Goal: Task Accomplishment & Management: Manage account settings

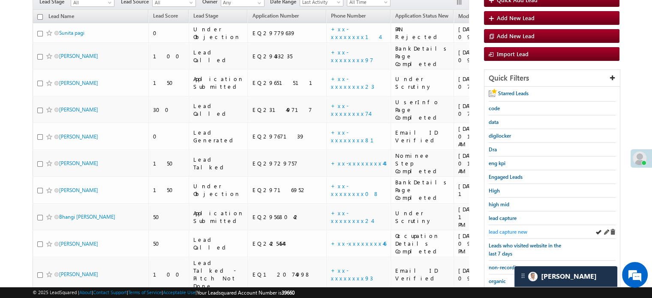
scroll to position [86, 0]
click at [496, 228] on span "lead capture new" at bounding box center [508, 231] width 39 height 6
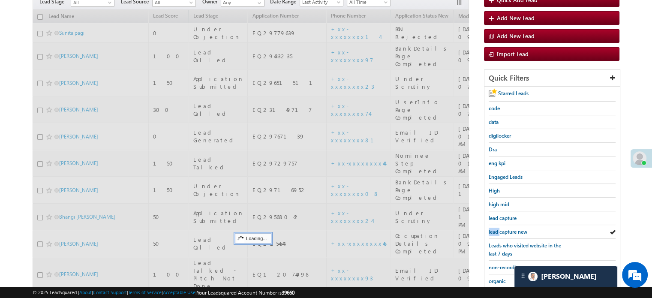
click at [496, 228] on span "lead capture new" at bounding box center [508, 231] width 39 height 6
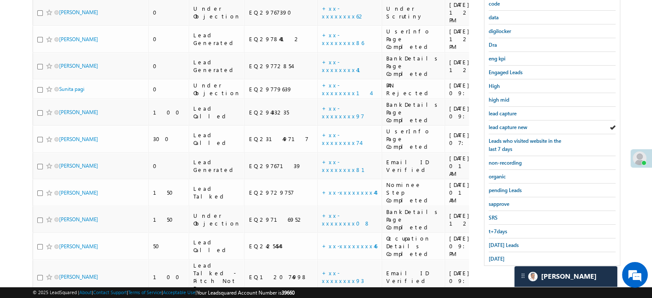
scroll to position [214, 0]
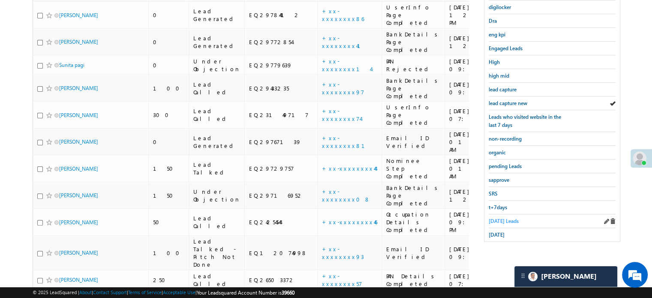
click at [501, 218] on span "Today's Leads" at bounding box center [504, 221] width 30 height 6
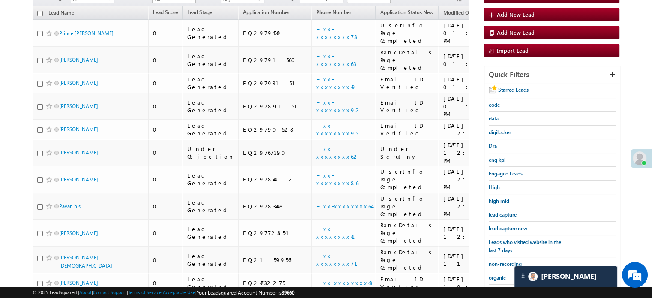
scroll to position [43, 0]
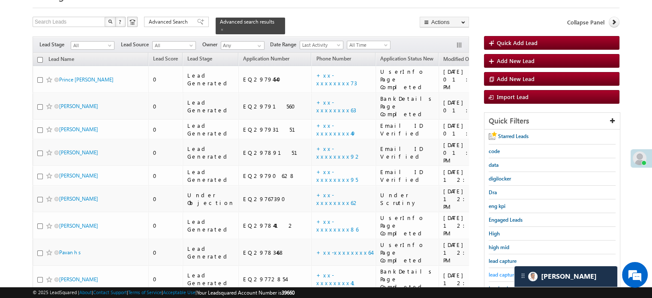
click at [492, 271] on span "lead capture new" at bounding box center [508, 274] width 39 height 6
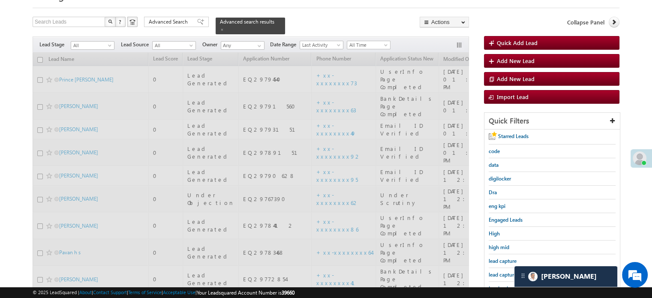
click at [492, 271] on span "lead capture new" at bounding box center [508, 274] width 39 height 6
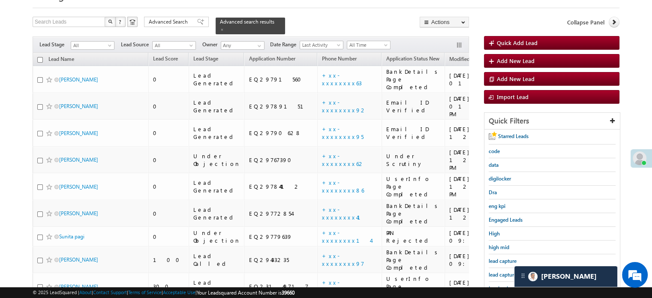
click at [492, 271] on span "lead capture new" at bounding box center [508, 274] width 39 height 6
click at [501, 268] on div "lead capture new" at bounding box center [552, 275] width 127 height 14
click at [506, 271] on span "lead capture new" at bounding box center [508, 274] width 39 height 6
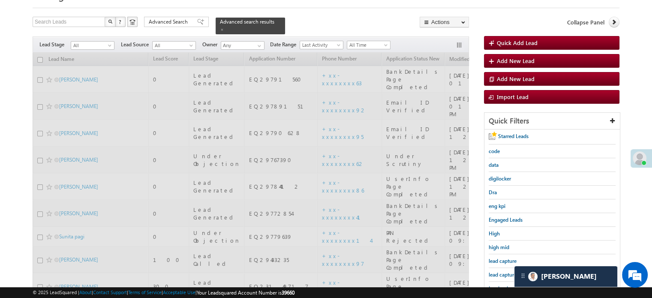
click at [507, 271] on span "lead capture new" at bounding box center [508, 274] width 39 height 6
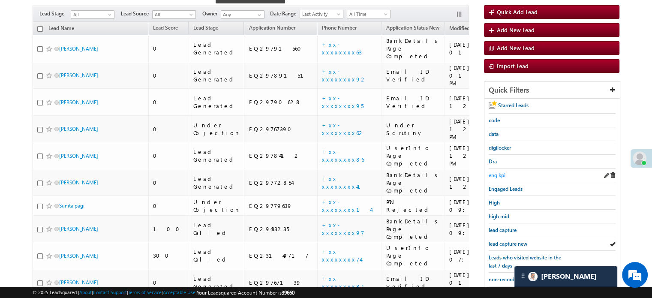
scroll to position [129, 0]
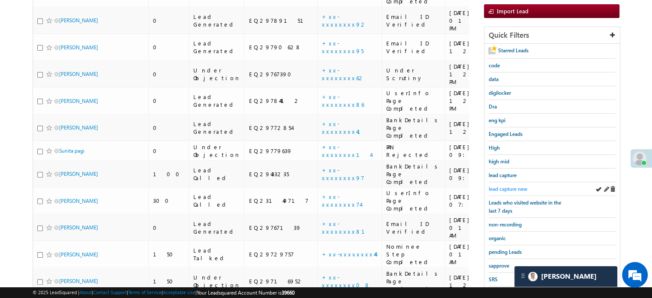
click at [512, 189] on span "lead capture new" at bounding box center [508, 189] width 39 height 6
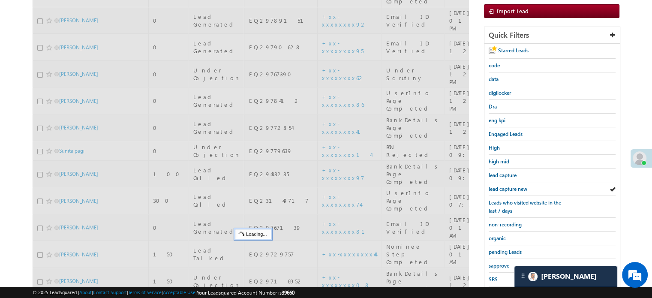
click at [511, 188] on span "lead capture new" at bounding box center [508, 189] width 39 height 6
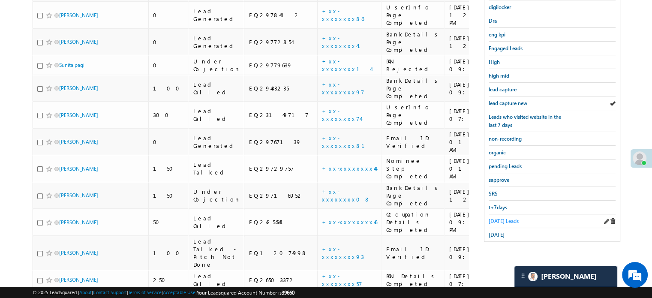
click at [509, 219] on span "Today's Leads" at bounding box center [504, 221] width 30 height 6
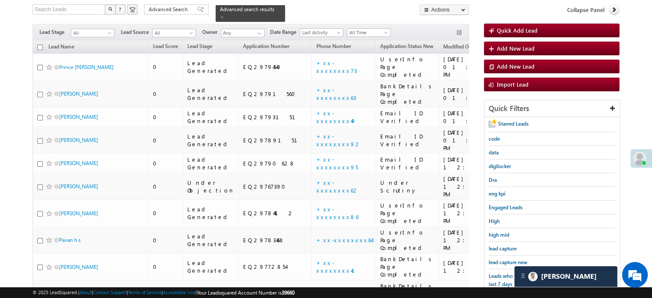
scroll to position [53, 0]
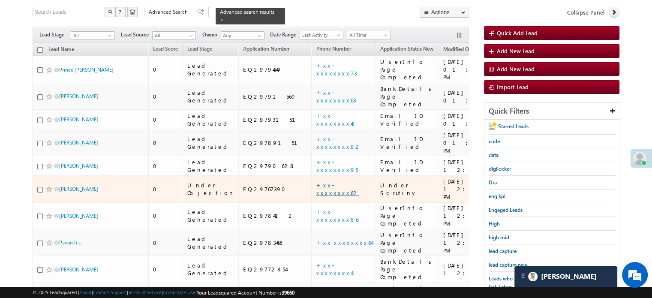
click at [316, 181] on link "+xx-xxxxxxxx62" at bounding box center [337, 188] width 43 height 15
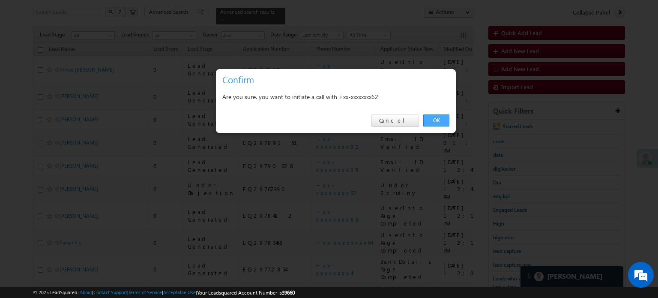
click at [425, 126] on link "OK" at bounding box center [436, 120] width 26 height 12
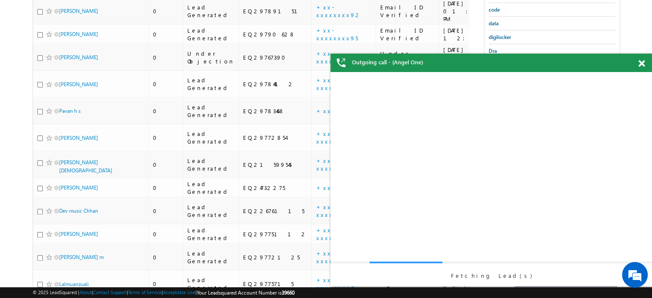
scroll to position [204, 0]
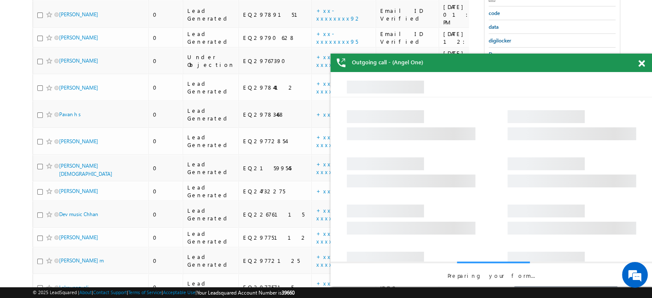
click at [643, 68] on div at bounding box center [646, 62] width 12 height 17
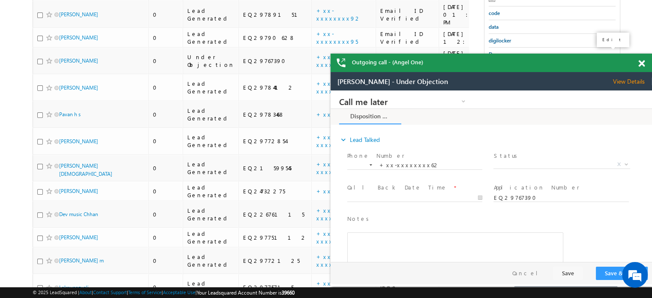
scroll to position [0, 0]
click at [644, 69] on div at bounding box center [646, 62] width 12 height 17
click at [642, 64] on span at bounding box center [641, 63] width 6 height 7
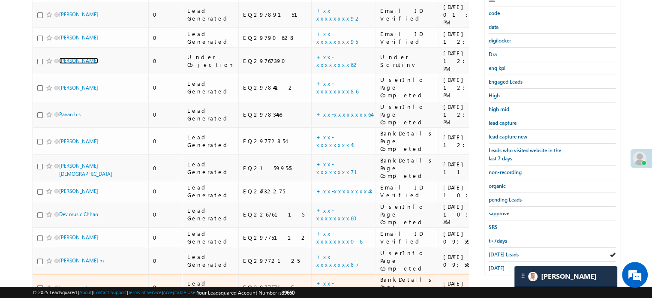
scroll to position [333, 0]
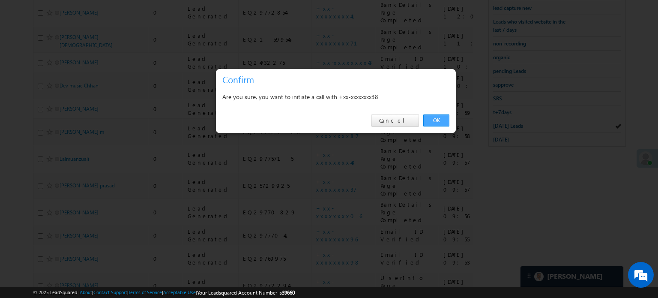
click at [436, 115] on link "OK" at bounding box center [436, 120] width 26 height 12
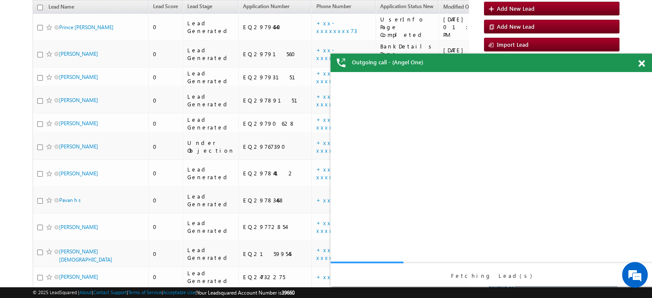
scroll to position [0, 0]
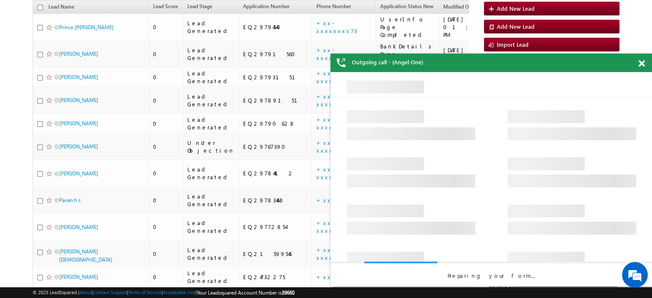
click at [643, 61] on span at bounding box center [641, 63] width 6 height 7
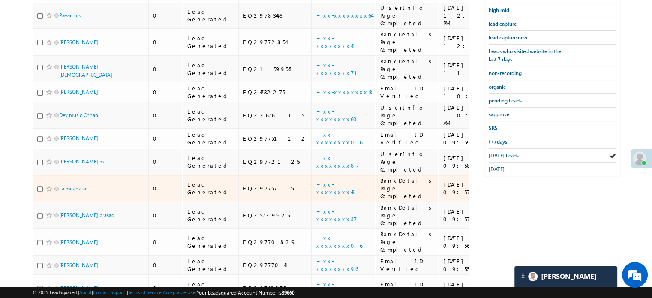
scroll to position [333, 0]
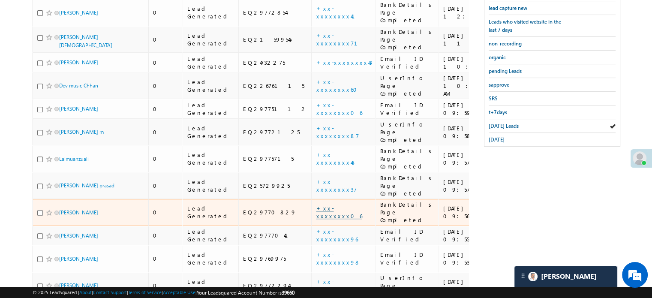
click at [316, 204] on link "+xx-xxxxxxxx06" at bounding box center [339, 211] width 46 height 15
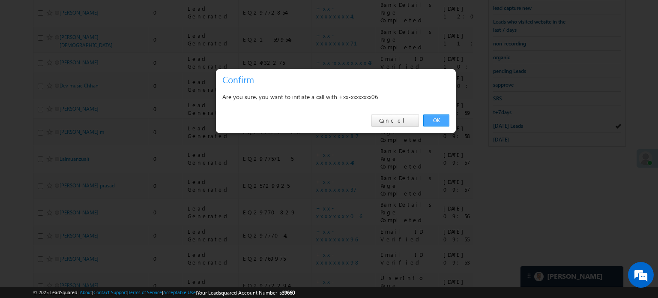
click at [436, 124] on link "OK" at bounding box center [436, 120] width 26 height 12
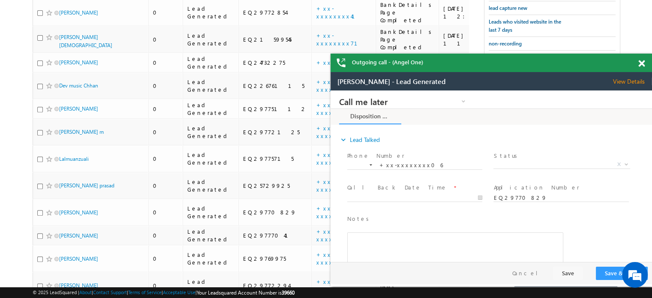
scroll to position [0, 0]
drag, startPoint x: 638, startPoint y: 65, endPoint x: 217, endPoint y: 12, distance: 423.8
click at [638, 65] on div "Outgoing call - (Angel One)" at bounding box center [490, 63] width 321 height 18
click at [638, 66] on span at bounding box center [641, 63] width 6 height 7
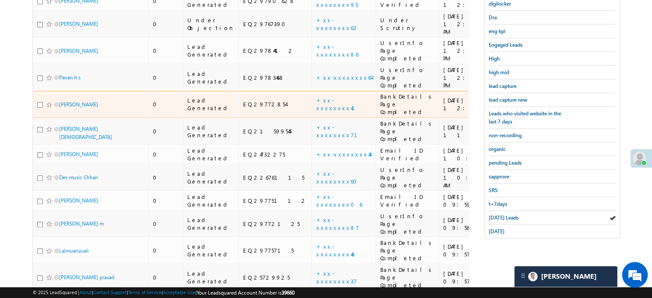
scroll to position [333, 0]
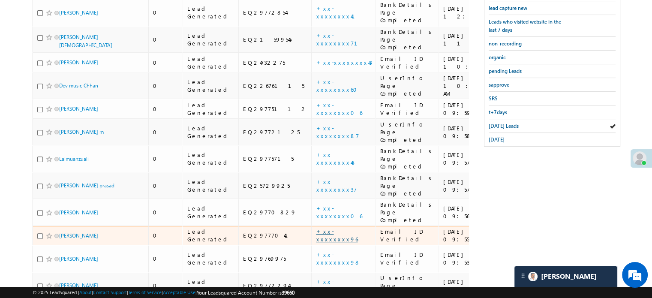
click at [316, 228] on link "+xx-xxxxxxxx96" at bounding box center [337, 235] width 42 height 15
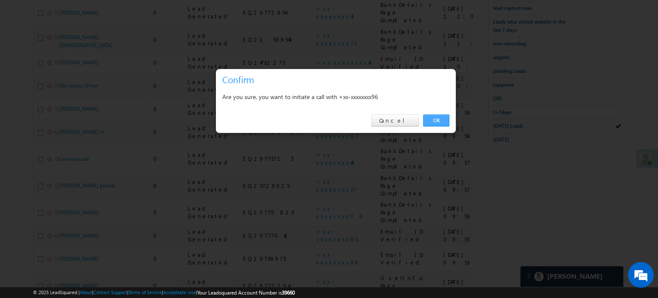
click at [438, 123] on link "OK" at bounding box center [436, 120] width 26 height 12
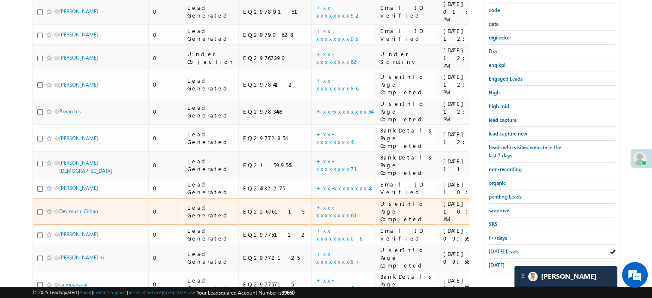
scroll to position [204, 0]
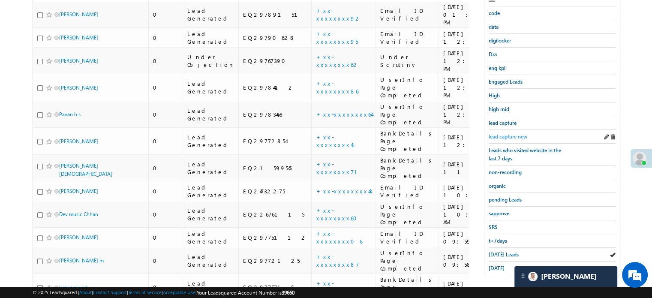
click at [509, 133] on span "lead capture new" at bounding box center [508, 136] width 39 height 6
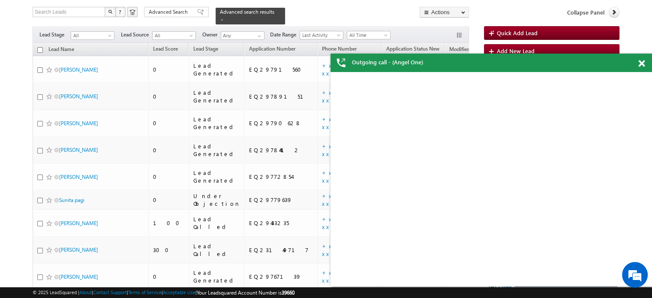
scroll to position [0, 0]
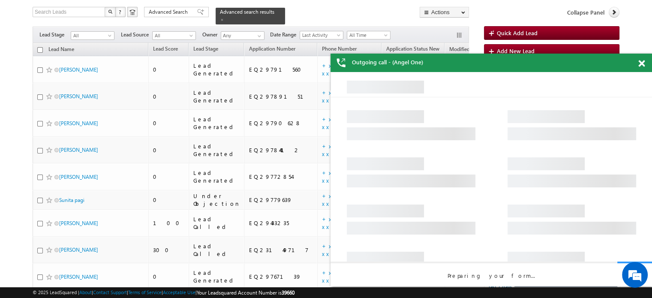
click at [643, 63] on span at bounding box center [641, 63] width 6 height 7
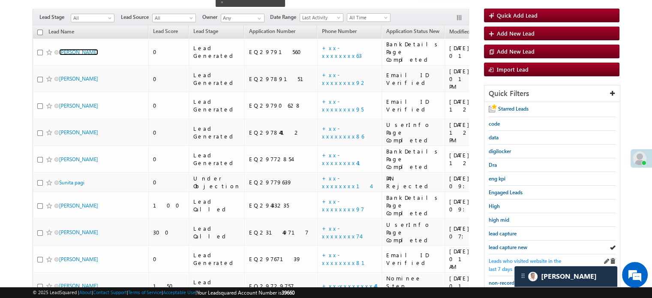
scroll to position [171, 0]
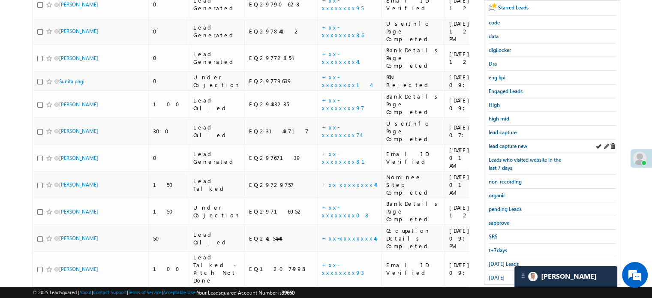
click at [510, 149] on div "lead capture new" at bounding box center [552, 146] width 127 height 14
click at [514, 143] on span "lead capture new" at bounding box center [508, 146] width 39 height 6
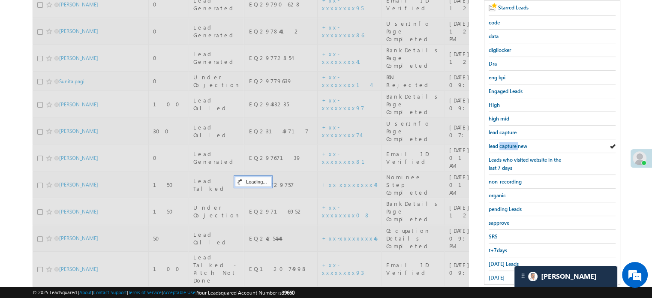
click at [514, 143] on span "lead capture new" at bounding box center [508, 146] width 39 height 6
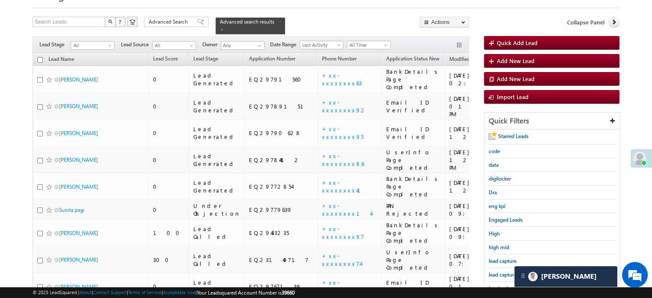
scroll to position [214, 0]
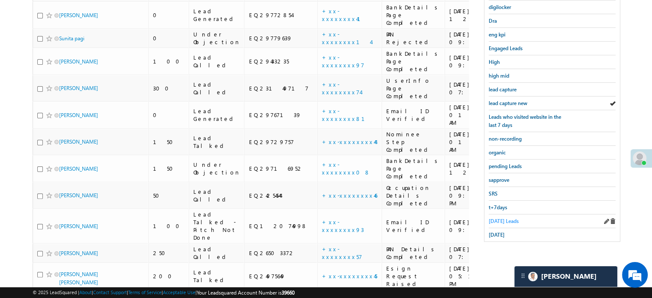
click at [495, 219] on span "Today's Leads" at bounding box center [504, 221] width 30 height 6
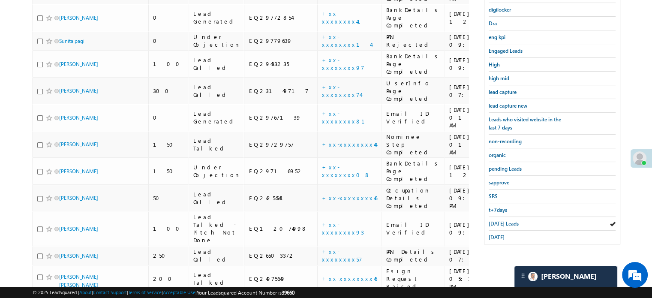
scroll to position [207, 0]
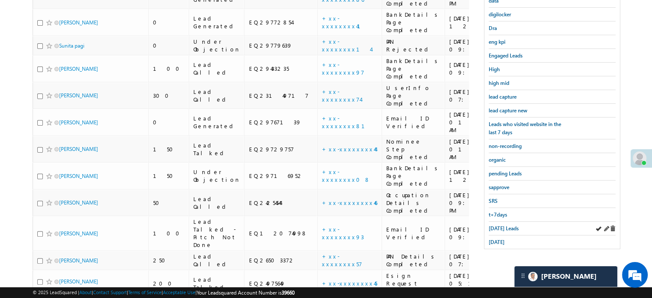
click at [507, 229] on div "Today's Leads" at bounding box center [552, 229] width 127 height 14
click at [503, 226] on span "Today's Leads" at bounding box center [504, 228] width 30 height 6
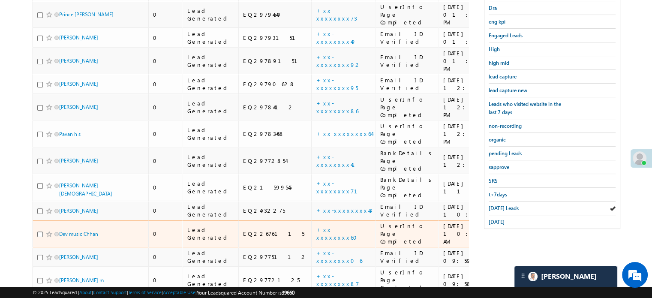
scroll to position [138, 0]
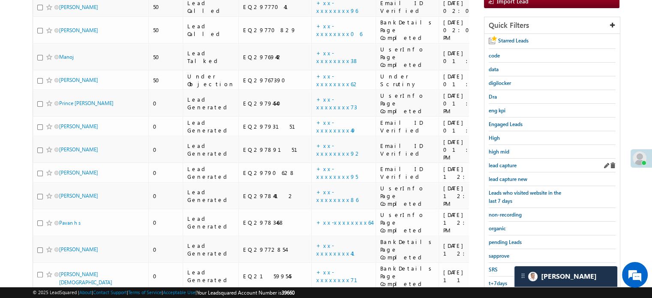
click at [505, 169] on div "lead capture" at bounding box center [552, 166] width 127 height 14
click at [507, 176] on span "lead capture new" at bounding box center [508, 179] width 39 height 6
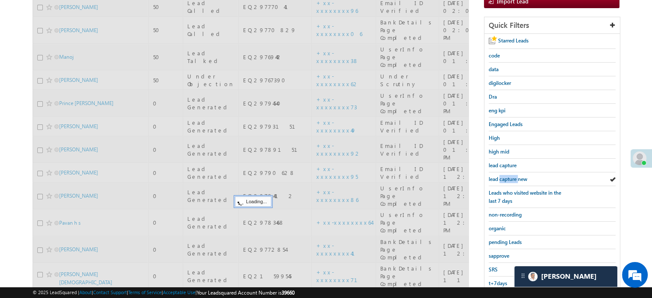
click at [507, 176] on span "lead capture new" at bounding box center [508, 179] width 39 height 6
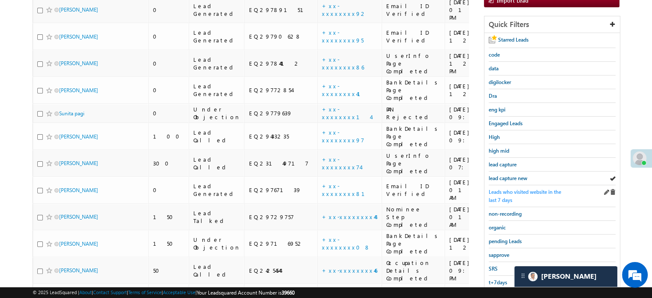
scroll to position [224, 0]
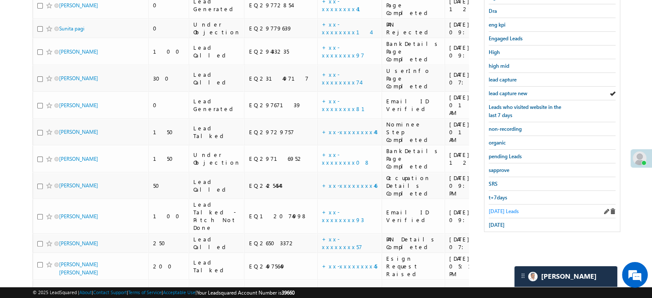
click at [506, 208] on span "Today's Leads" at bounding box center [504, 211] width 30 height 6
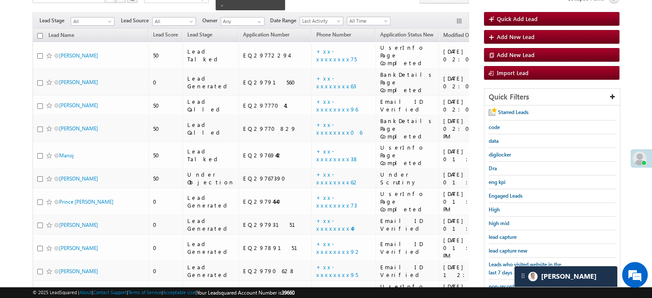
scroll to position [53, 0]
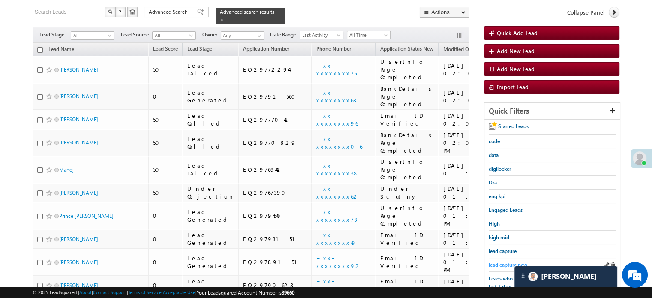
click at [501, 263] on span "lead capture new" at bounding box center [508, 264] width 39 height 6
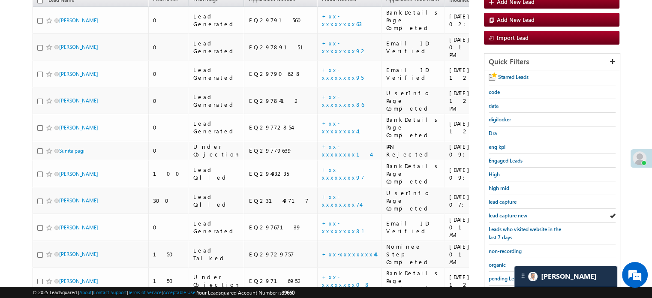
scroll to position [138, 0]
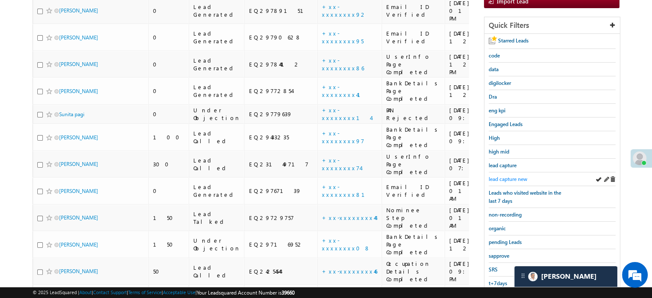
click at [503, 180] on link "lead capture new" at bounding box center [508, 179] width 39 height 8
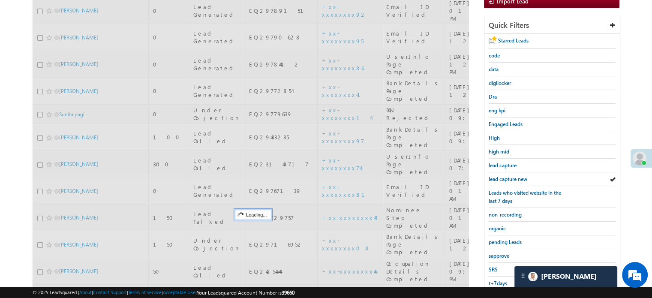
click at [498, 176] on span "lead capture new" at bounding box center [508, 179] width 39 height 6
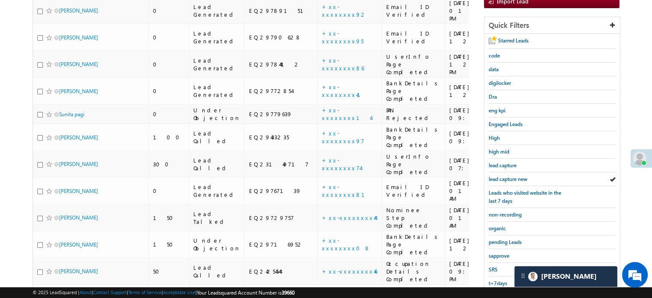
click at [498, 176] on span "lead capture new" at bounding box center [508, 179] width 39 height 6
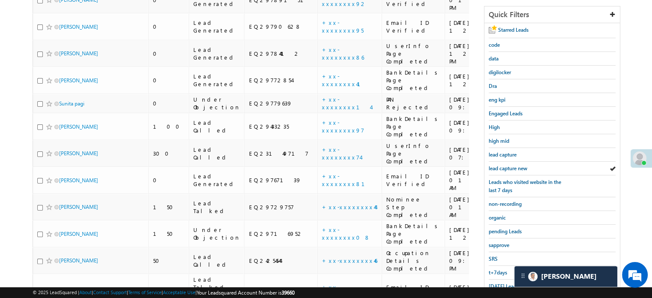
scroll to position [164, 0]
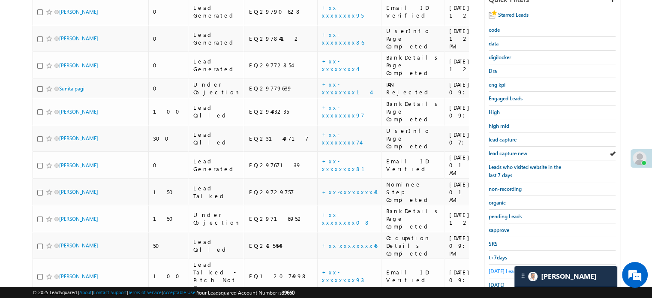
click at [500, 268] on span "Today's Leads" at bounding box center [504, 271] width 30 height 6
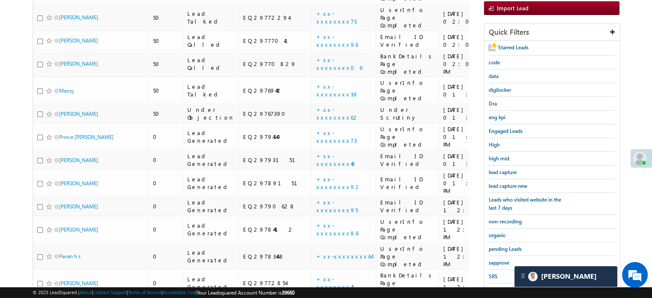
scroll to position [310, 0]
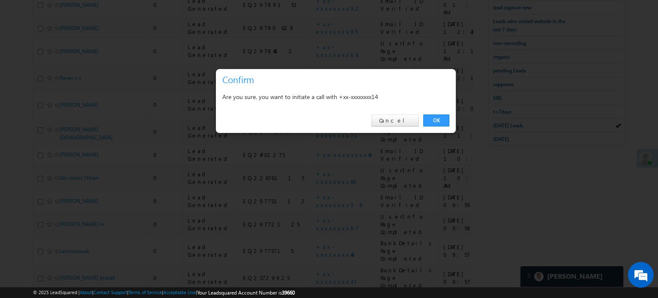
click at [448, 123] on link "OK" at bounding box center [436, 120] width 26 height 12
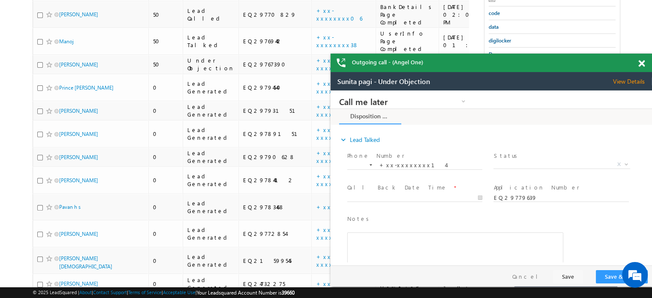
scroll to position [0, 0]
click at [640, 62] on span at bounding box center [641, 63] width 6 height 7
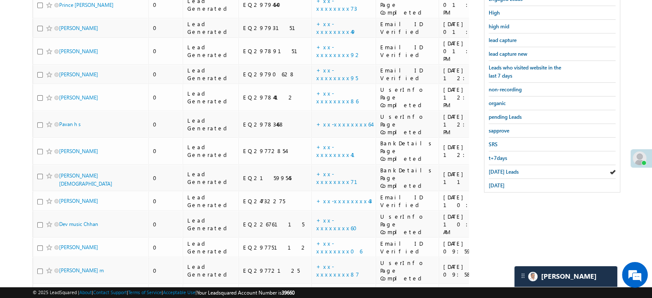
scroll to position [333, 0]
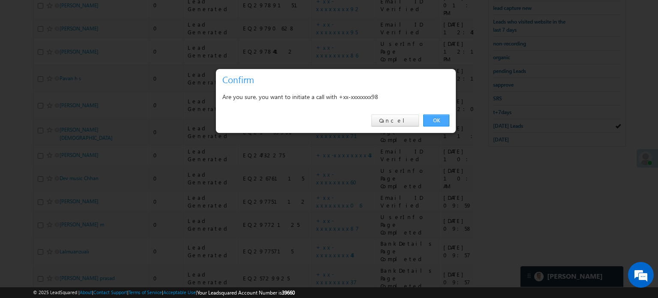
click at [442, 116] on link "OK" at bounding box center [436, 120] width 26 height 12
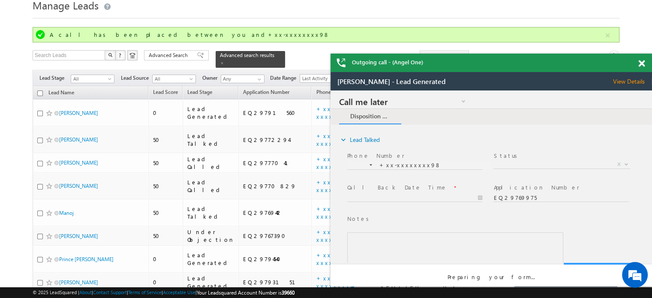
scroll to position [0, 0]
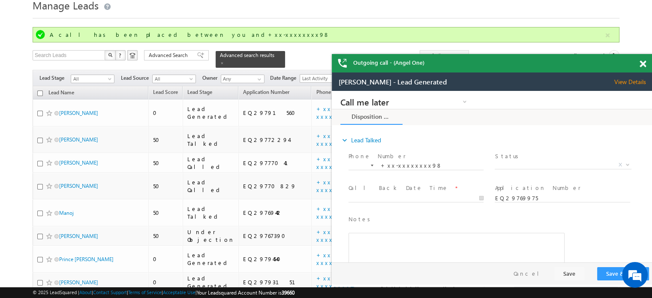
click at [639, 63] on div "Outgoing call - (Angel One)" at bounding box center [492, 63] width 321 height 18
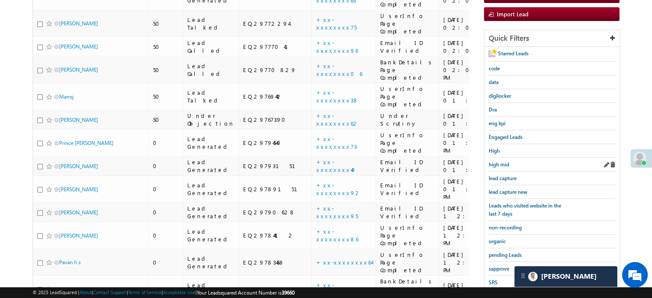
scroll to position [161, 0]
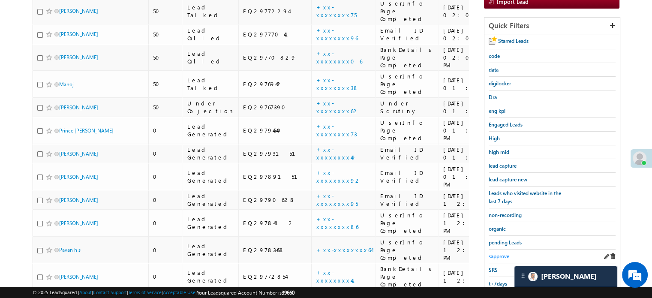
click at [496, 254] on span "sapprove" at bounding box center [499, 256] width 21 height 6
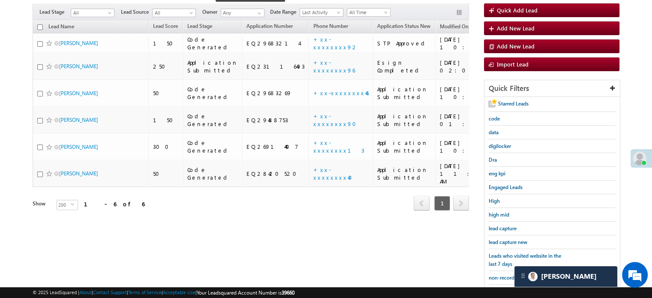
scroll to position [53, 0]
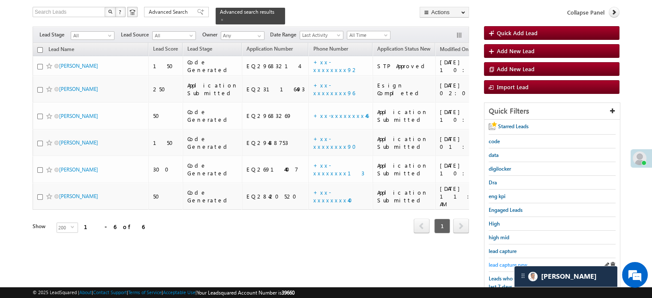
click at [499, 261] on span "lead capture new" at bounding box center [508, 264] width 39 height 6
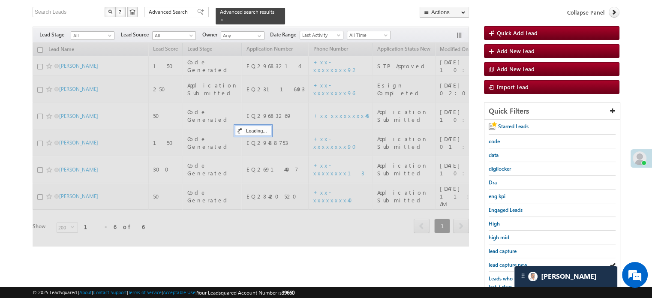
click at [499, 261] on span "lead capture new" at bounding box center [508, 264] width 39 height 6
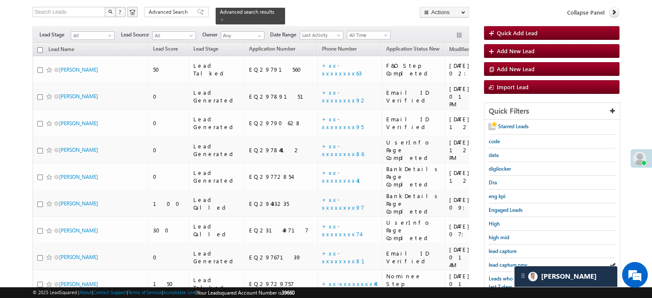
click at [499, 261] on span "lead capture new" at bounding box center [508, 264] width 39 height 6
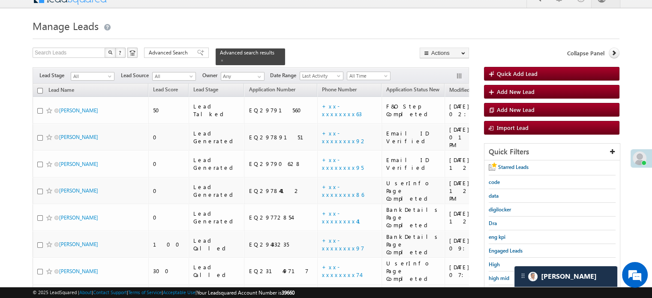
scroll to position [10, 0]
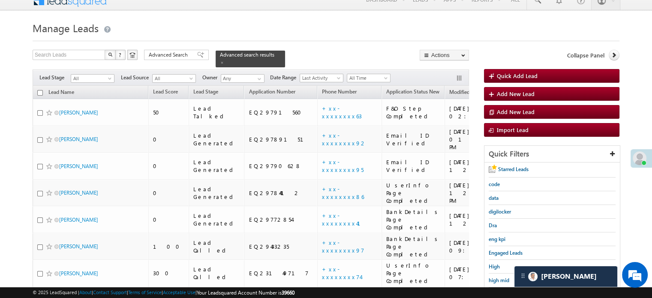
drag, startPoint x: 79, startPoint y: 216, endPoint x: 510, endPoint y: 53, distance: 461.6
click at [510, 53] on div "Collapse Panel" at bounding box center [551, 57] width 135 height 15
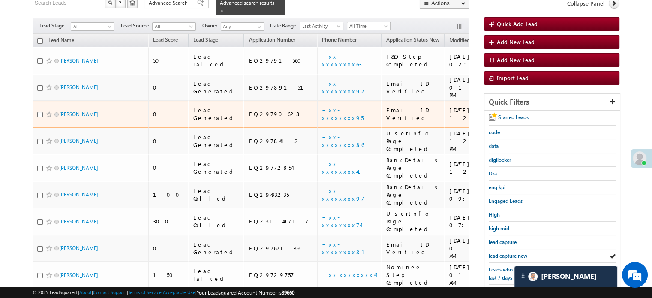
scroll to position [138, 0]
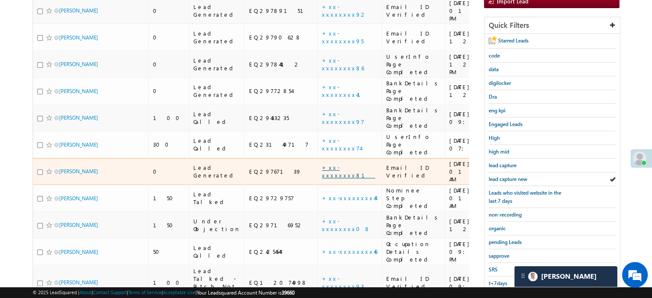
click at [322, 164] on link "+xx-xxxxxxxx81" at bounding box center [348, 171] width 53 height 15
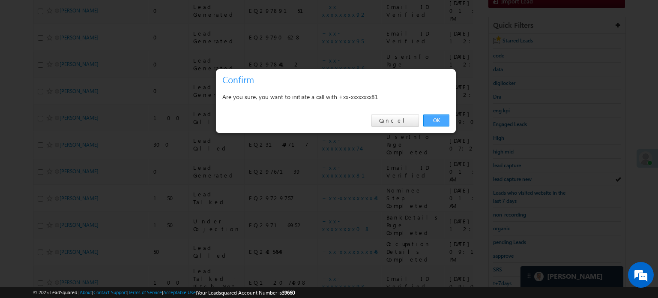
click at [432, 120] on link "OK" at bounding box center [436, 120] width 26 height 12
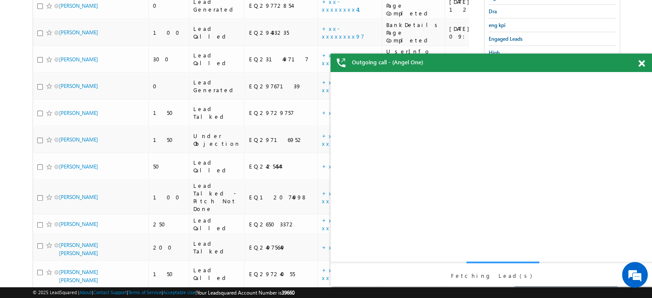
scroll to position [0, 0]
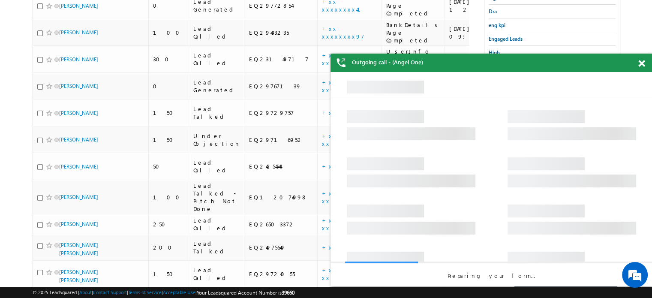
click at [639, 64] on span at bounding box center [641, 63] width 6 height 7
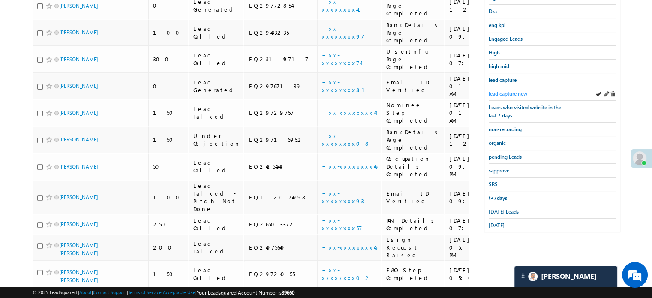
click at [510, 92] on span "lead capture new" at bounding box center [508, 93] width 39 height 6
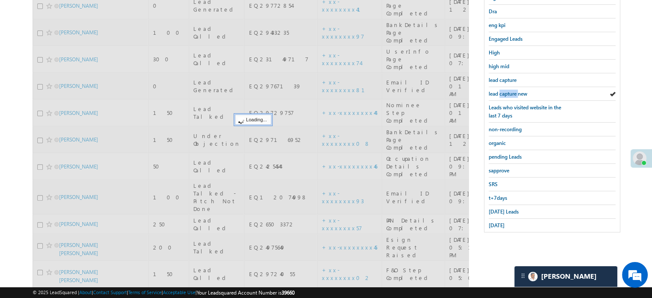
click at [510, 92] on span "lead capture new" at bounding box center [508, 93] width 39 height 6
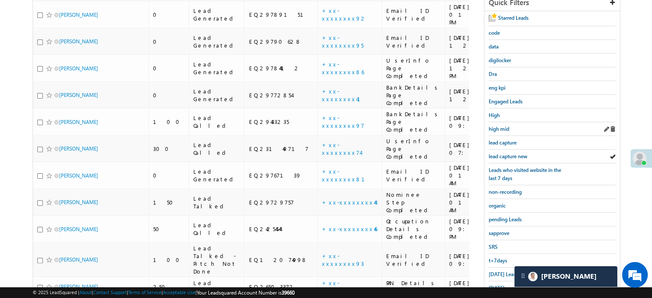
scroll to position [161, 0]
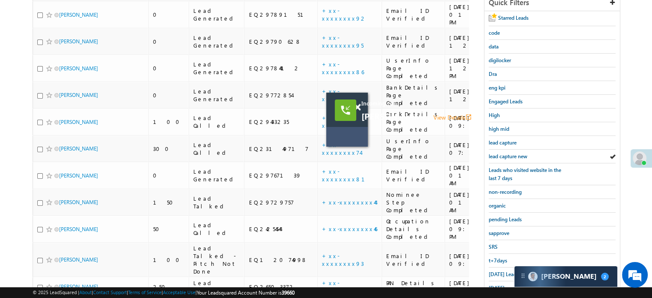
drag, startPoint x: 393, startPoint y: 113, endPoint x: 365, endPoint y: 106, distance: 28.8
click at [365, 106] on span "Incoming call" at bounding box center [464, 103] width 206 height 8
click at [433, 115] on link "View Details open_in_new" at bounding box center [452, 117] width 39 height 8
click at [357, 106] on span at bounding box center [357, 107] width 6 height 7
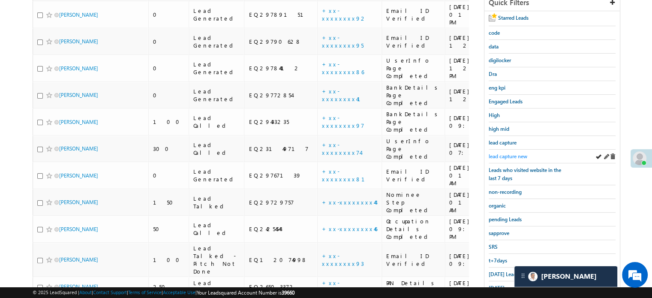
click at [504, 153] on span "lead capture new" at bounding box center [508, 156] width 39 height 6
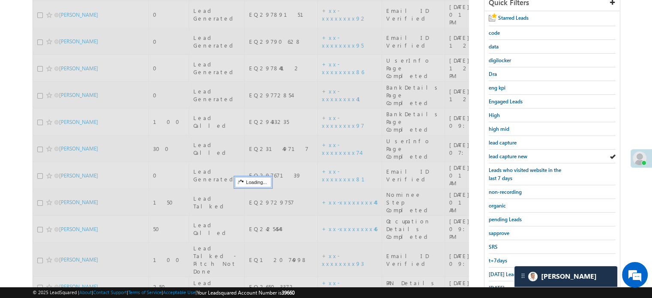
click at [505, 155] on span "lead capture new" at bounding box center [508, 156] width 39 height 6
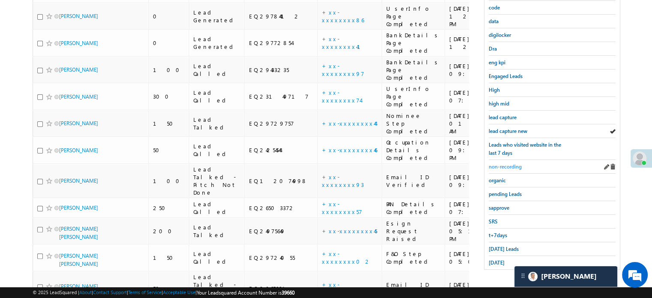
scroll to position [204, 0]
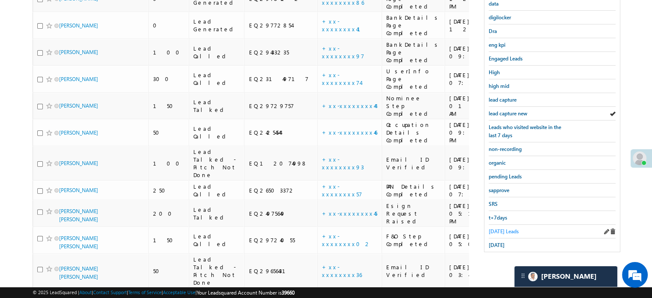
click at [492, 228] on span "Today's Leads" at bounding box center [504, 231] width 30 height 6
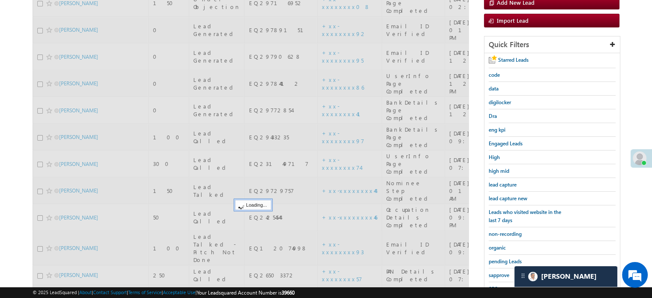
scroll to position [118, 0]
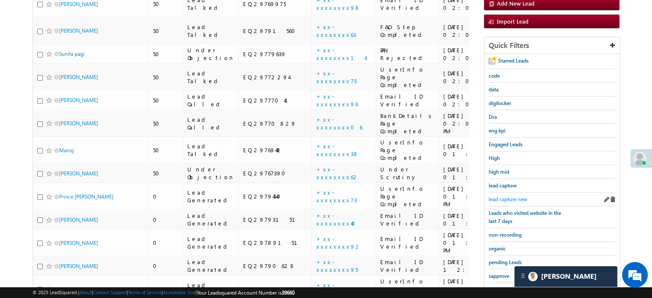
click at [496, 195] on link "lead capture new" at bounding box center [508, 199] width 39 height 8
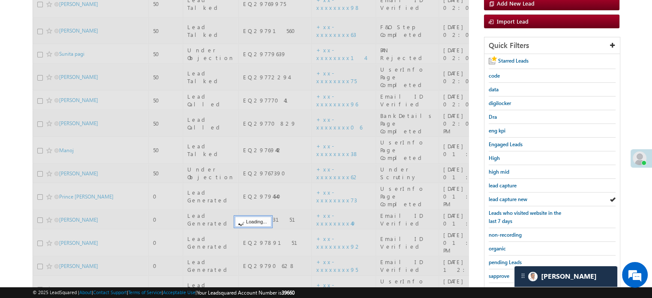
click at [498, 195] on link "lead capture new" at bounding box center [508, 199] width 39 height 8
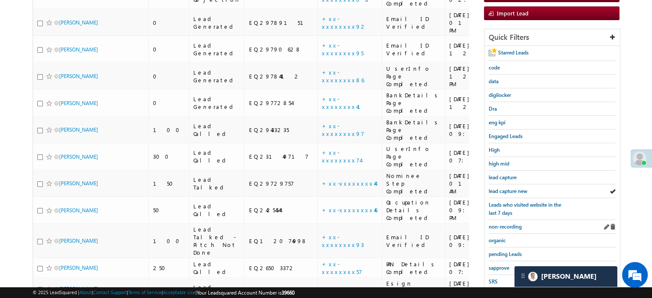
scroll to position [129, 0]
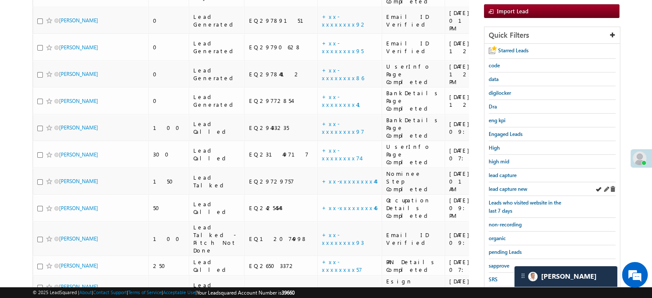
click at [509, 191] on div "lead capture new" at bounding box center [552, 189] width 127 height 14
click at [510, 189] on span "lead capture new" at bounding box center [508, 189] width 39 height 6
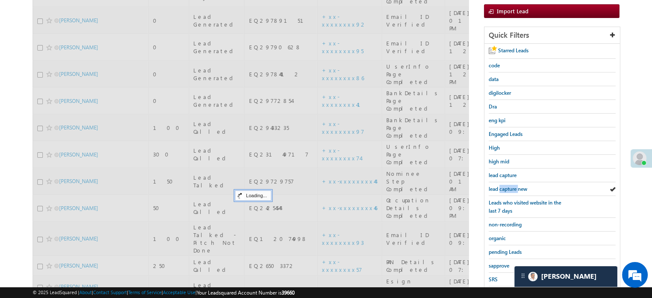
click at [510, 189] on span "lead capture new" at bounding box center [508, 189] width 39 height 6
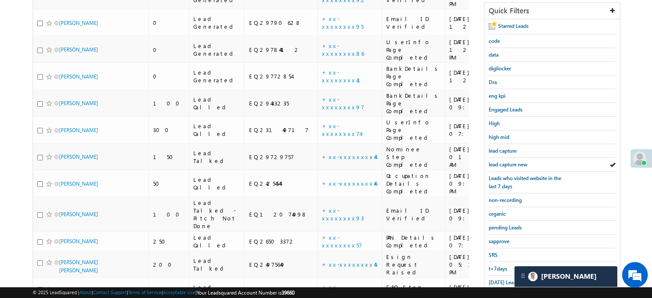
scroll to position [214, 0]
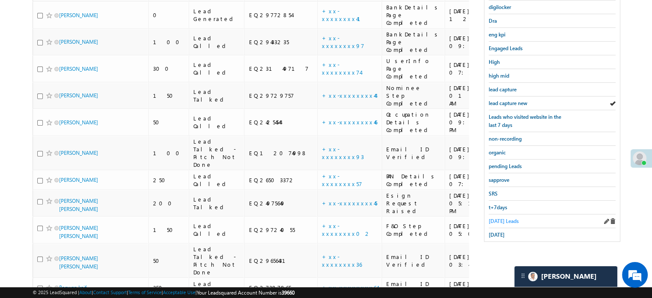
click at [498, 217] on link "Today's Leads" at bounding box center [504, 221] width 30 height 8
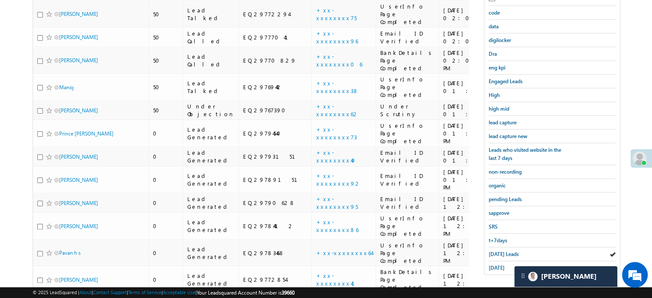
scroll to position [310, 0]
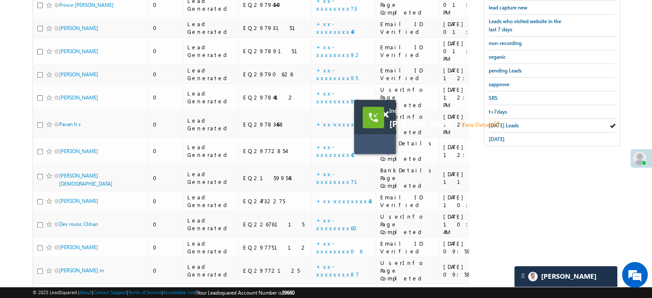
click at [383, 117] on div at bounding box center [373, 117] width 21 height 21
click at [384, 115] on div at bounding box center [373, 117] width 21 height 21
click at [387, 117] on span at bounding box center [385, 114] width 6 height 7
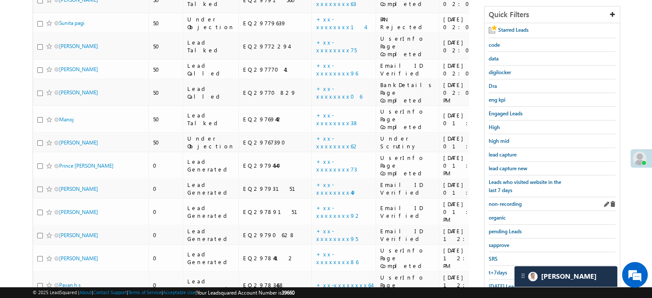
scroll to position [138, 0]
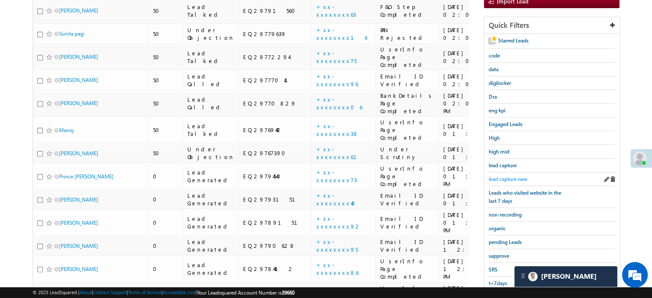
click at [512, 176] on span "lead capture new" at bounding box center [508, 179] width 39 height 6
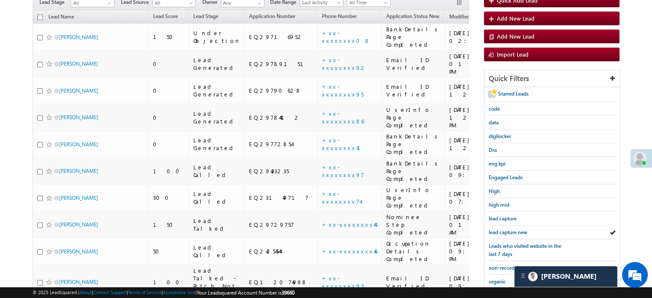
scroll to position [96, 0]
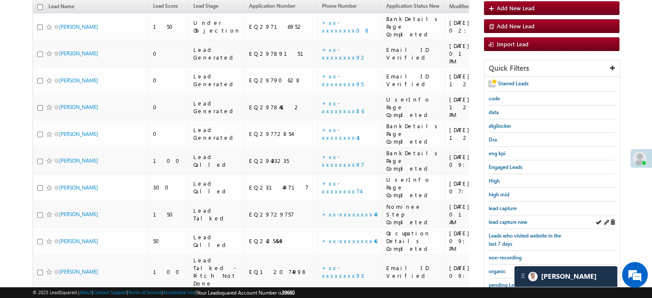
click at [500, 225] on div "lead capture new" at bounding box center [552, 222] width 127 height 14
click at [504, 219] on span "lead capture new" at bounding box center [508, 222] width 39 height 6
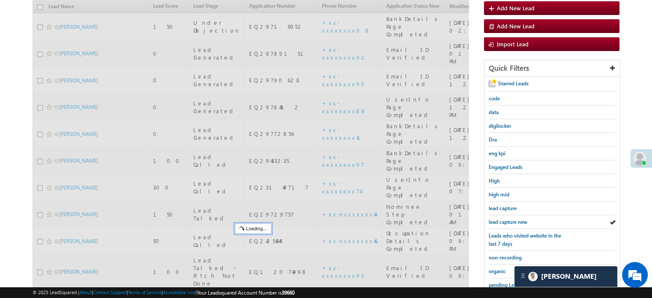
click at [504, 219] on span "lead capture new" at bounding box center [508, 222] width 39 height 6
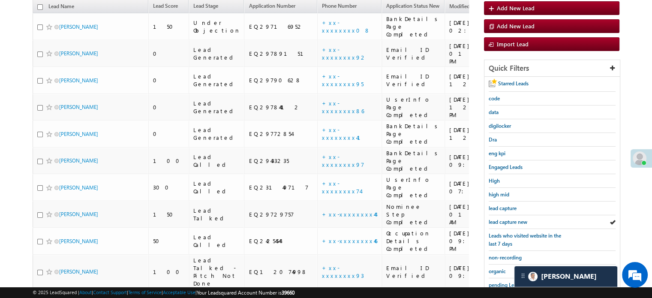
click at [504, 219] on span "lead capture new" at bounding box center [508, 222] width 39 height 6
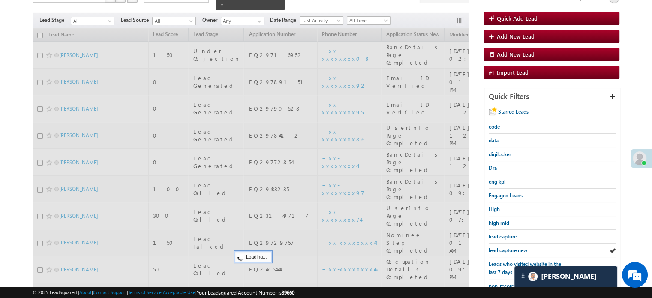
scroll to position [53, 0]
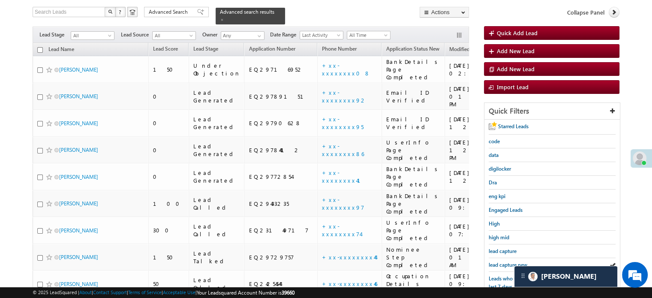
click at [504, 217] on div "High" at bounding box center [552, 224] width 127 height 14
click at [501, 261] on span "lead capture new" at bounding box center [508, 264] width 39 height 6
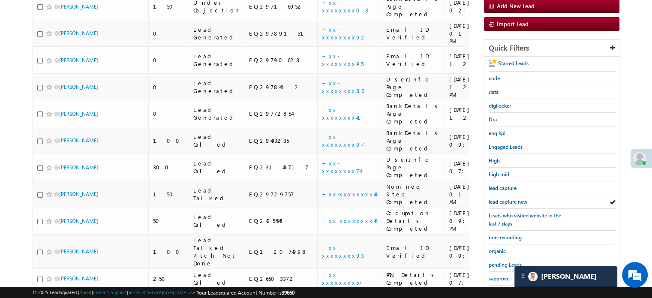
scroll to position [96, 0]
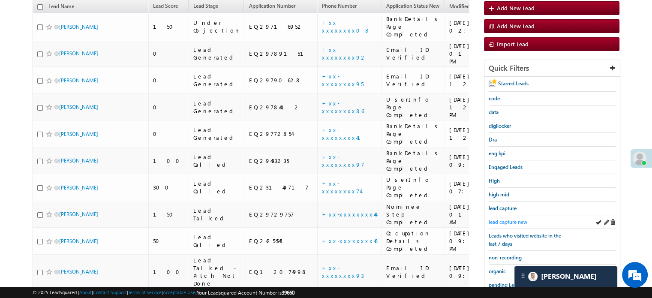
click at [503, 219] on span "lead capture new" at bounding box center [508, 222] width 39 height 6
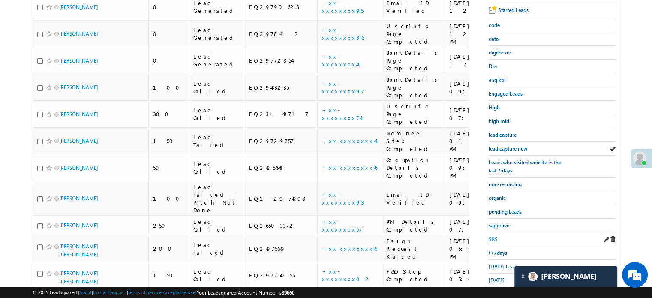
scroll to position [181, 0]
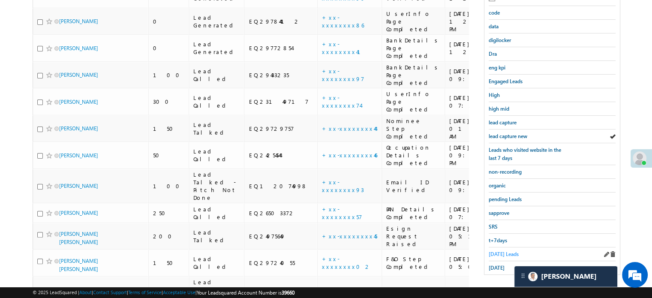
click at [495, 251] on span "Today's Leads" at bounding box center [504, 254] width 30 height 6
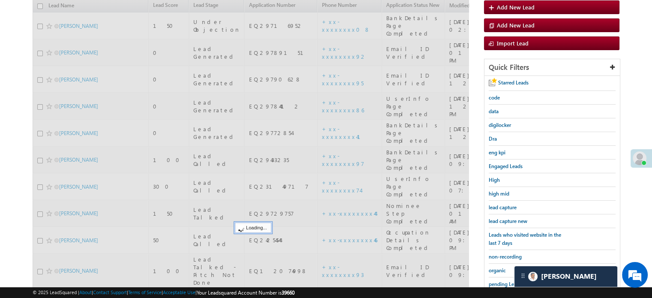
scroll to position [96, 0]
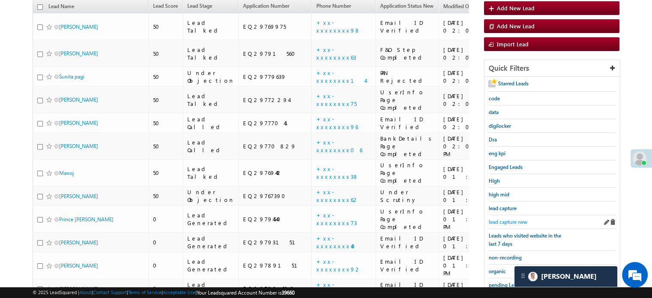
click at [514, 219] on span "lead capture new" at bounding box center [508, 222] width 39 height 6
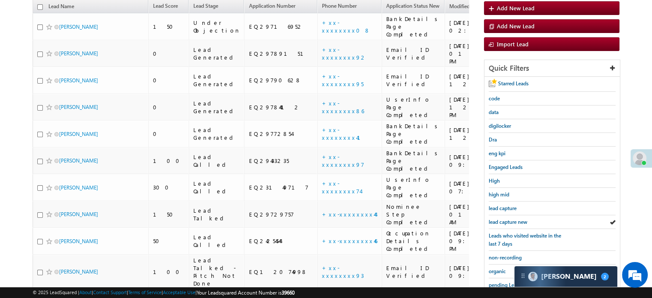
click at [514, 219] on span "lead capture new" at bounding box center [508, 222] width 39 height 6
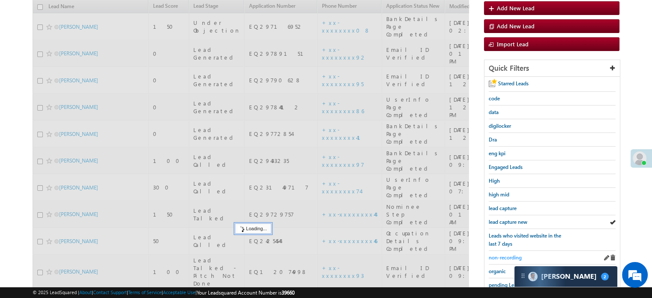
scroll to position [224, 0]
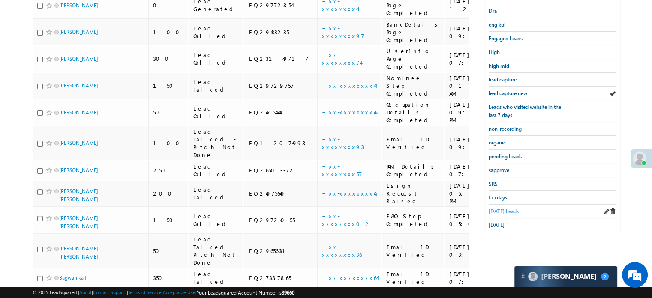
click at [506, 208] on span "Today's Leads" at bounding box center [504, 211] width 30 height 6
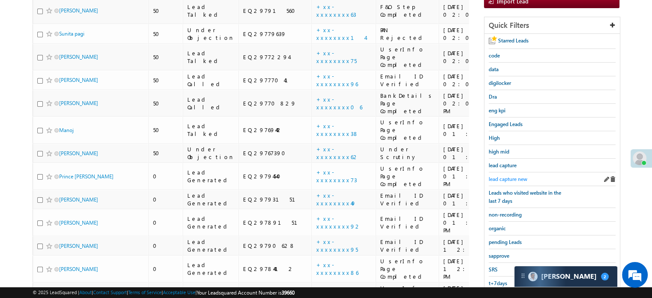
click at [504, 176] on span "lead capture new" at bounding box center [508, 179] width 39 height 6
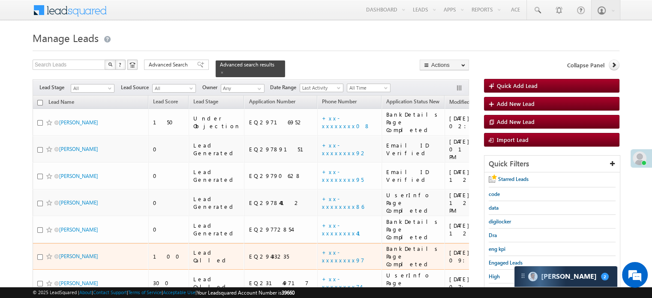
scroll to position [86, 0]
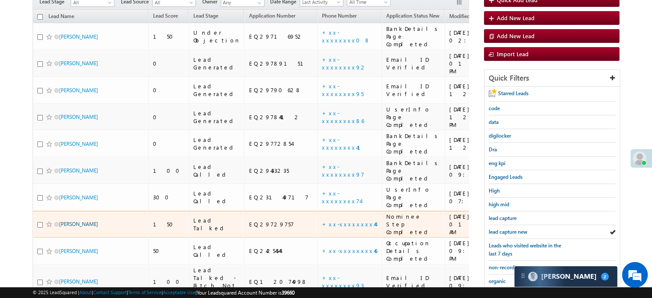
drag, startPoint x: 75, startPoint y: 167, endPoint x: 69, endPoint y: 162, distance: 7.3
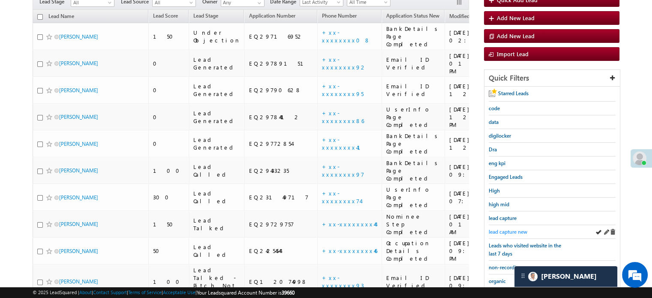
click at [507, 228] on span "lead capture new" at bounding box center [508, 231] width 39 height 6
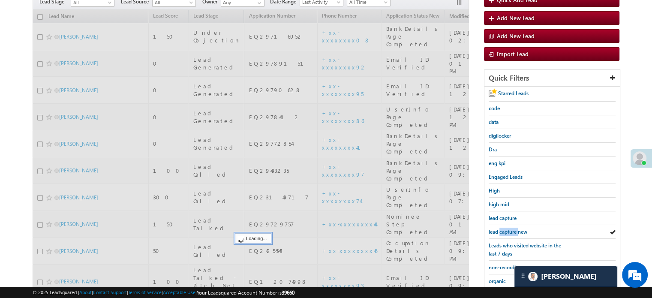
click at [507, 228] on span "lead capture new" at bounding box center [508, 231] width 39 height 6
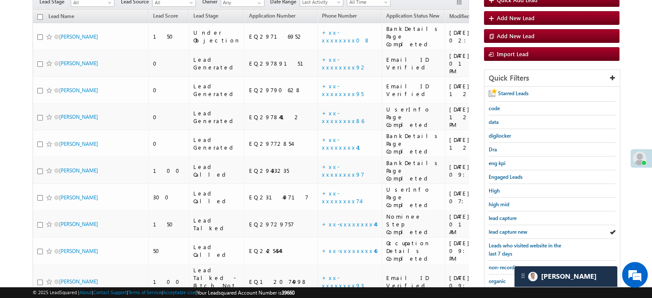
click at [507, 228] on span "lead capture new" at bounding box center [508, 231] width 39 height 6
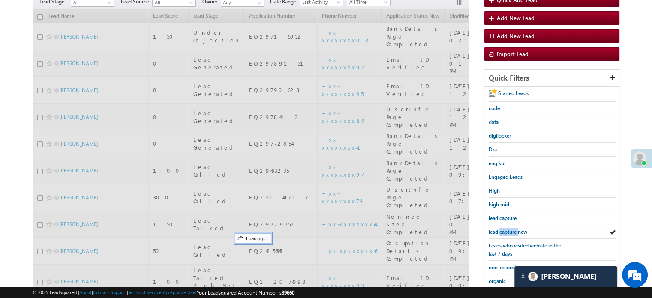
click at [507, 228] on span "lead capture new" at bounding box center [508, 231] width 39 height 6
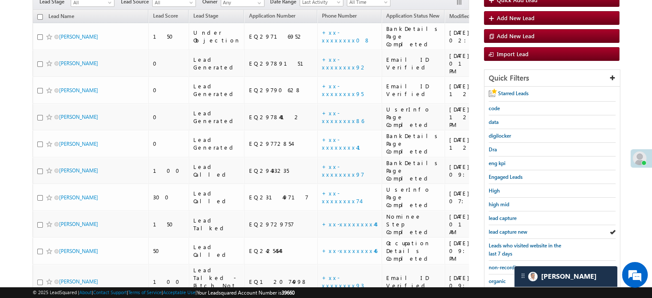
click at [507, 228] on span "lead capture new" at bounding box center [508, 231] width 39 height 6
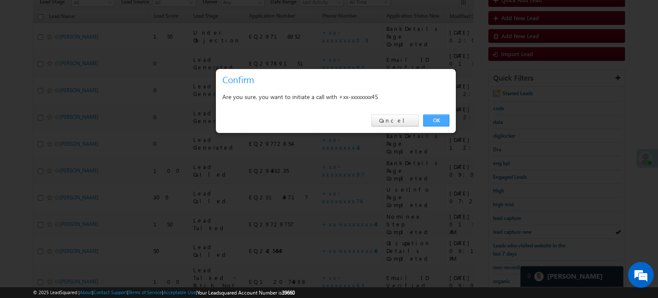
click at [449, 120] on link "OK" at bounding box center [436, 120] width 26 height 12
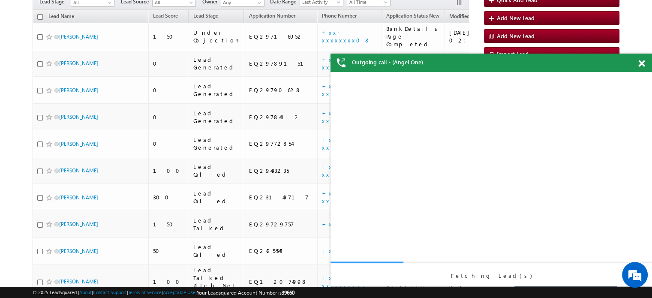
scroll to position [0, 0]
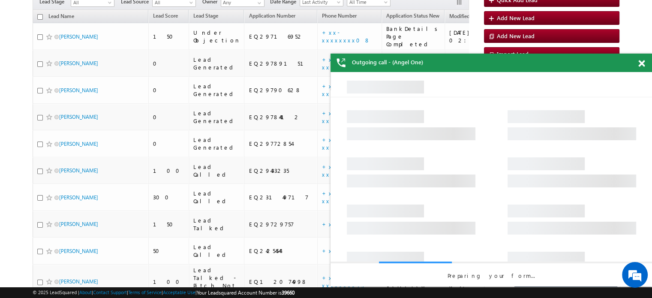
click at [639, 64] on span at bounding box center [641, 63] width 6 height 7
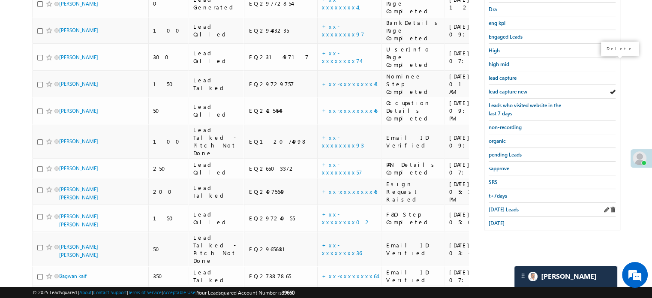
scroll to position [257, 0]
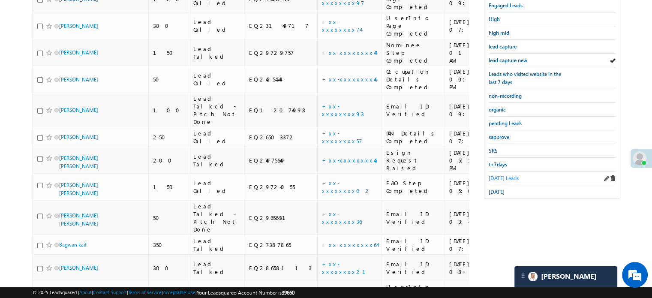
click at [506, 176] on span "Today's Leads" at bounding box center [504, 178] width 30 height 6
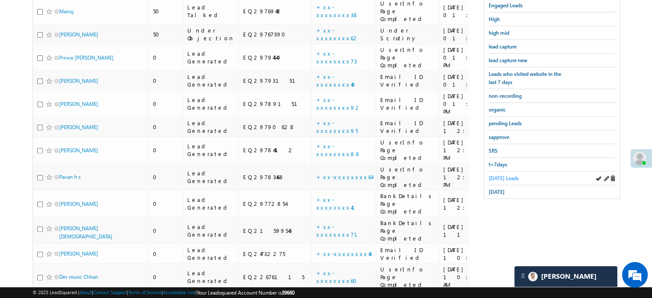
click at [506, 176] on span "Today's Leads" at bounding box center [504, 178] width 30 height 6
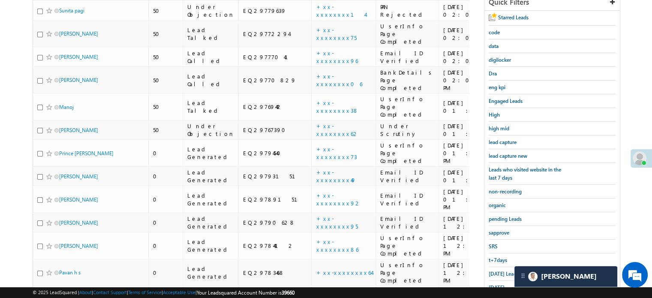
scroll to position [267, 0]
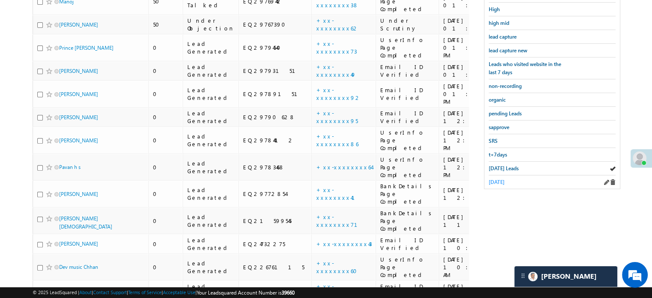
click at [503, 179] on span "yesterday" at bounding box center [497, 182] width 16 height 6
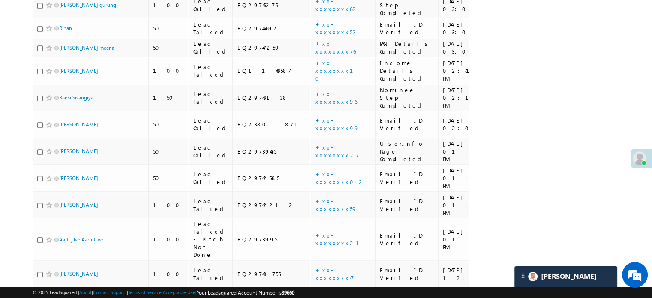
scroll to position [795, 0]
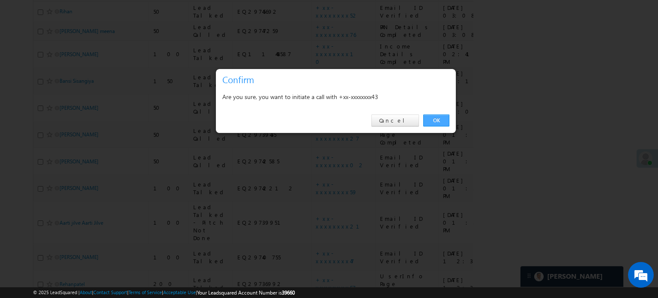
click at [435, 122] on link "OK" at bounding box center [436, 120] width 26 height 12
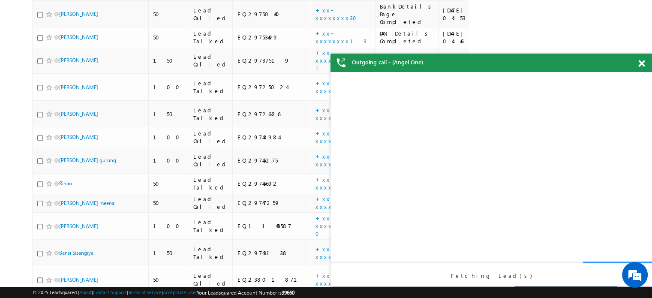
scroll to position [0, 0]
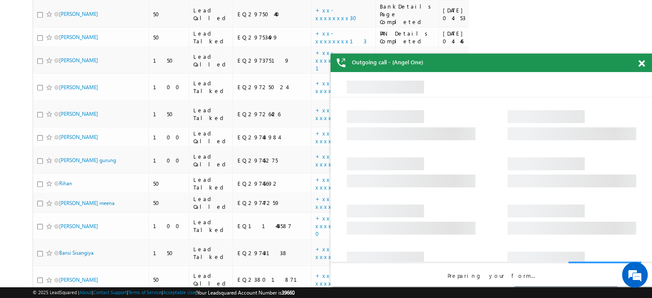
click at [639, 63] on span at bounding box center [641, 63] width 6 height 7
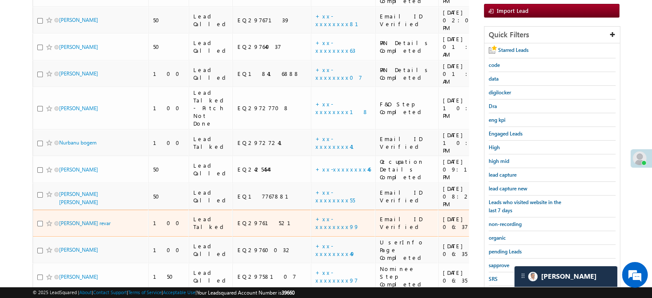
scroll to position [132, 0]
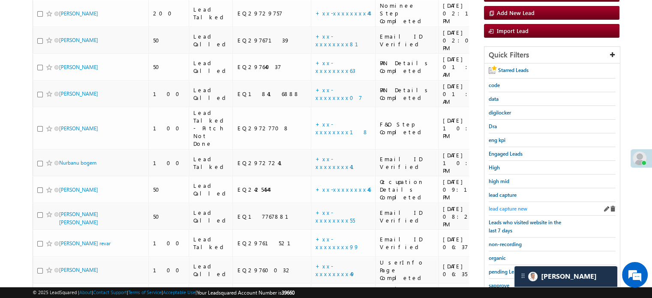
click at [507, 205] on span "lead capture new" at bounding box center [508, 208] width 39 height 6
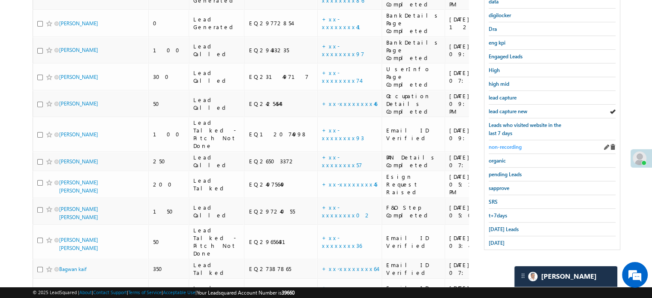
scroll to position [218, 0]
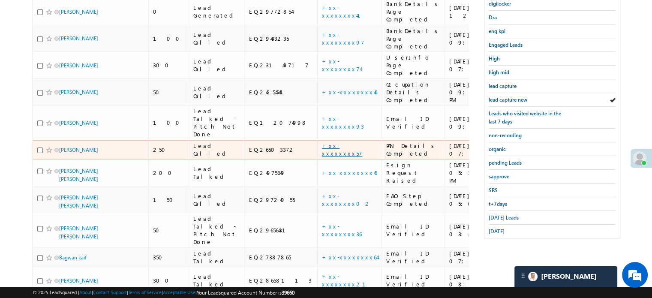
click at [322, 142] on link "+xx-xxxxxxxx57" at bounding box center [342, 149] width 40 height 15
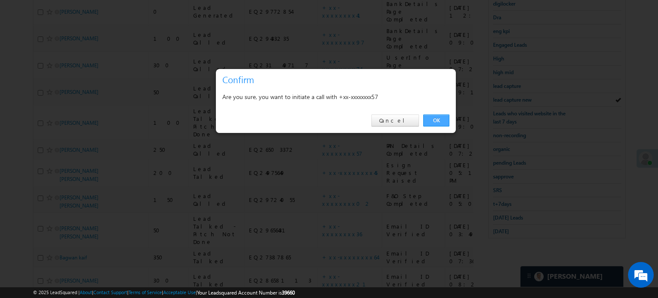
click at [448, 121] on link "OK" at bounding box center [436, 120] width 26 height 12
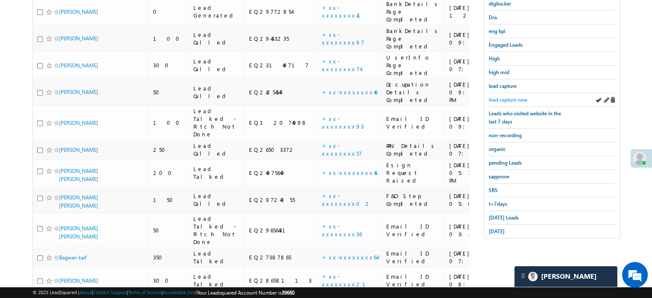
click at [506, 96] on span "lead capture new" at bounding box center [508, 99] width 39 height 6
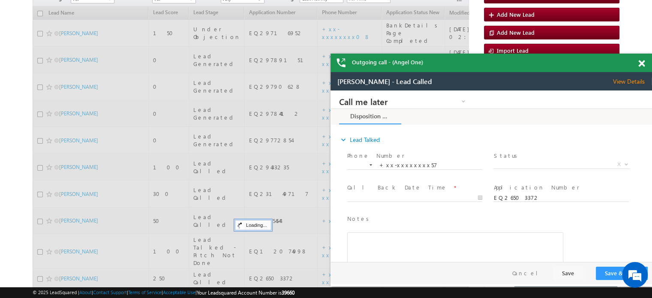
scroll to position [0, 0]
click at [639, 60] on span at bounding box center [641, 63] width 6 height 7
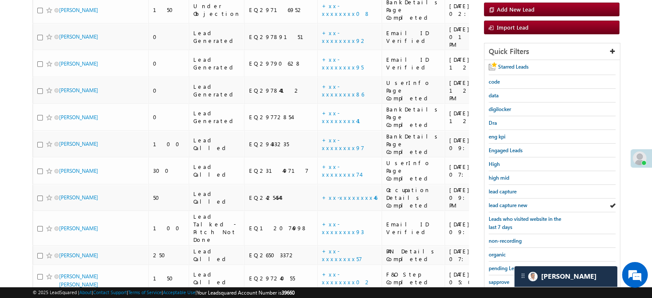
scroll to position [89, 0]
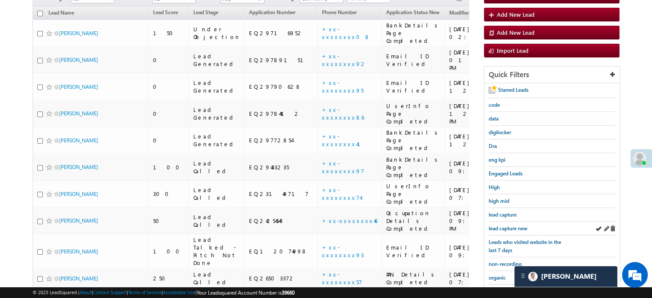
click at [493, 222] on div "lead capture new" at bounding box center [552, 229] width 127 height 14
click at [497, 225] on span "lead capture new" at bounding box center [508, 228] width 39 height 6
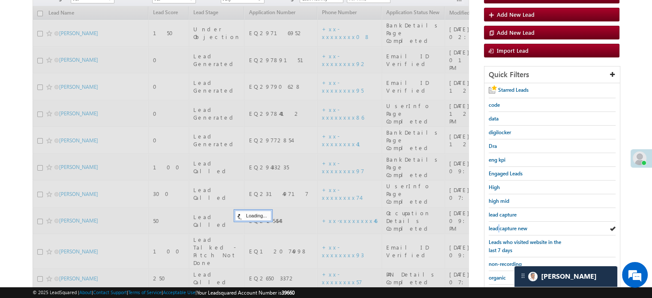
click at [497, 225] on span "lead capture new" at bounding box center [508, 228] width 39 height 6
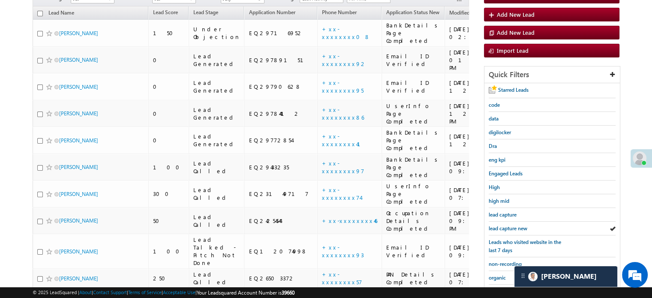
click at [497, 225] on span "lead capture new" at bounding box center [508, 228] width 39 height 6
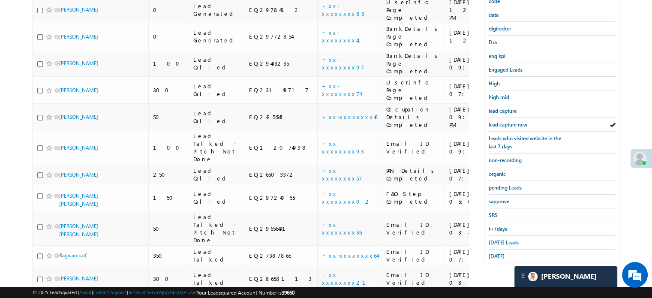
scroll to position [218, 0]
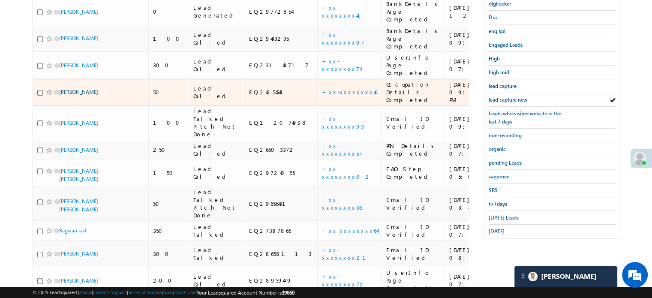
drag, startPoint x: 64, startPoint y: 26, endPoint x: 60, endPoint y: 30, distance: 5.5
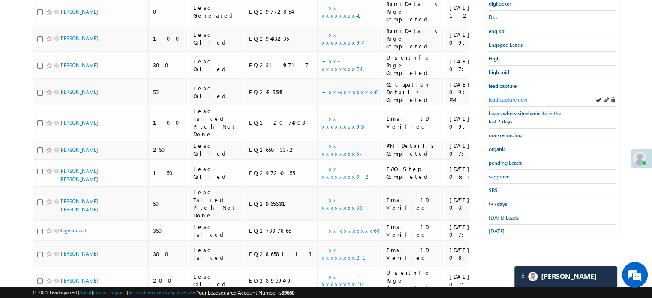
click at [517, 96] on span "lead capture new" at bounding box center [508, 99] width 39 height 6
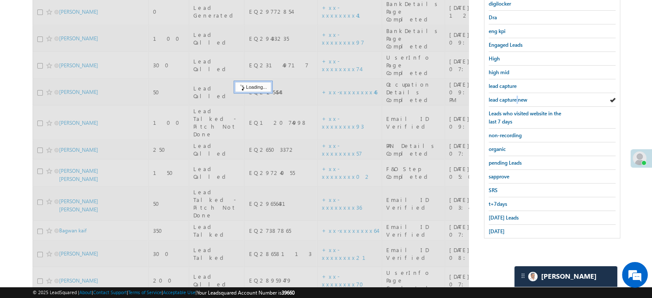
click at [517, 96] on span "lead capture new" at bounding box center [508, 99] width 39 height 6
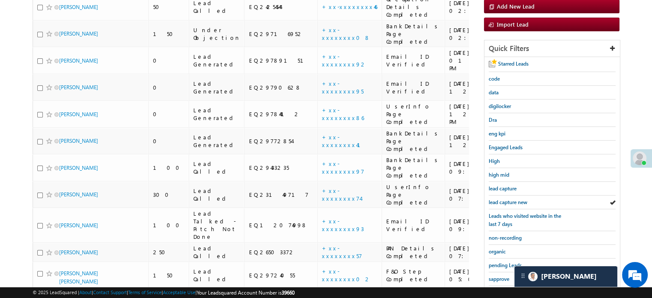
scroll to position [89, 0]
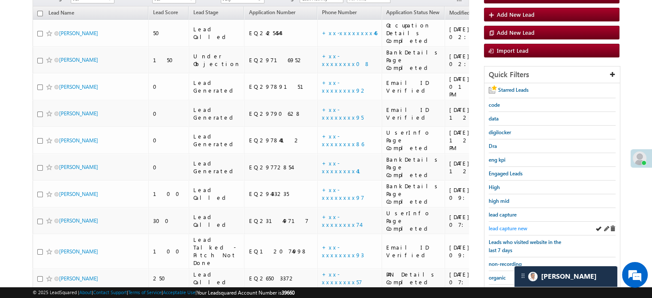
click at [507, 229] on span "lead capture new" at bounding box center [508, 228] width 39 height 6
click at [507, 228] on span "lead capture new" at bounding box center [508, 228] width 39 height 6
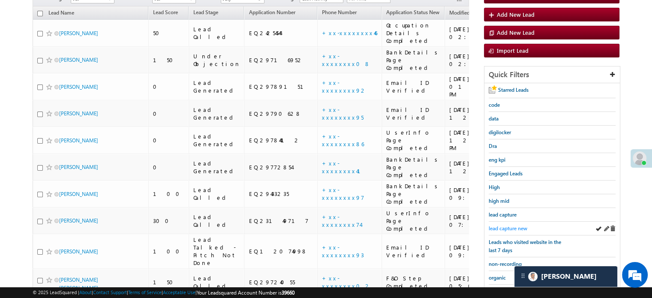
click at [497, 227] on span "lead capture new" at bounding box center [508, 228] width 39 height 6
click at [501, 225] on span "lead capture new" at bounding box center [508, 228] width 39 height 6
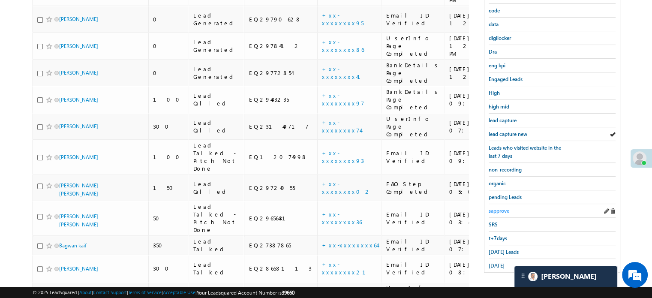
scroll to position [218, 0]
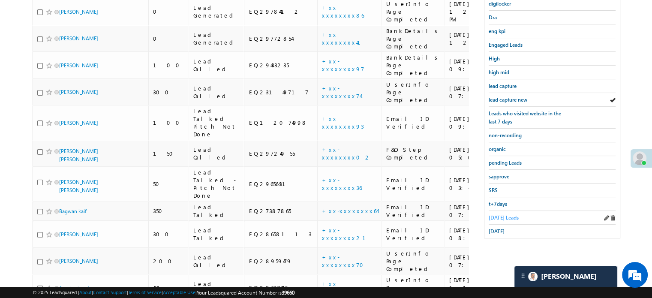
click at [501, 214] on span "Today's Leads" at bounding box center [504, 217] width 30 height 6
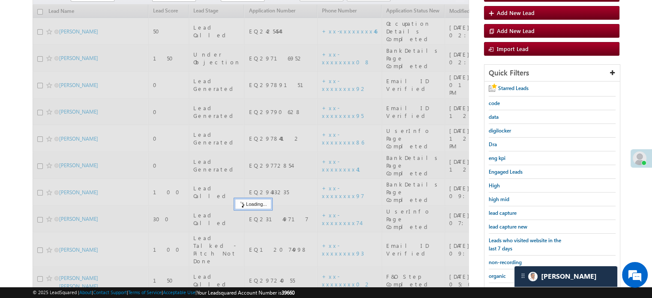
scroll to position [89, 0]
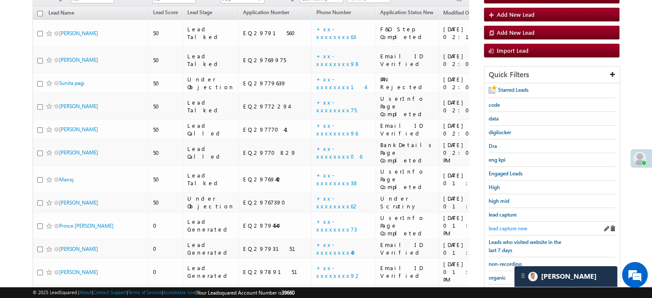
click at [514, 226] on span "lead capture new" at bounding box center [508, 228] width 39 height 6
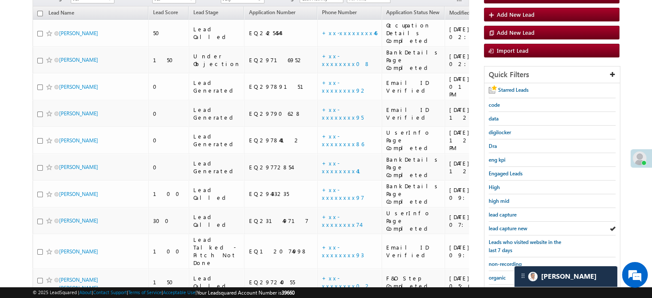
click at [514, 226] on span "lead capture new" at bounding box center [508, 228] width 39 height 6
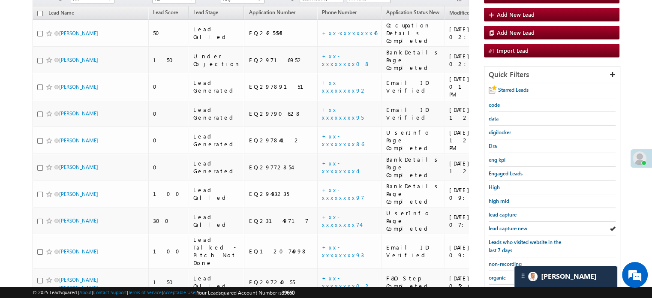
click at [514, 226] on span "lead capture new" at bounding box center [508, 228] width 39 height 6
click at [506, 224] on link "lead capture new" at bounding box center [508, 228] width 39 height 8
click at [495, 228] on span "lead capture new" at bounding box center [508, 228] width 39 height 6
click at [504, 228] on span "lead capture new" at bounding box center [508, 228] width 39 height 6
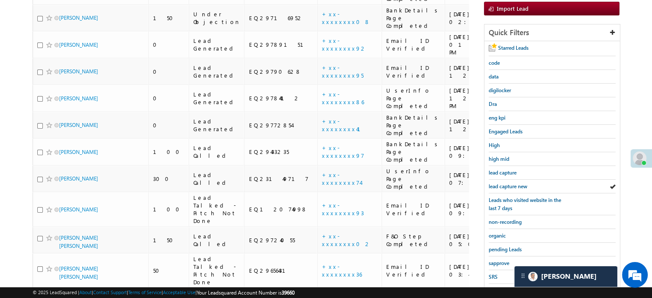
scroll to position [175, 0]
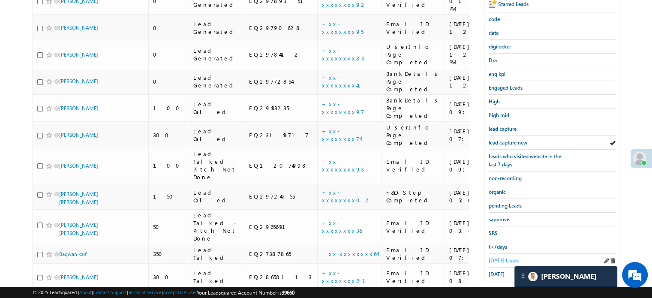
click at [501, 257] on span "Today's Leads" at bounding box center [504, 260] width 30 height 6
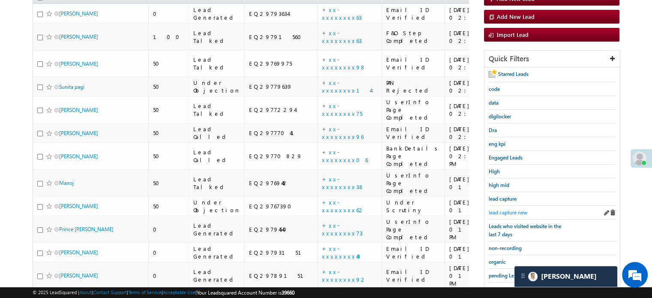
scroll to position [129, 0]
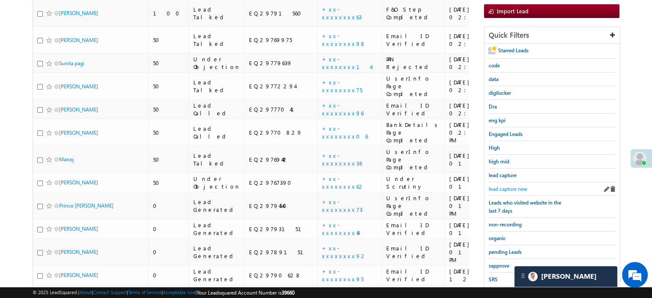
click at [513, 188] on span "lead capture new" at bounding box center [508, 189] width 39 height 6
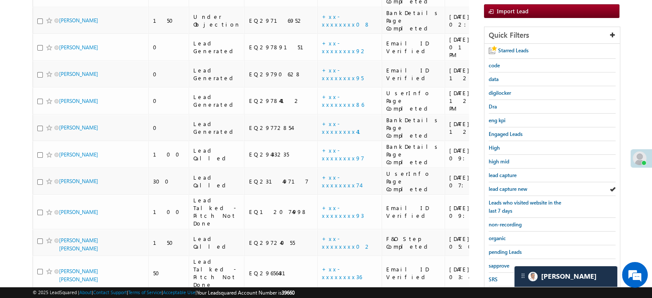
click at [513, 188] on span "lead capture new" at bounding box center [508, 189] width 39 height 6
click at [517, 186] on span "lead capture new" at bounding box center [508, 189] width 39 height 6
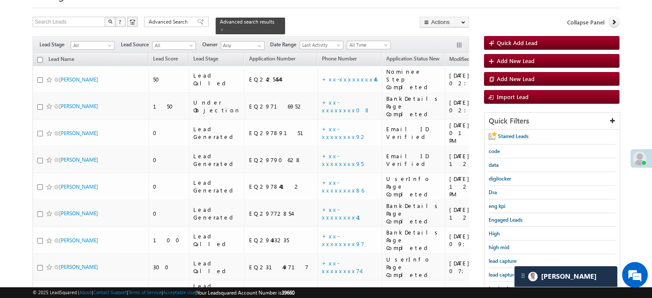
scroll to position [43, 0]
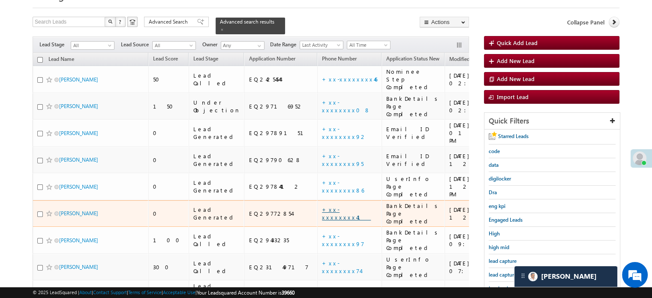
click at [322, 206] on link "+xx-xxxxxxxx41" at bounding box center [346, 213] width 49 height 15
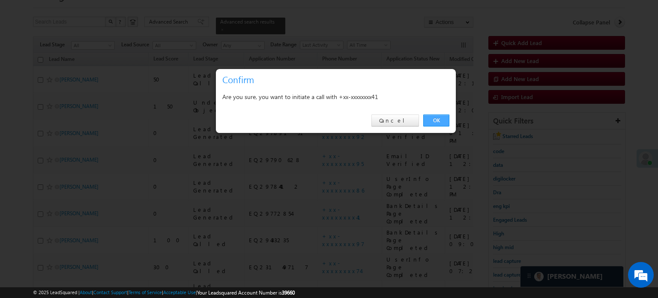
click at [444, 120] on link "OK" at bounding box center [436, 120] width 26 height 12
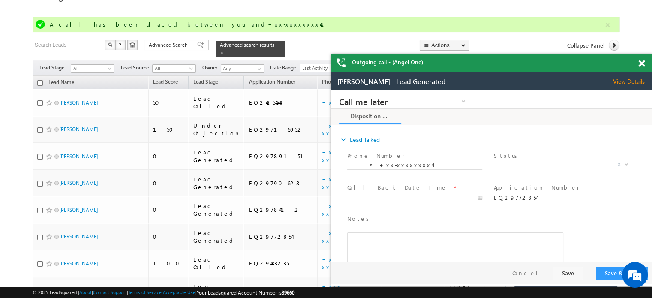
scroll to position [0, 0]
click at [643, 61] on span at bounding box center [641, 63] width 6 height 7
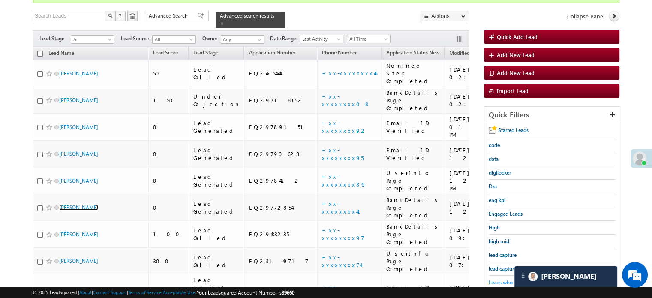
scroll to position [86, 0]
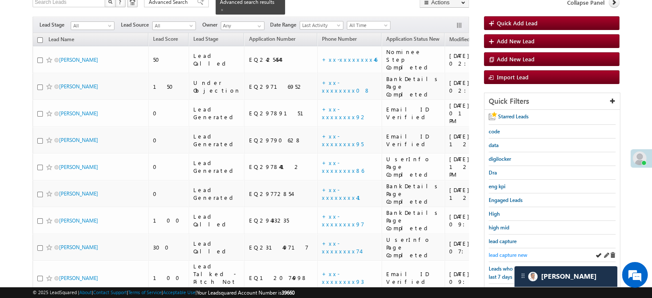
click at [503, 253] on span "lead capture new" at bounding box center [508, 255] width 39 height 6
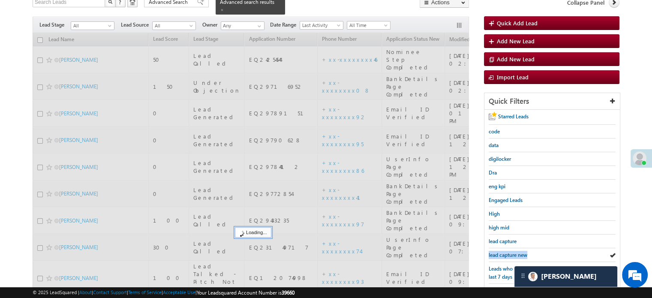
click at [503, 253] on span "lead capture new" at bounding box center [508, 255] width 39 height 6
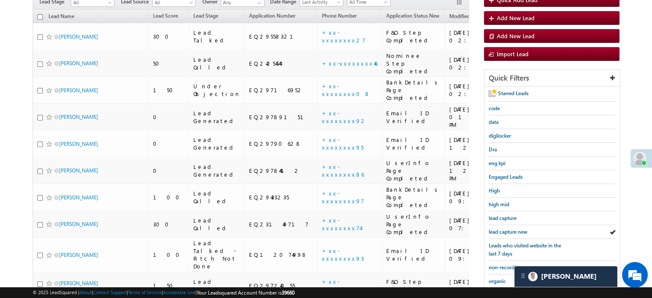
scroll to position [63, 0]
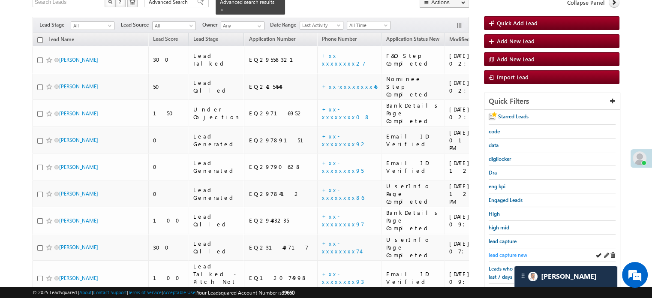
click at [507, 253] on span "lead capture new" at bounding box center [508, 255] width 39 height 6
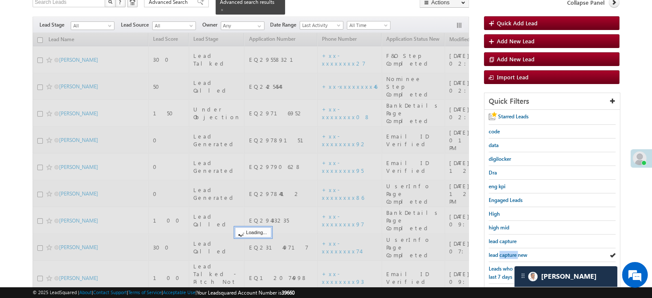
click at [507, 253] on span "lead capture new" at bounding box center [508, 255] width 39 height 6
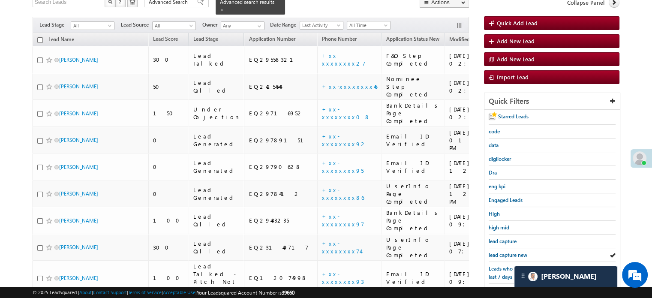
click at [507, 253] on span "lead capture new" at bounding box center [508, 255] width 39 height 6
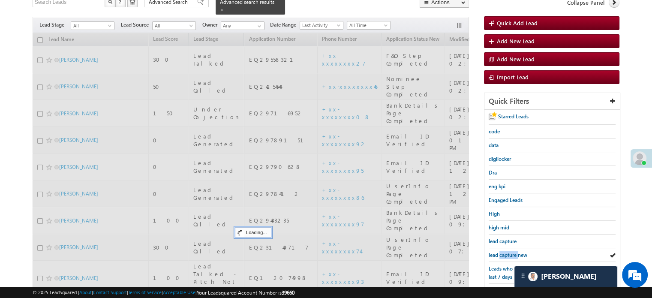
click at [507, 253] on span "lead capture new" at bounding box center [508, 255] width 39 height 6
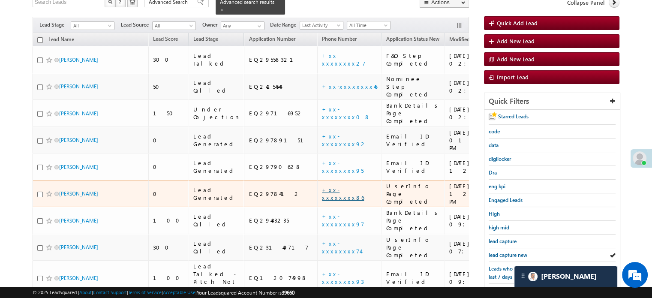
click at [322, 186] on link "+xx-xxxxxxxx86" at bounding box center [343, 193] width 42 height 15
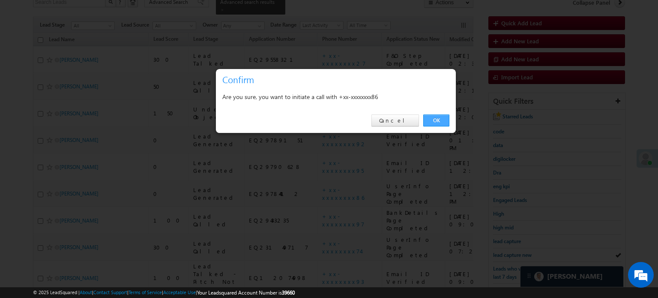
click at [433, 121] on link "OK" at bounding box center [436, 120] width 26 height 12
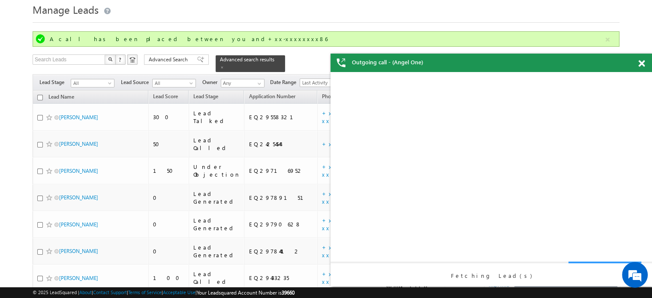
scroll to position [0, 0]
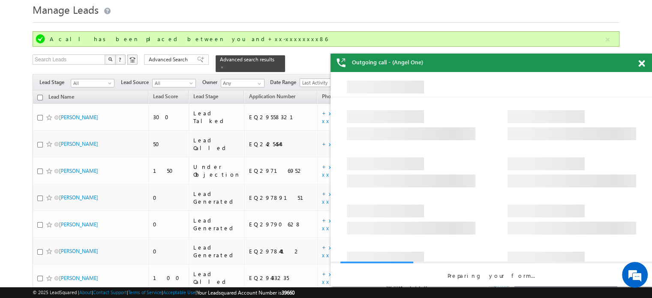
click at [641, 61] on span at bounding box center [641, 63] width 6 height 7
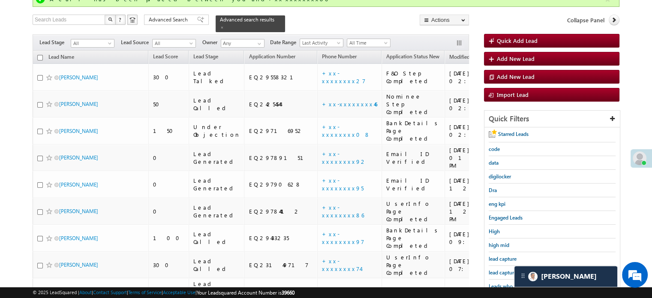
scroll to position [114, 0]
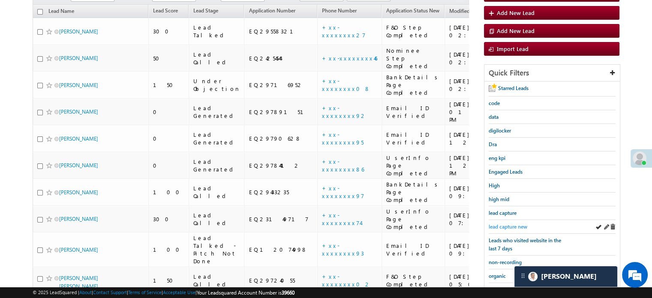
click at [496, 225] on span "lead capture new" at bounding box center [508, 226] width 39 height 6
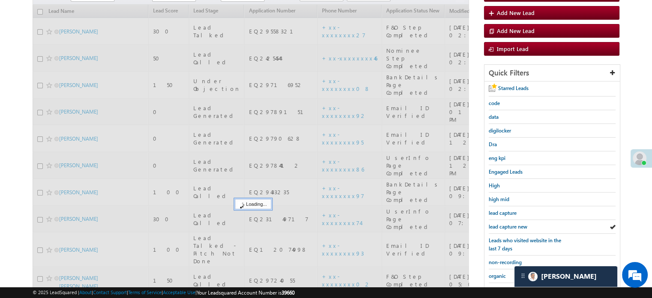
click at [496, 225] on span "lead capture new" at bounding box center [508, 226] width 39 height 6
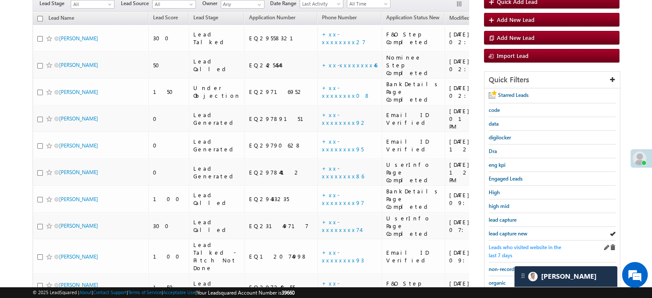
scroll to position [71, 0]
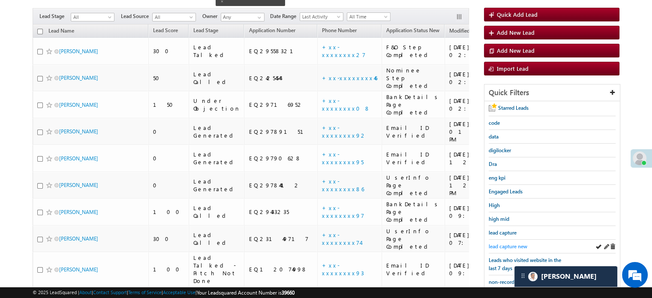
click at [511, 243] on span "lead capture new" at bounding box center [508, 246] width 39 height 6
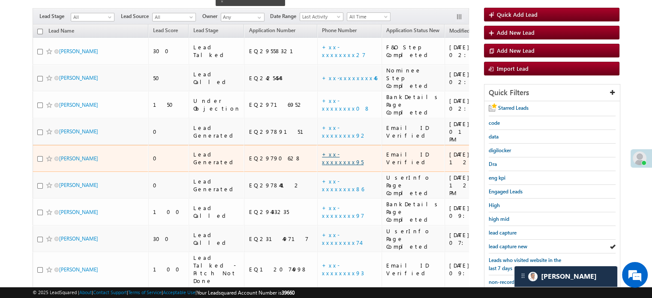
click at [322, 150] on link "+xx-xxxxxxxx95" at bounding box center [343, 157] width 42 height 15
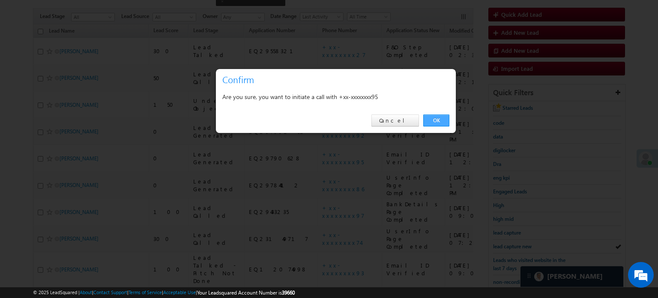
click at [433, 121] on link "OK" at bounding box center [436, 120] width 26 height 12
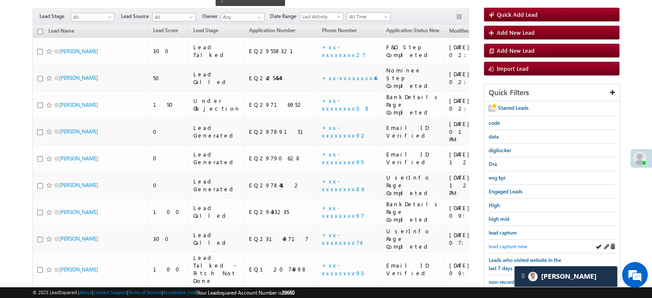
click at [502, 243] on span "lead capture new" at bounding box center [508, 246] width 39 height 6
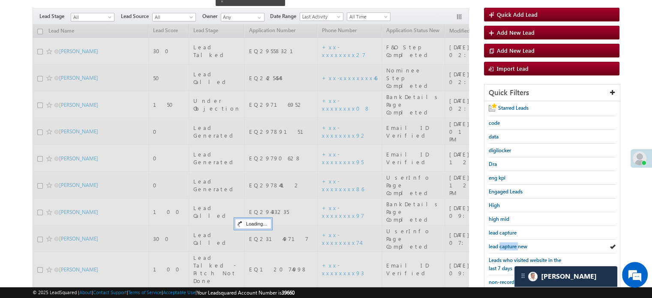
click at [502, 243] on span "lead capture new" at bounding box center [508, 246] width 39 height 6
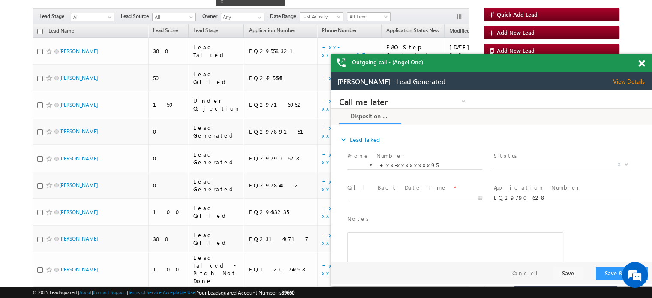
scroll to position [0, 0]
click at [644, 58] on div at bounding box center [646, 62] width 12 height 17
click at [638, 72] on div "Outgoing call - (Angel One)" at bounding box center [490, 63] width 321 height 18
click at [641, 65] on span at bounding box center [641, 63] width 6 height 7
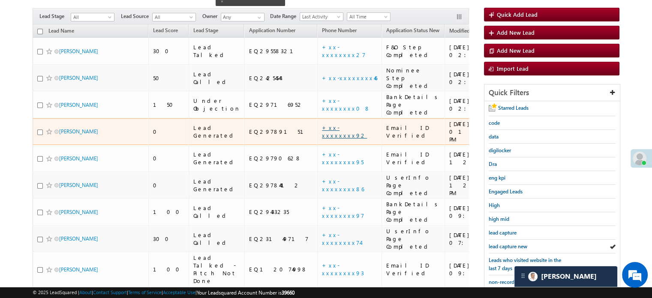
click at [322, 124] on link "+xx-xxxxxxxx92" at bounding box center [344, 131] width 45 height 15
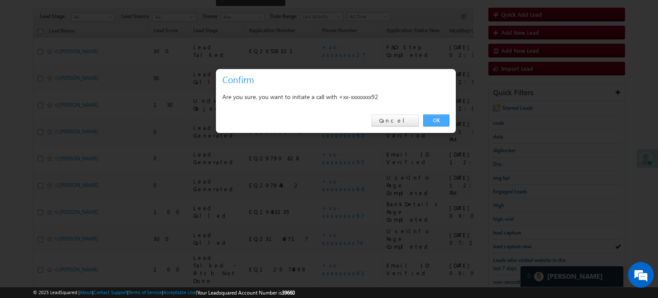
click at [445, 121] on link "OK" at bounding box center [436, 120] width 26 height 12
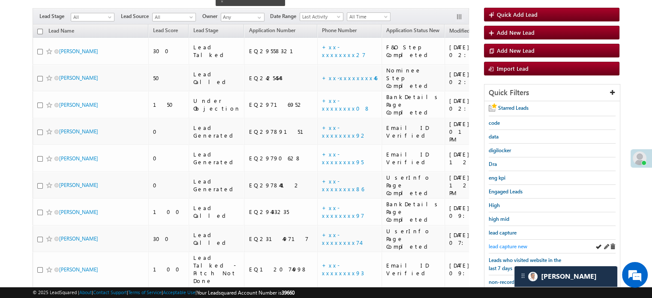
click at [507, 243] on span "lead capture new" at bounding box center [508, 246] width 39 height 6
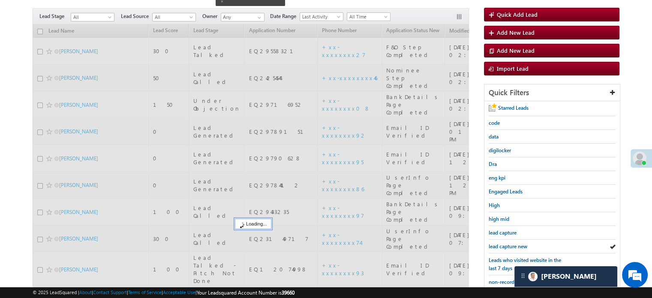
click at [507, 243] on span "lead capture new" at bounding box center [508, 246] width 39 height 6
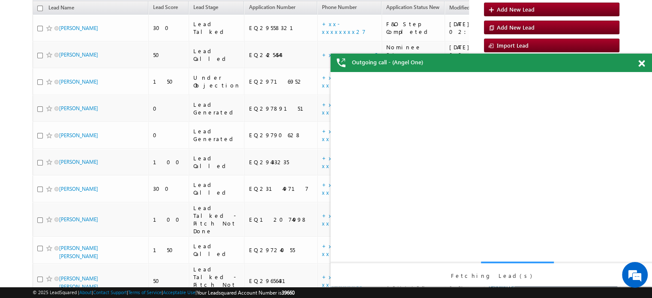
scroll to position [71, 0]
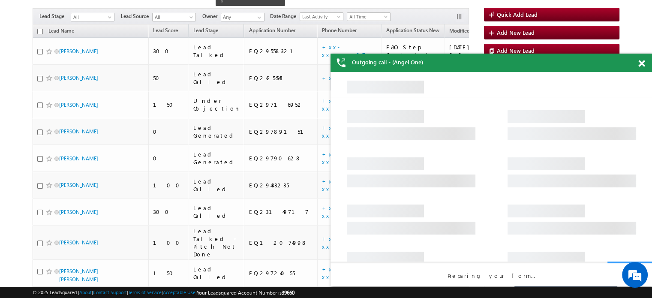
click at [643, 60] on span at bounding box center [641, 63] width 6 height 7
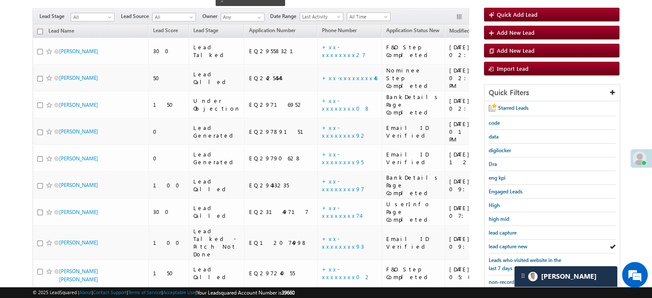
scroll to position [0, 0]
click at [513, 243] on span "lead capture new" at bounding box center [508, 246] width 39 height 6
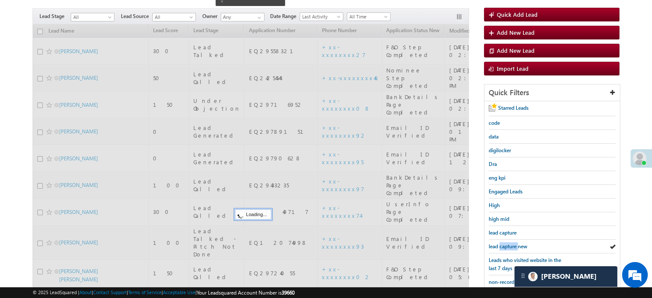
click at [513, 243] on span "lead capture new" at bounding box center [508, 246] width 39 height 6
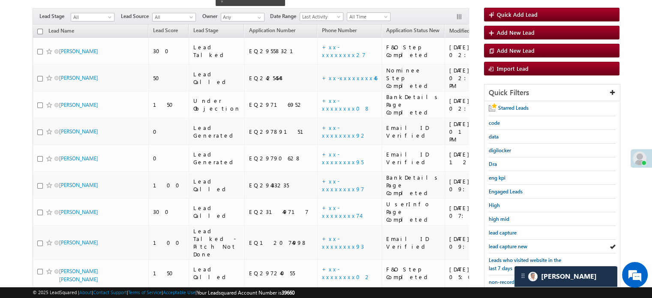
click at [513, 243] on span "lead capture new" at bounding box center [508, 246] width 39 height 6
click at [489, 246] on span "lead capture new" at bounding box center [508, 246] width 39 height 6
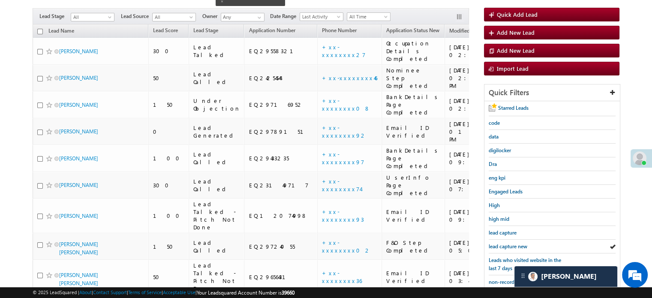
click at [489, 246] on span "lead capture new" at bounding box center [508, 246] width 39 height 6
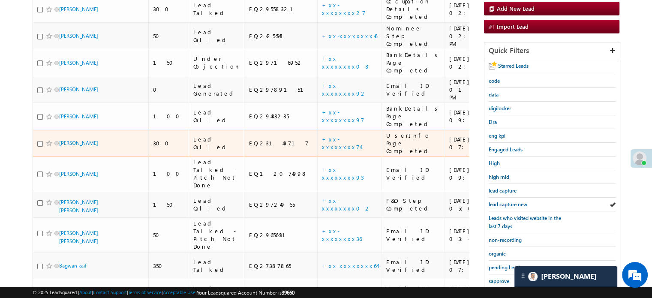
scroll to position [157, 0]
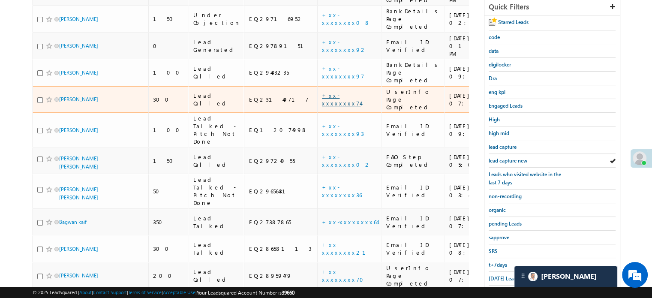
click at [322, 92] on link "+xx-xxxxxxxx74" at bounding box center [341, 99] width 39 height 15
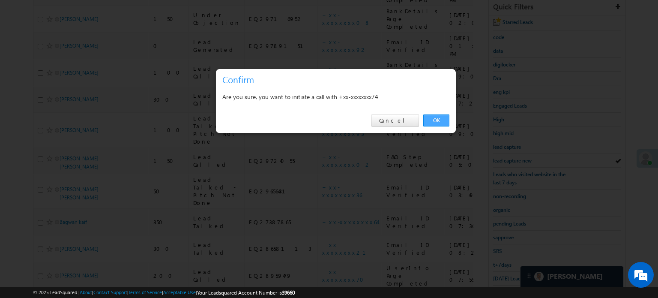
click at [440, 122] on link "OK" at bounding box center [436, 120] width 26 height 12
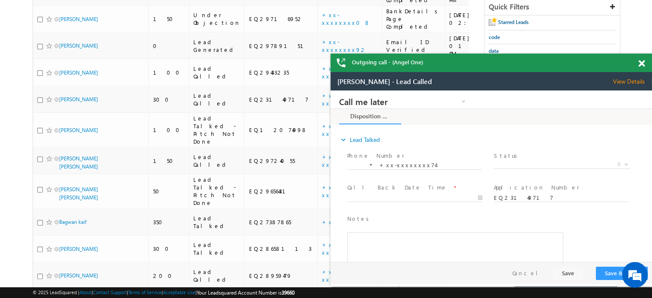
scroll to position [0, 0]
click at [640, 66] on span at bounding box center [641, 63] width 6 height 7
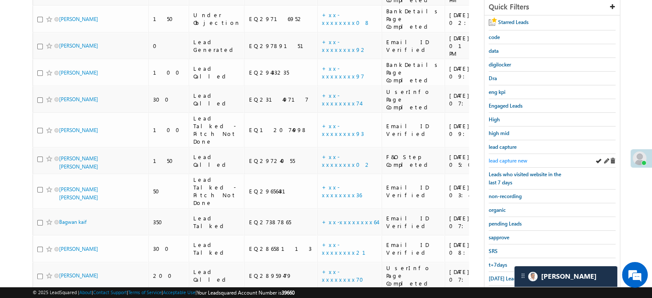
click at [516, 157] on span "lead capture new" at bounding box center [508, 160] width 39 height 6
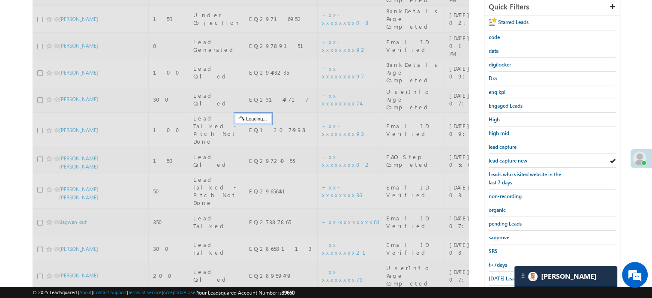
click at [516, 157] on span "lead capture new" at bounding box center [508, 160] width 39 height 6
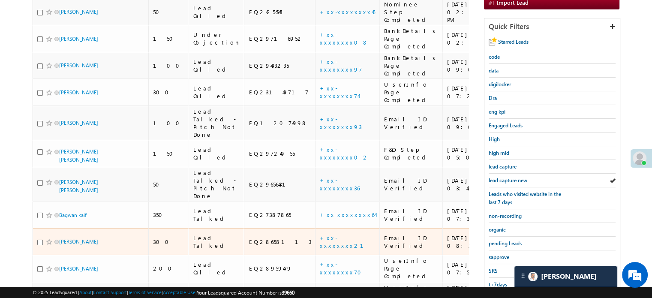
scroll to position [94, 0]
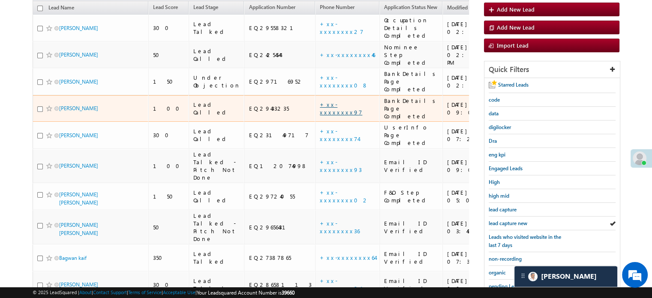
click at [320, 101] on link "+xx-xxxxxxxx97" at bounding box center [341, 108] width 42 height 15
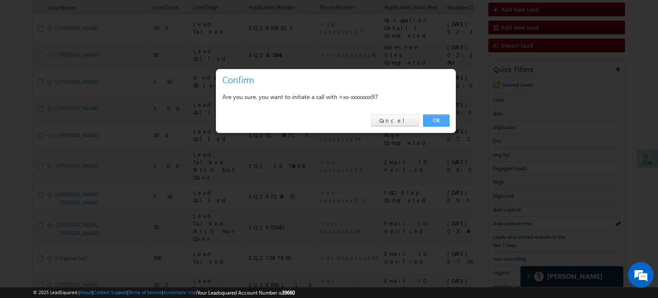
click at [439, 123] on link "OK" at bounding box center [436, 120] width 26 height 12
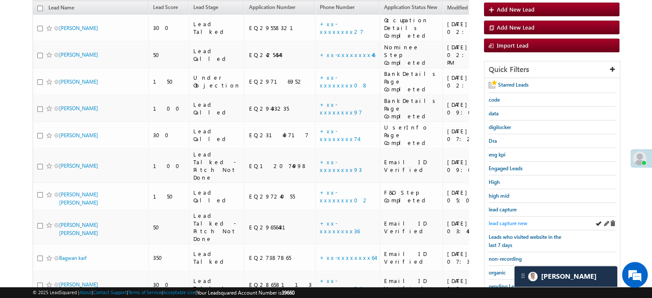
click at [509, 222] on span "lead capture new" at bounding box center [508, 223] width 39 height 6
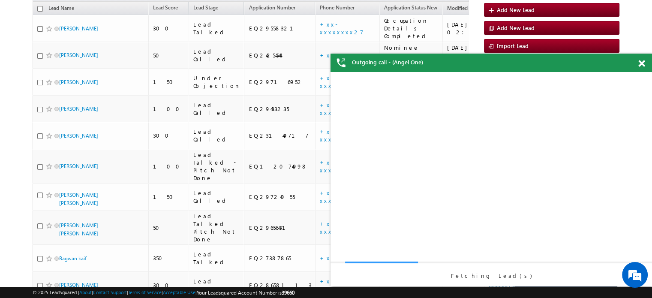
scroll to position [0, 0]
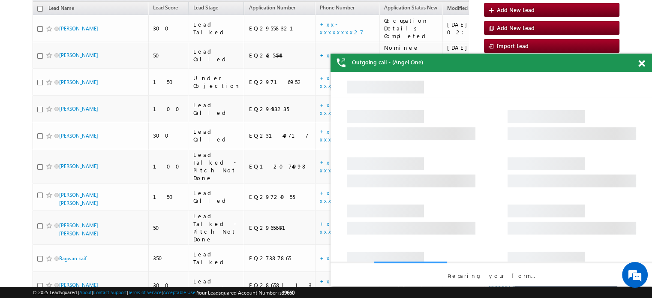
click at [639, 63] on span at bounding box center [641, 63] width 6 height 7
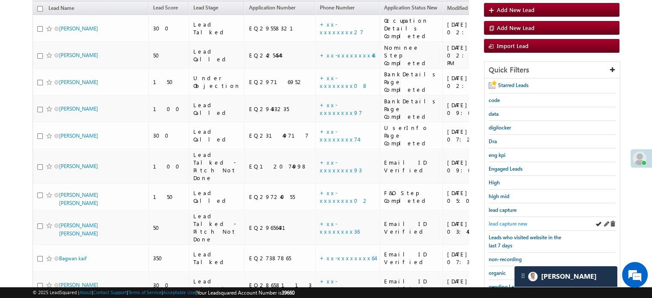
click at [502, 220] on span "lead capture new" at bounding box center [508, 223] width 39 height 6
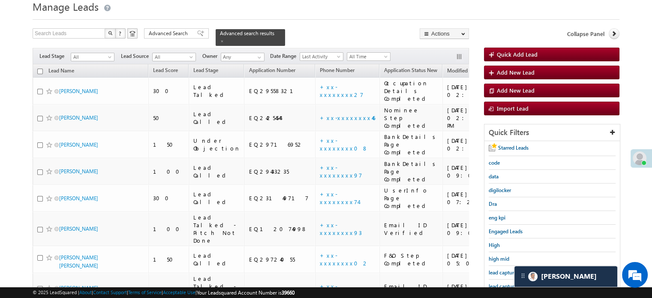
scroll to position [74, 0]
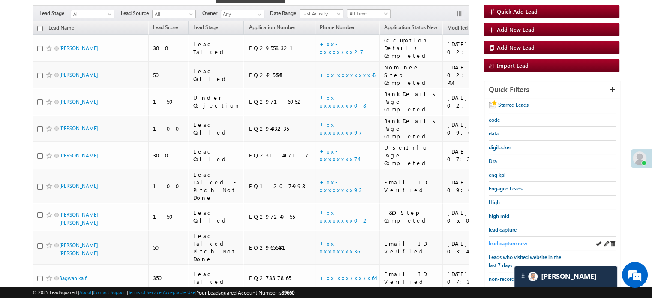
click at [506, 243] on span "lead capture new" at bounding box center [508, 243] width 39 height 6
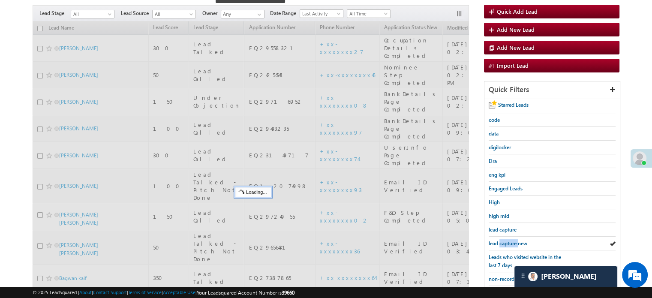
click at [506, 243] on span "lead capture new" at bounding box center [508, 243] width 39 height 6
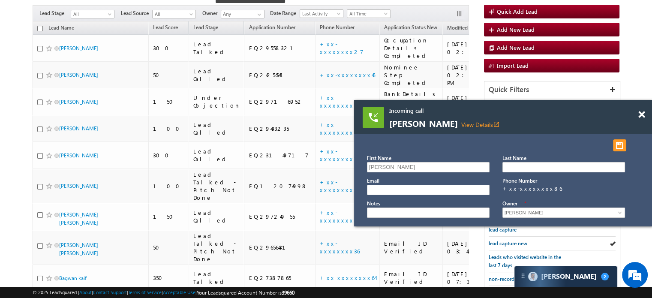
click at [646, 113] on div at bounding box center [646, 110] width 12 height 21
click at [645, 112] on div at bounding box center [646, 110] width 12 height 21
click at [639, 112] on span at bounding box center [641, 114] width 6 height 7
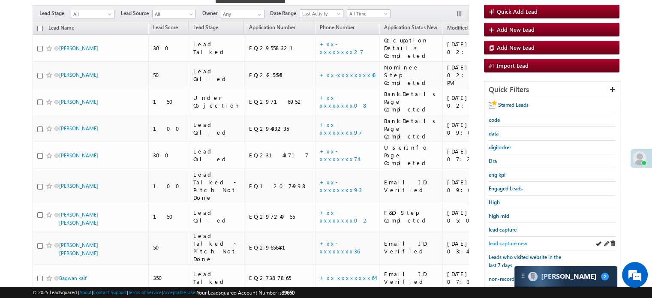
click at [511, 240] on span "lead capture new" at bounding box center [508, 243] width 39 height 6
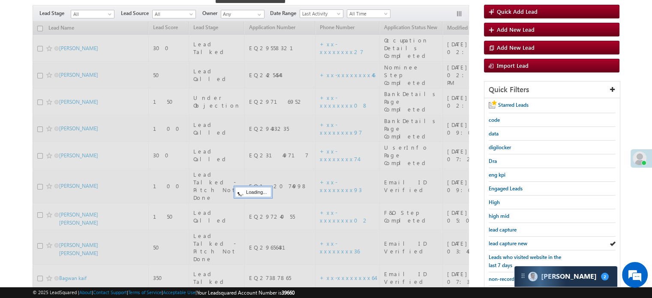
click at [511, 240] on span "lead capture new" at bounding box center [508, 243] width 39 height 6
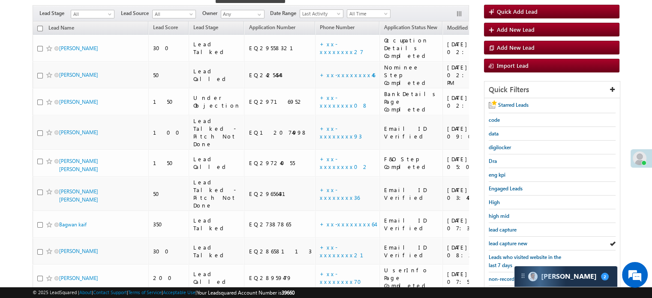
click at [511, 240] on span "lead capture new" at bounding box center [508, 243] width 39 height 6
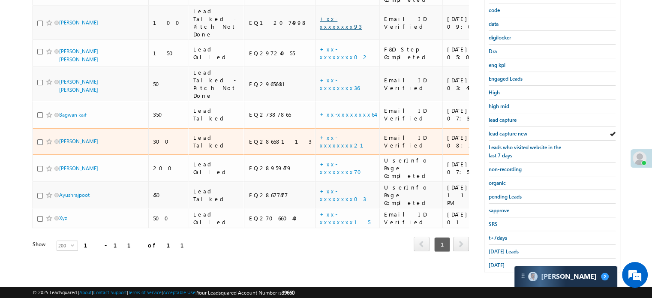
scroll to position [98, 0]
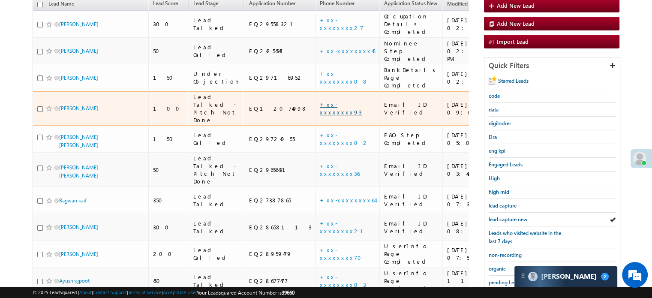
click at [320, 101] on link "+xx-xxxxxxxx93" at bounding box center [341, 108] width 42 height 15
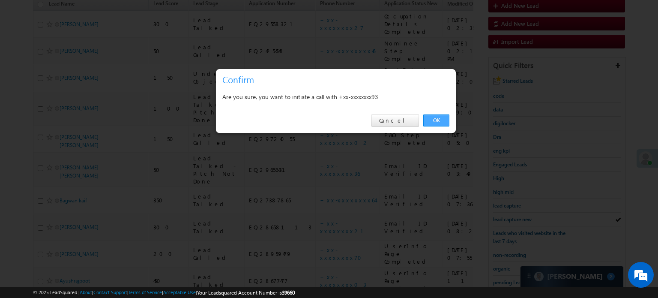
click at [433, 121] on link "OK" at bounding box center [436, 120] width 26 height 12
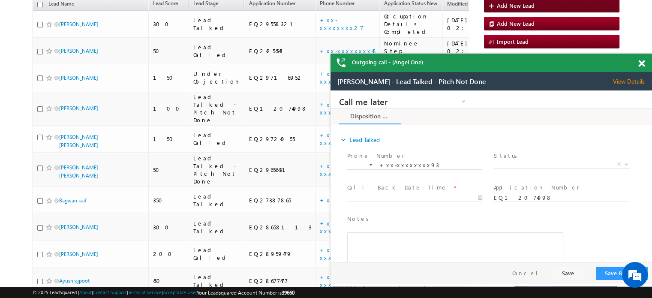
scroll to position [0, 0]
drag, startPoint x: 641, startPoint y: 62, endPoint x: 180, endPoint y: 10, distance: 464.0
click at [641, 62] on span at bounding box center [641, 63] width 6 height 7
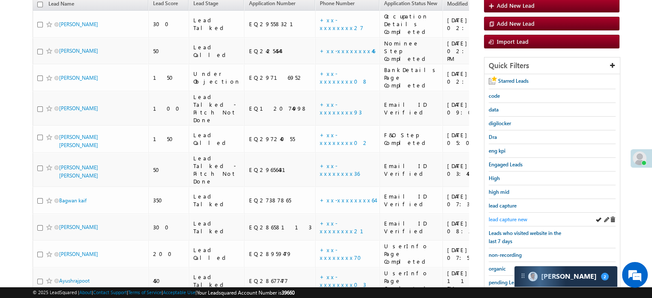
click at [505, 219] on span "lead capture new" at bounding box center [508, 219] width 39 height 6
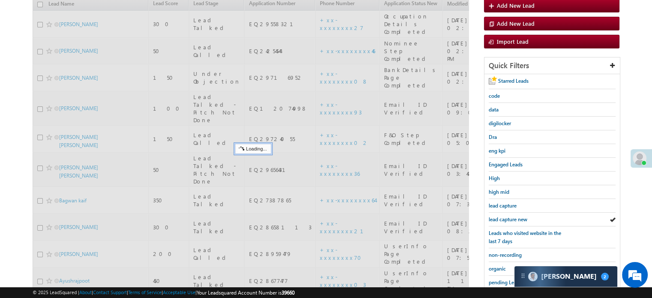
click at [505, 221] on div "lead capture new" at bounding box center [552, 220] width 127 height 14
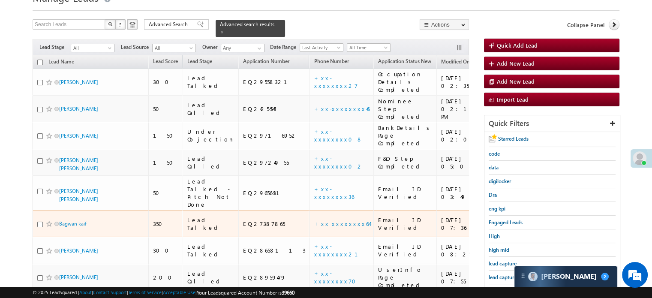
scroll to position [86, 0]
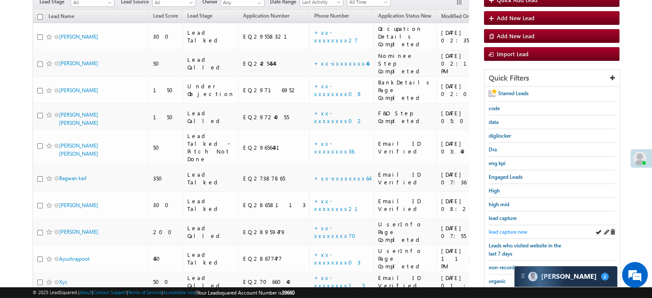
click at [495, 228] on span "lead capture new" at bounding box center [508, 231] width 39 height 6
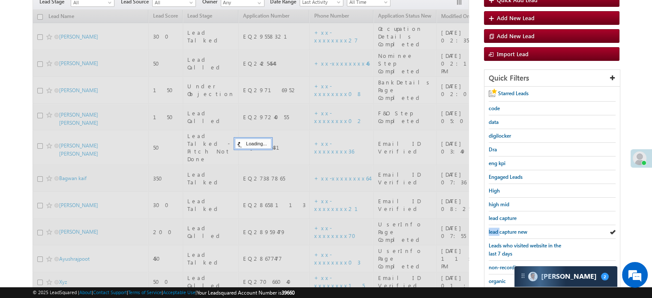
click at [495, 228] on span "lead capture new" at bounding box center [508, 231] width 39 height 6
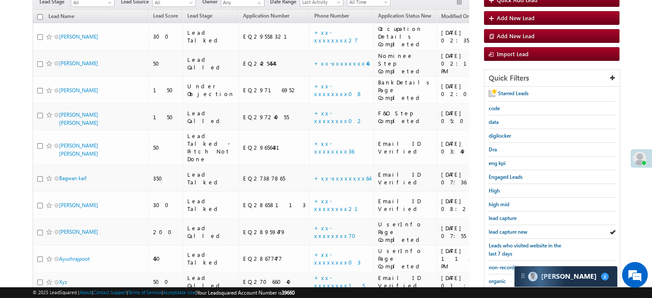
click at [495, 228] on span "lead capture new" at bounding box center [508, 231] width 39 height 6
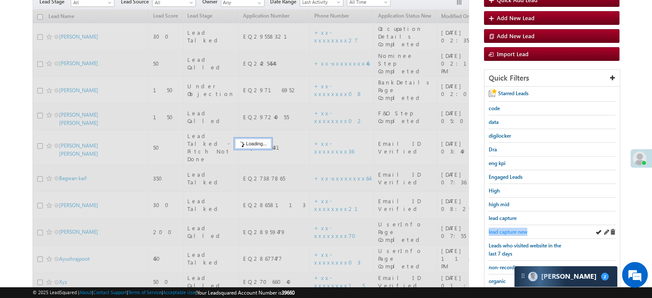
click at [495, 228] on span "lead capture new" at bounding box center [508, 231] width 39 height 6
click at [310, 48] on div at bounding box center [251, 169] width 436 height 318
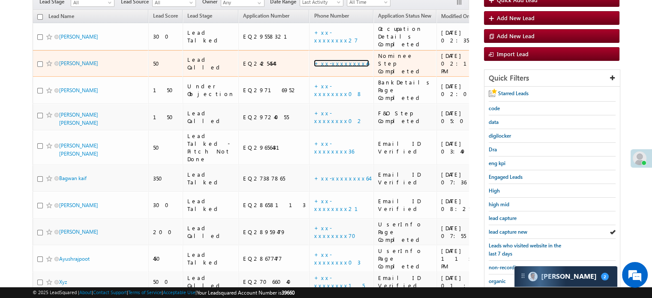
click at [314, 60] on link "+xx-xxxxxxxx46" at bounding box center [341, 63] width 55 height 7
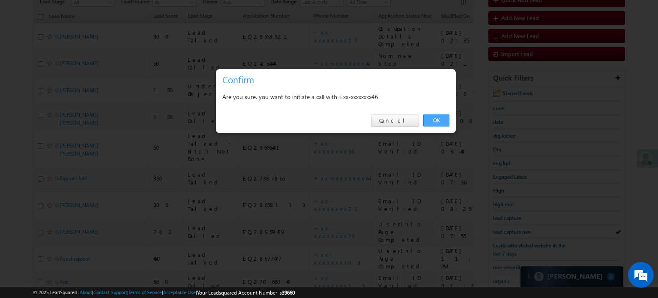
click at [434, 125] on link "OK" at bounding box center [436, 120] width 26 height 12
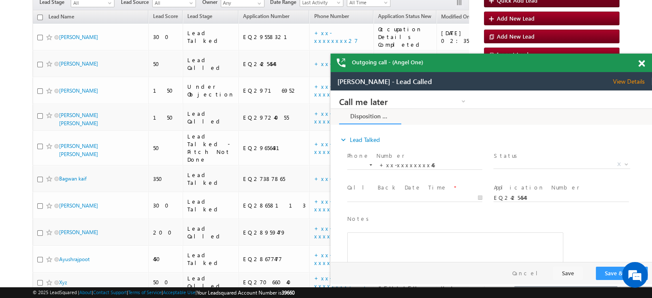
scroll to position [0, 0]
click at [642, 60] on span at bounding box center [641, 63] width 6 height 7
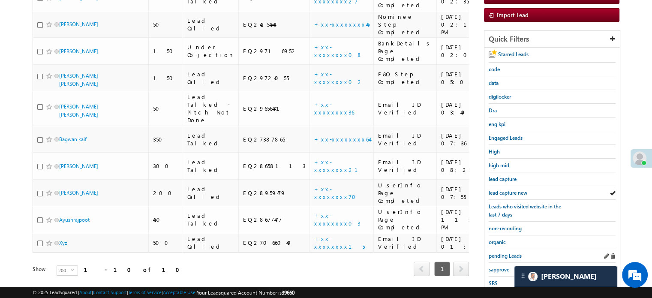
scroll to position [194, 0]
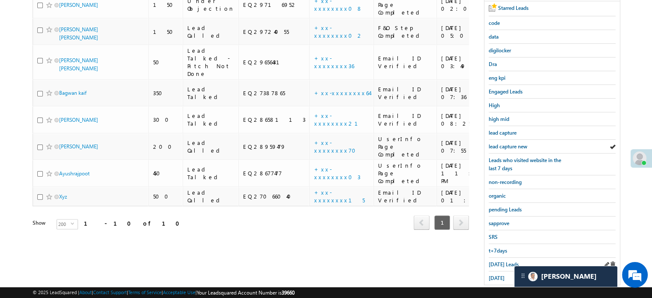
click at [500, 258] on div "Today's Leads" at bounding box center [552, 265] width 127 height 14
click at [498, 261] on span "Today's Leads" at bounding box center [504, 264] width 30 height 6
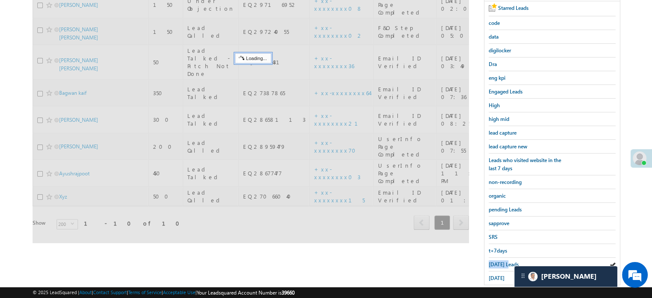
click at [498, 261] on span "Today's Leads" at bounding box center [504, 264] width 30 height 6
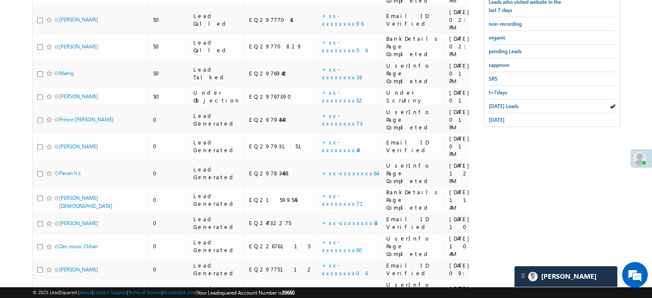
scroll to position [72, 0]
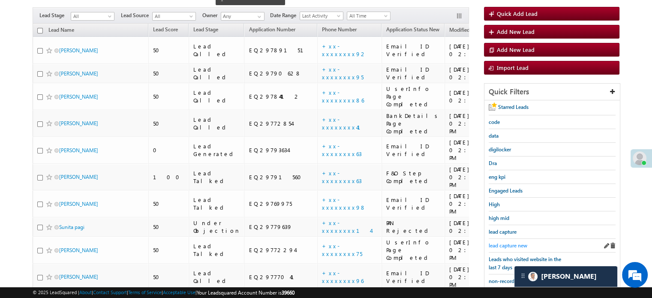
click at [501, 243] on span "lead capture new" at bounding box center [508, 245] width 39 height 6
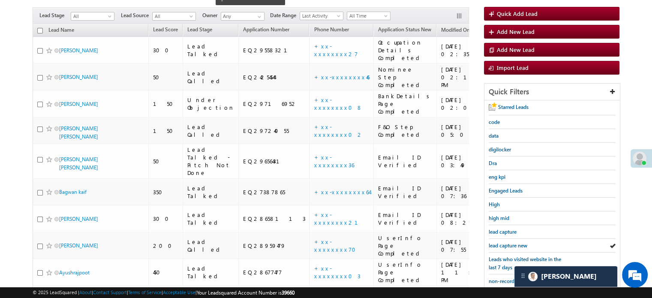
click at [501, 243] on span "lead capture new" at bounding box center [508, 245] width 39 height 6
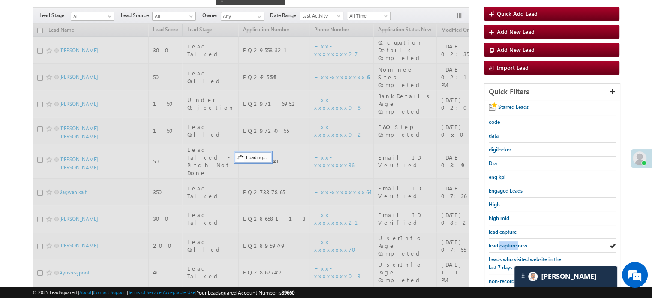
click at [501, 243] on span "lead capture new" at bounding box center [508, 245] width 39 height 6
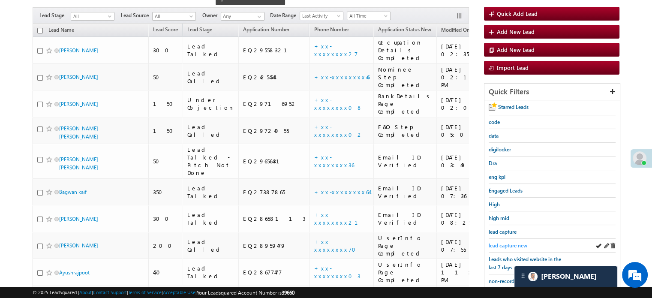
click at [513, 245] on span "lead capture new" at bounding box center [508, 245] width 39 height 6
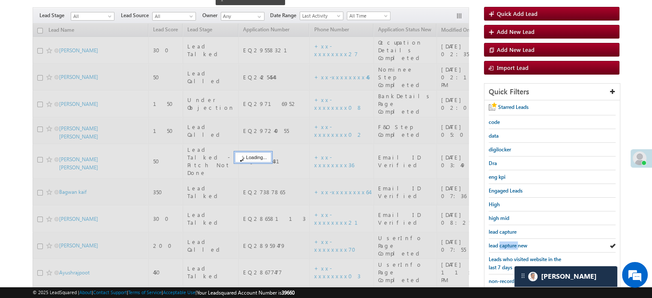
click at [513, 245] on span "lead capture new" at bounding box center [508, 245] width 39 height 6
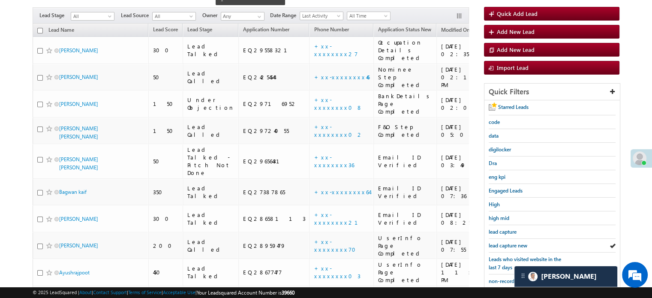
click at [513, 245] on span "lead capture new" at bounding box center [508, 245] width 39 height 6
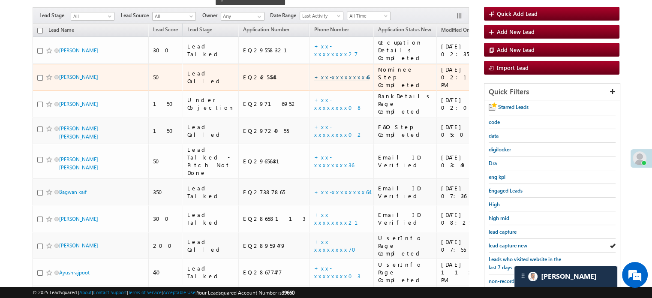
click at [314, 73] on link "+xx-xxxxxxxx46" at bounding box center [341, 76] width 55 height 7
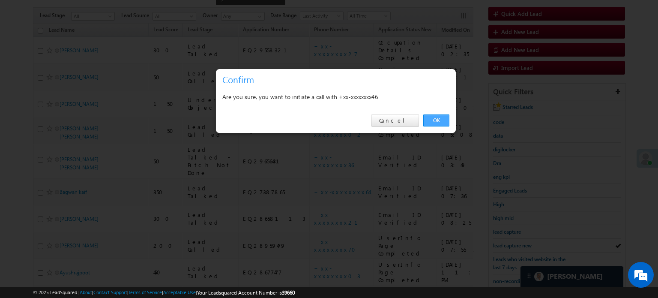
click at [441, 117] on link "OK" at bounding box center [436, 120] width 26 height 12
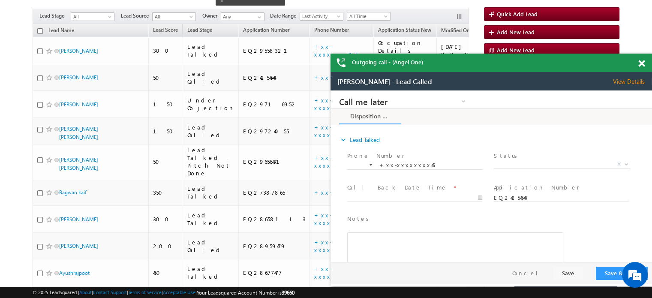
scroll to position [0, 0]
click at [643, 66] on span at bounding box center [641, 63] width 6 height 7
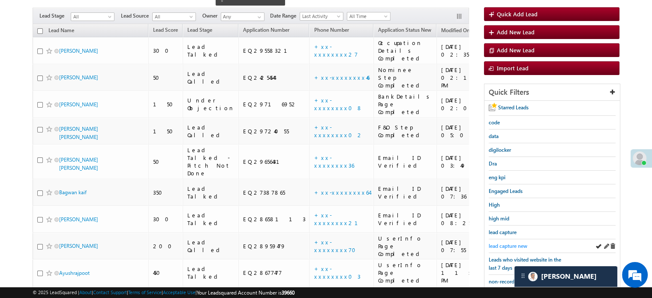
click at [518, 243] on span "lead capture new" at bounding box center [508, 246] width 39 height 6
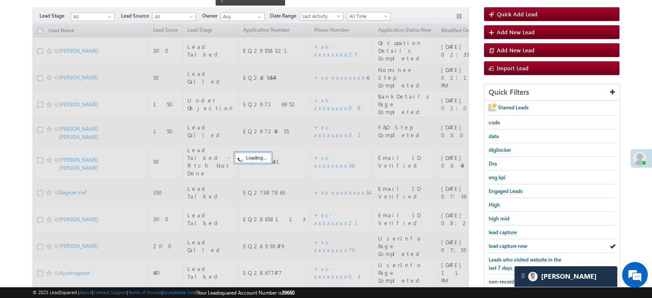
click at [518, 243] on span "lead capture new" at bounding box center [508, 246] width 39 height 6
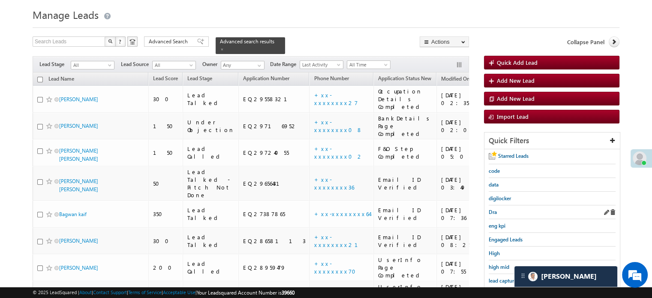
scroll to position [86, 0]
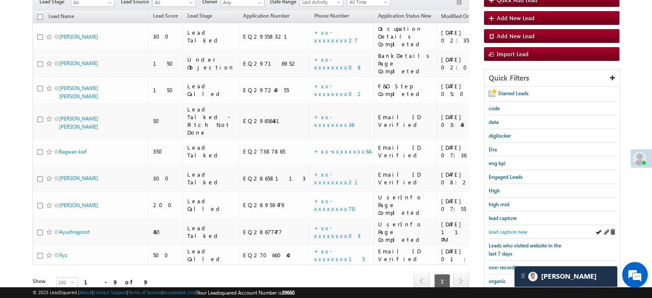
click at [494, 228] on span "lead capture new" at bounding box center [508, 231] width 39 height 6
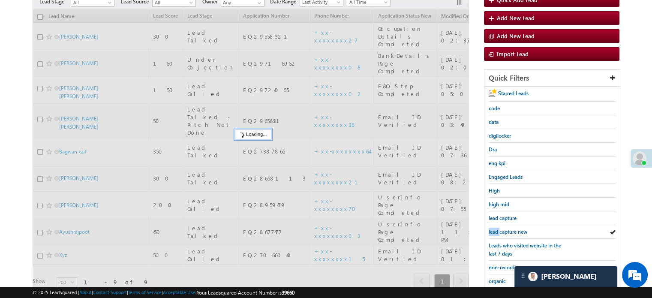
click at [494, 228] on span "lead capture new" at bounding box center [508, 231] width 39 height 6
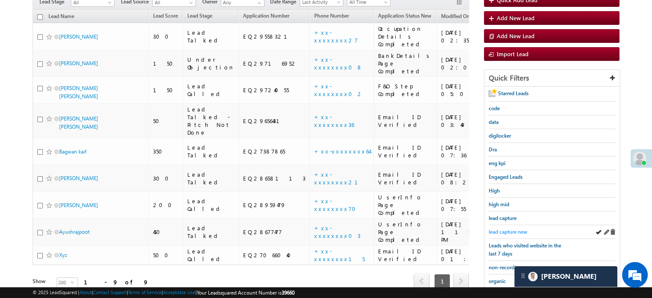
click at [509, 228] on link "lead capture new" at bounding box center [508, 232] width 39 height 8
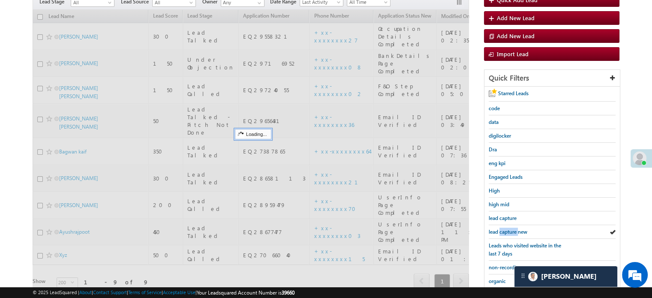
click at [510, 228] on link "lead capture new" at bounding box center [508, 232] width 39 height 8
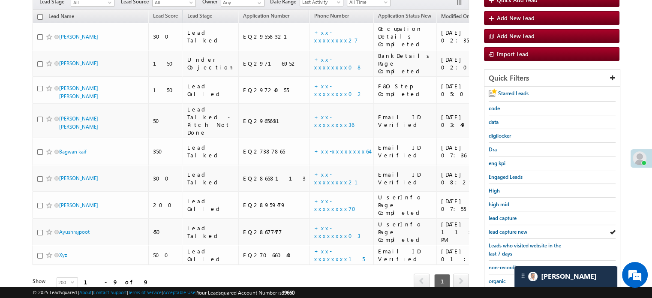
click at [510, 228] on link "lead capture new" at bounding box center [508, 232] width 39 height 8
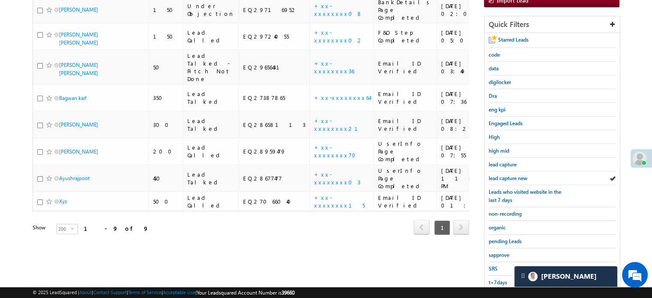
scroll to position [171, 0]
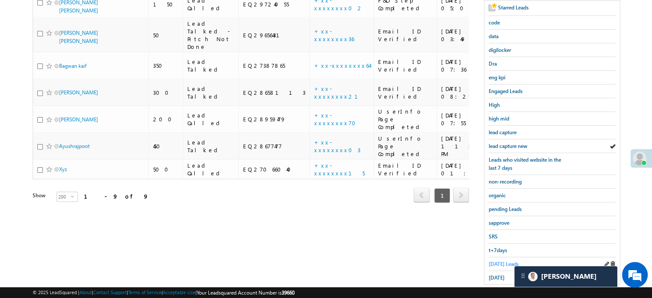
click at [495, 264] on link "Today's Leads" at bounding box center [504, 264] width 30 height 8
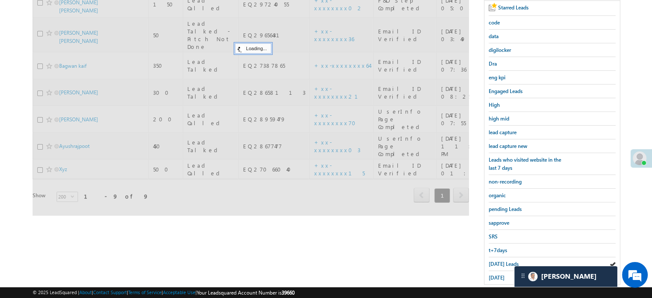
scroll to position [86, 0]
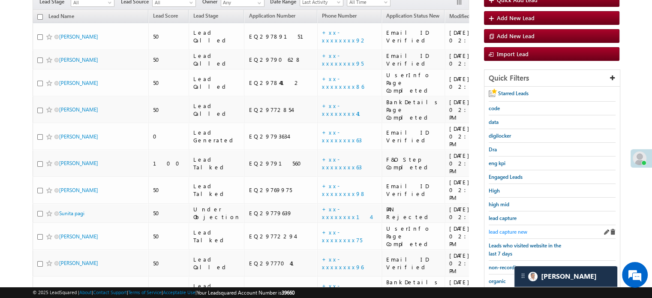
click at [511, 228] on span "lead capture new" at bounding box center [508, 231] width 39 height 6
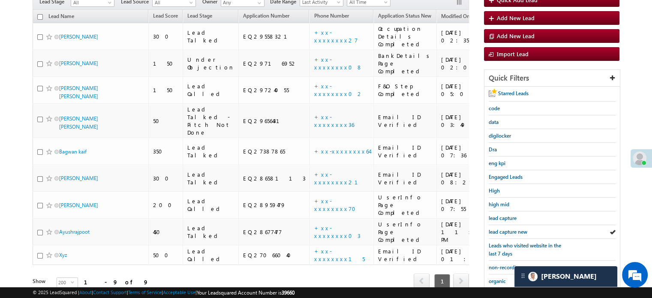
click at [511, 228] on span "lead capture new" at bounding box center [508, 231] width 39 height 6
click at [506, 228] on span "lead capture new" at bounding box center [508, 231] width 39 height 6
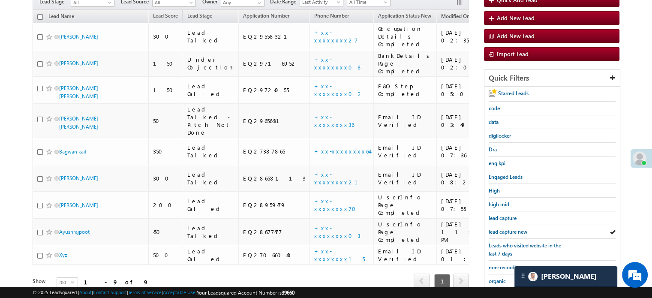
click at [506, 228] on span "lead capture new" at bounding box center [508, 231] width 39 height 6
click at [504, 231] on span "lead capture new" at bounding box center [508, 231] width 39 height 6
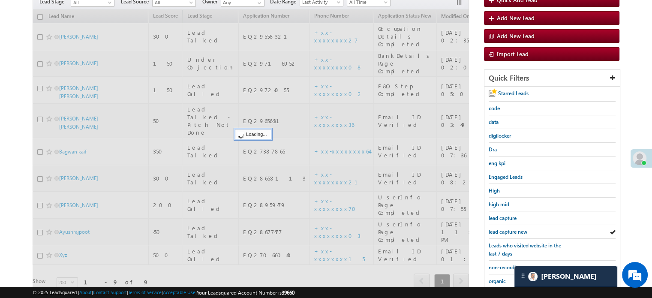
click at [504, 231] on span "lead capture new" at bounding box center [508, 231] width 39 height 6
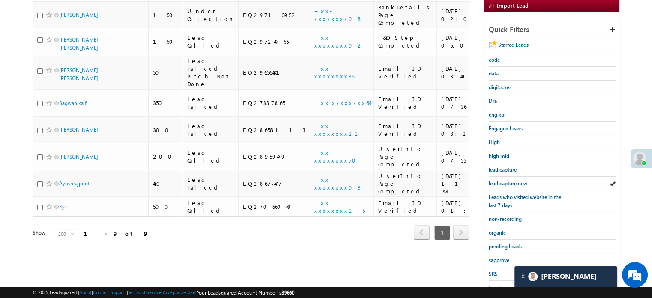
scroll to position [171, 0]
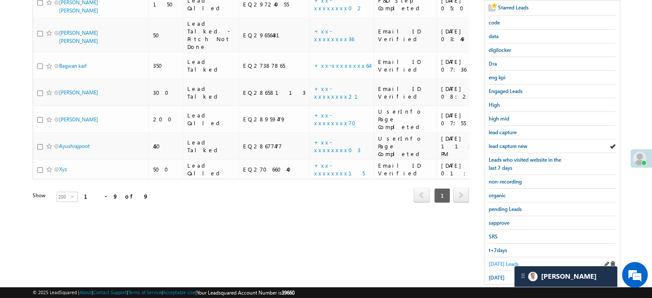
click at [495, 261] on span "Today's Leads" at bounding box center [504, 264] width 30 height 6
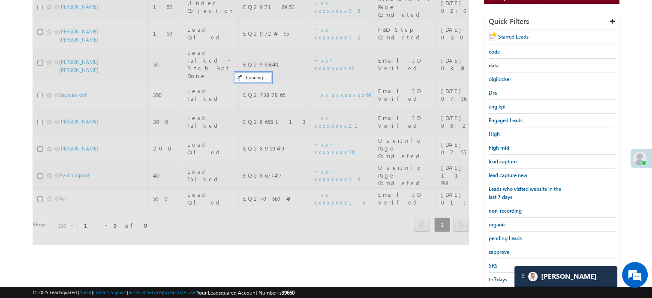
scroll to position [86, 0]
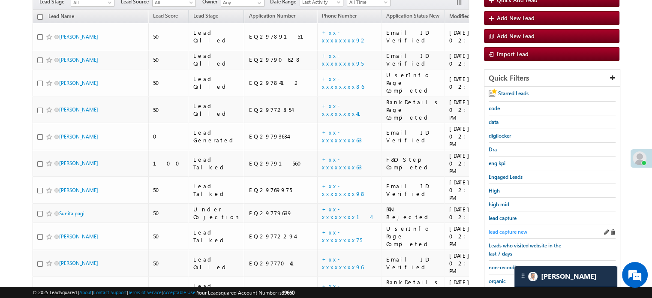
click at [504, 229] on span "lead capture new" at bounding box center [508, 231] width 39 height 6
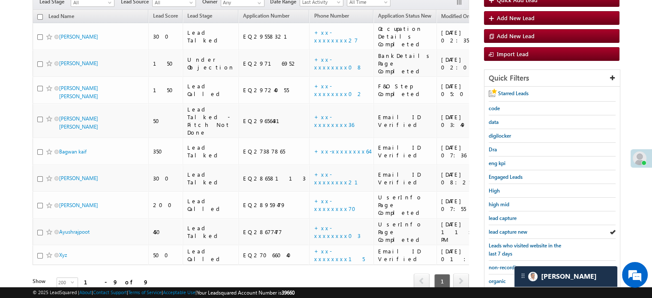
click at [504, 229] on span "lead capture new" at bounding box center [508, 231] width 39 height 6
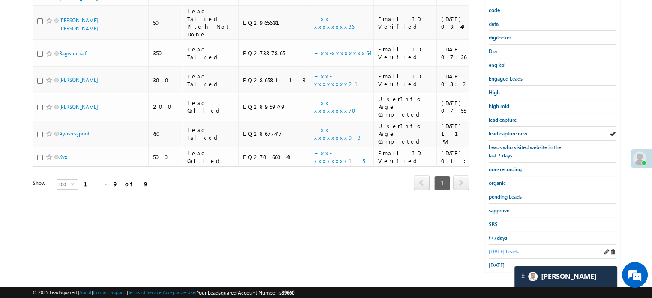
click at [499, 248] on span "Today's Leads" at bounding box center [504, 251] width 30 height 6
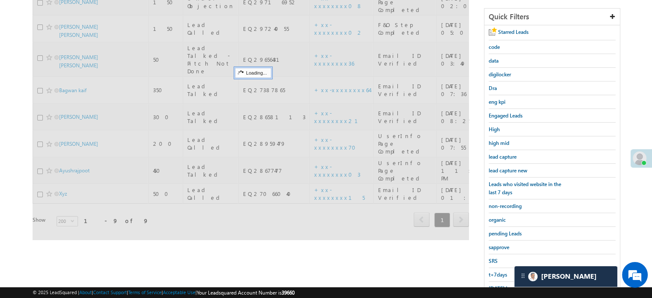
scroll to position [98, 0]
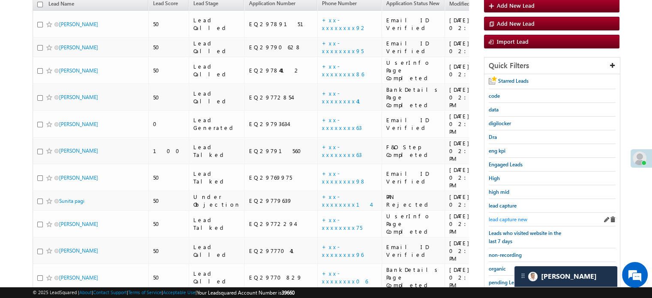
click at [507, 218] on span "lead capture new" at bounding box center [508, 219] width 39 height 6
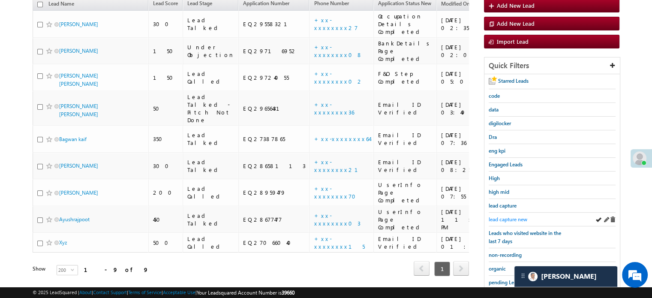
click at [507, 217] on span "lead capture new" at bounding box center [508, 219] width 39 height 6
click at [502, 216] on span "lead capture new" at bounding box center [508, 219] width 39 height 6
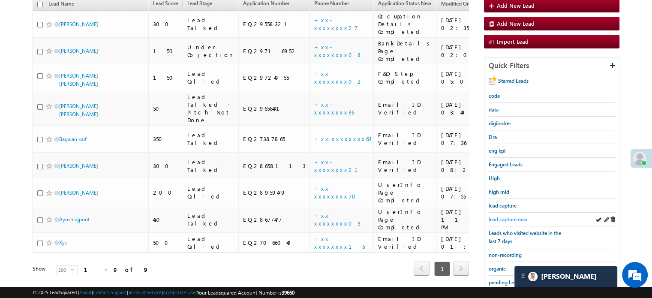
click at [495, 216] on span "lead capture new" at bounding box center [508, 219] width 39 height 6
click at [504, 213] on div "lead capture new" at bounding box center [552, 220] width 127 height 14
click at [504, 215] on link "lead capture new" at bounding box center [508, 219] width 39 height 8
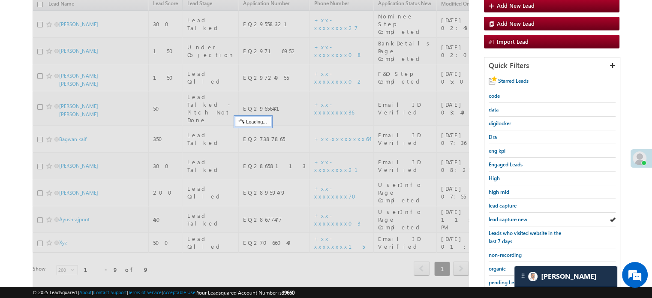
click at [505, 216] on span "lead capture new" at bounding box center [508, 219] width 39 height 6
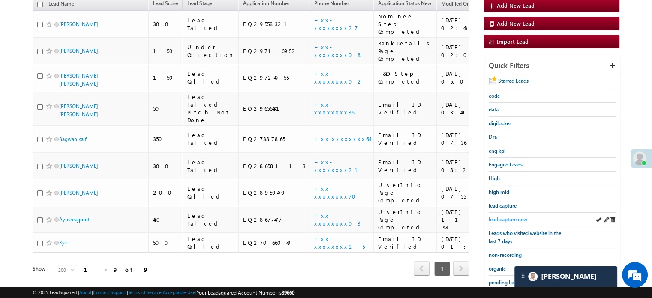
click at [505, 217] on span "lead capture new" at bounding box center [508, 219] width 39 height 6
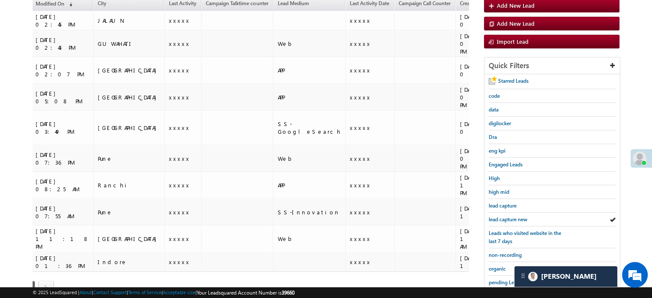
scroll to position [0, 0]
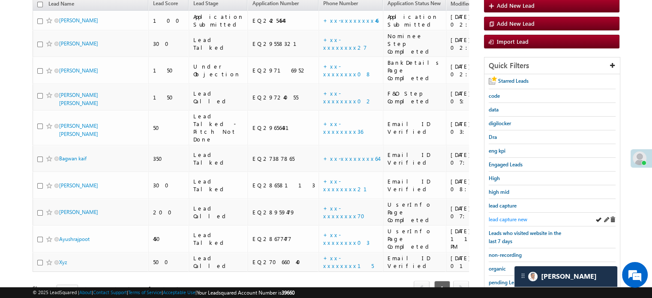
click at [497, 215] on link "lead capture new" at bounding box center [508, 219] width 39 height 8
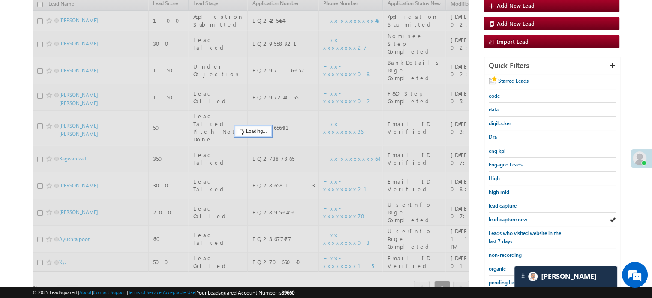
click at [497, 215] on link "lead capture new" at bounding box center [508, 219] width 39 height 8
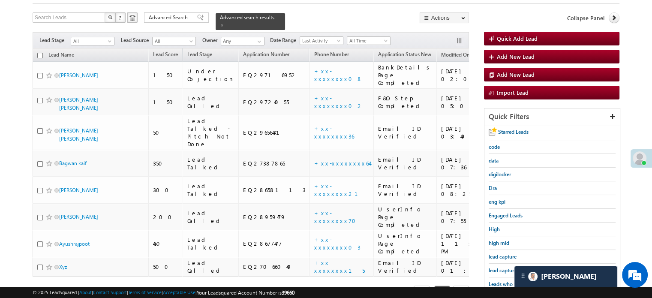
scroll to position [98, 0]
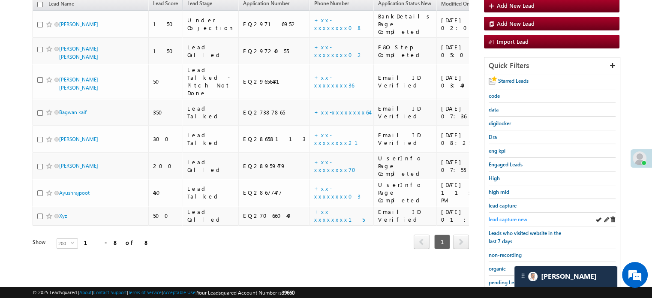
click at [498, 216] on span "lead capture new" at bounding box center [508, 219] width 39 height 6
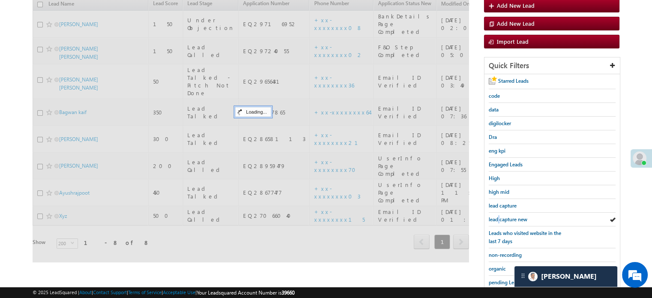
click at [498, 216] on span "lead capture new" at bounding box center [508, 219] width 39 height 6
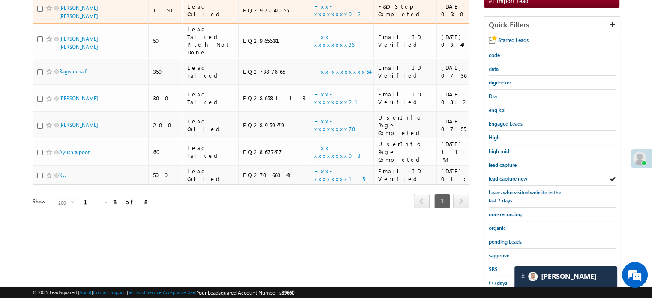
scroll to position [141, 0]
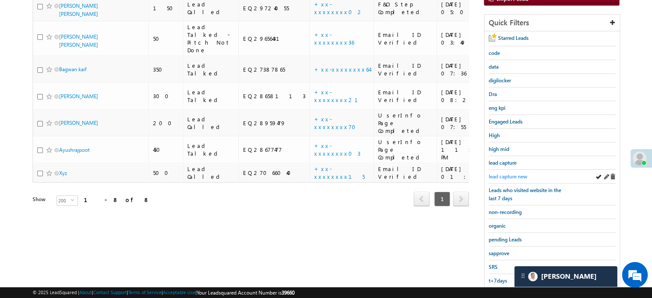
click at [506, 175] on span "lead capture new" at bounding box center [508, 176] width 39 height 6
click at [491, 174] on span "lead capture new" at bounding box center [508, 176] width 39 height 6
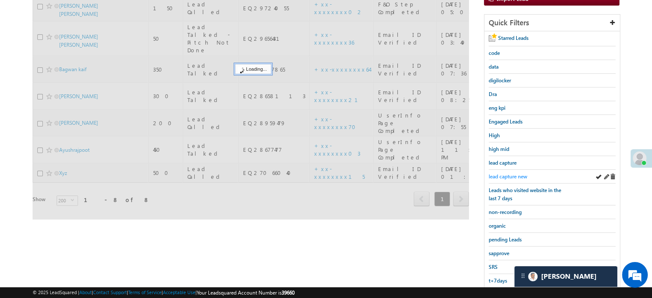
click at [493, 174] on span "lead capture new" at bounding box center [508, 176] width 39 height 6
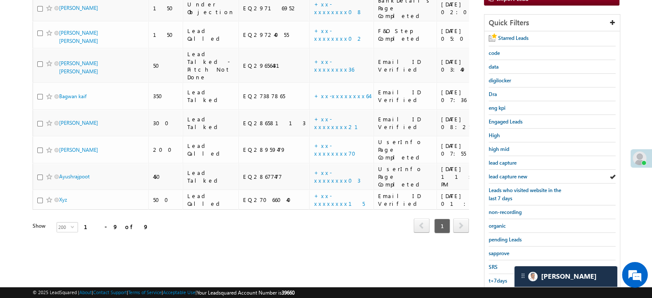
scroll to position [55, 0]
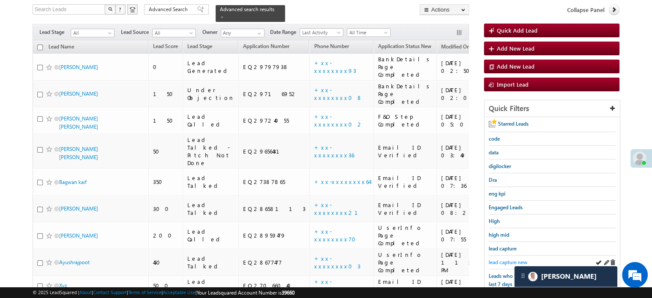
click at [504, 258] on link "lead capture new" at bounding box center [508, 262] width 39 height 8
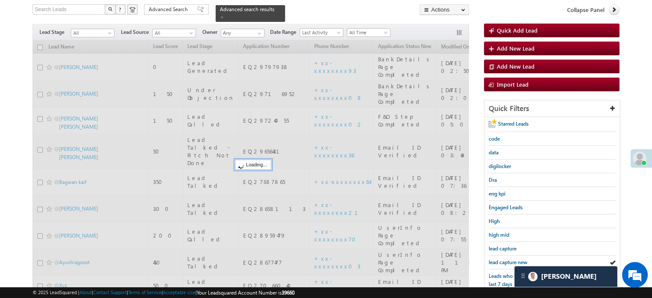
click at [504, 258] on link "lead capture new" at bounding box center [508, 262] width 39 height 8
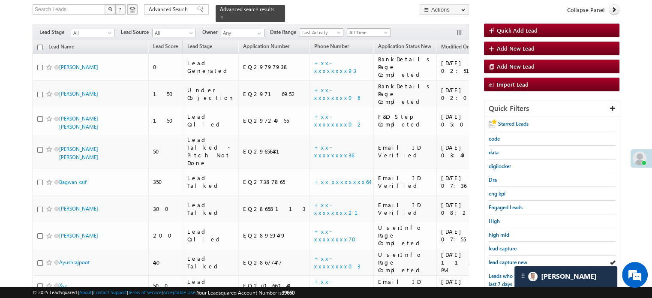
click at [504, 258] on link "lead capture new" at bounding box center [508, 262] width 39 height 8
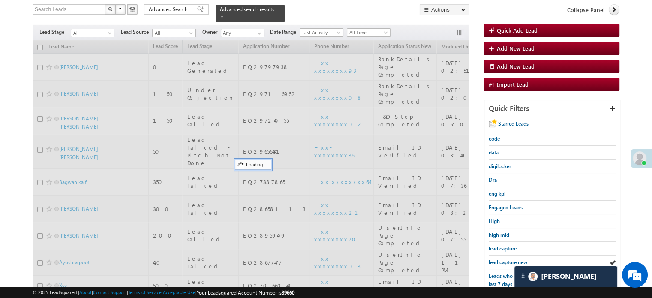
click at [289, 57] on div at bounding box center [251, 185] width 436 height 291
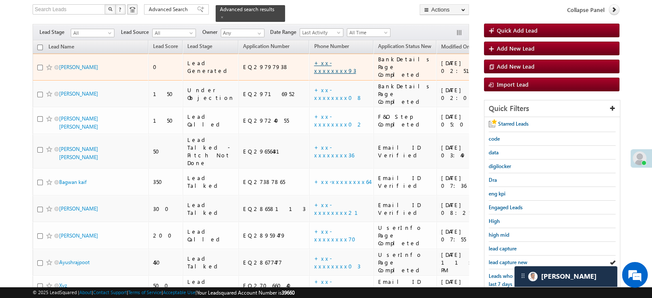
click at [314, 59] on link "+xx-xxxxxxxx93" at bounding box center [335, 66] width 42 height 15
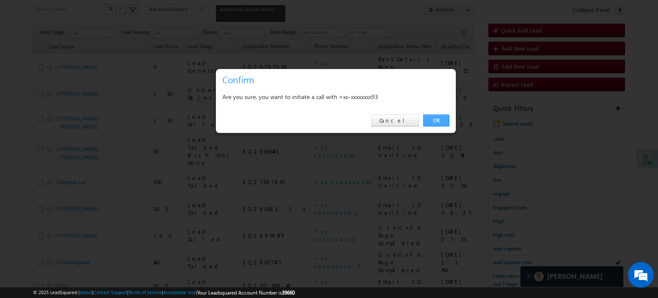
click at [435, 118] on link "OK" at bounding box center [436, 120] width 26 height 12
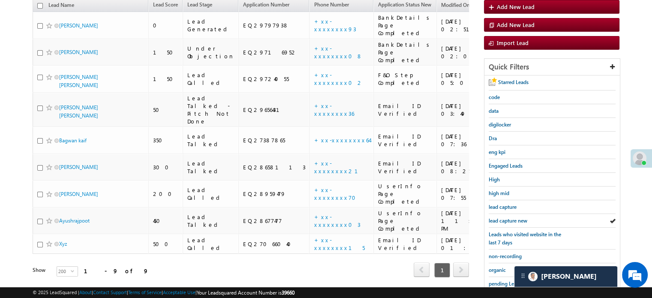
scroll to position [164, 0]
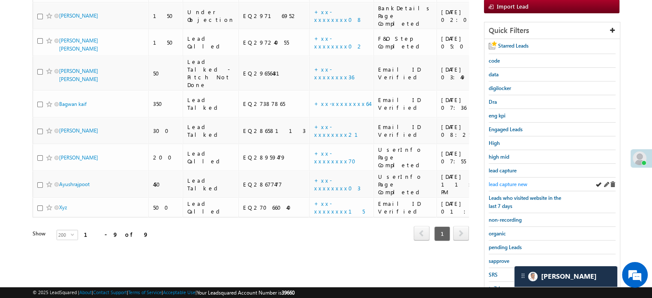
click at [507, 181] on span "lead capture new" at bounding box center [508, 184] width 39 height 6
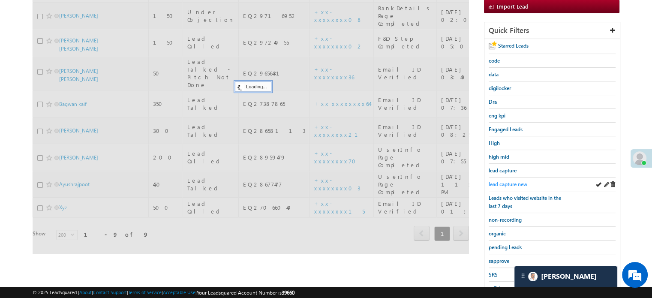
click at [505, 181] on span "lead capture new" at bounding box center [508, 184] width 39 height 6
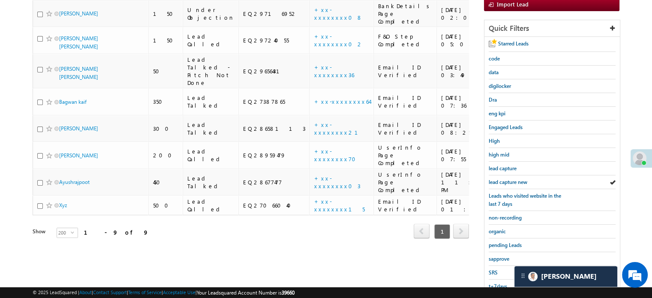
scroll to position [36, 0]
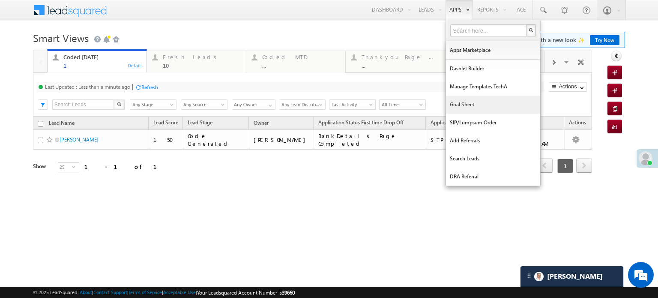
click at [452, 105] on link "Goal Sheet" at bounding box center [493, 105] width 94 height 18
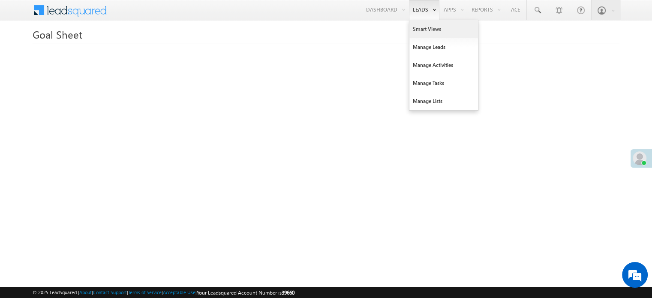
click at [426, 29] on link "Smart Views" at bounding box center [443, 29] width 69 height 18
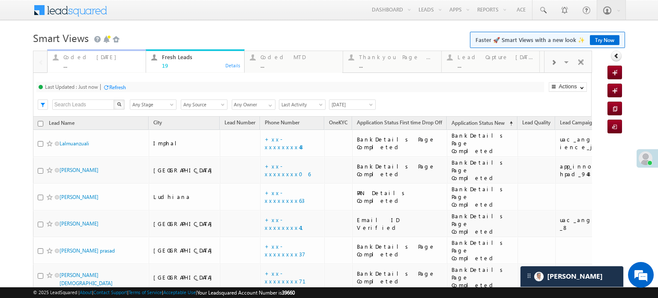
click at [90, 57] on div "Coded Today" at bounding box center [101, 57] width 77 height 7
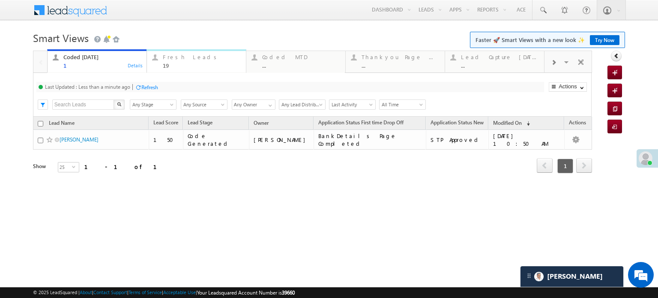
click at [192, 59] on div "Fresh Leads" at bounding box center [202, 57] width 78 height 7
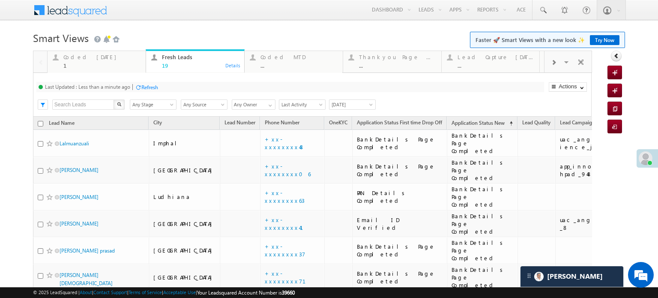
click at [151, 86] on div "Refresh" at bounding box center [149, 87] width 17 height 6
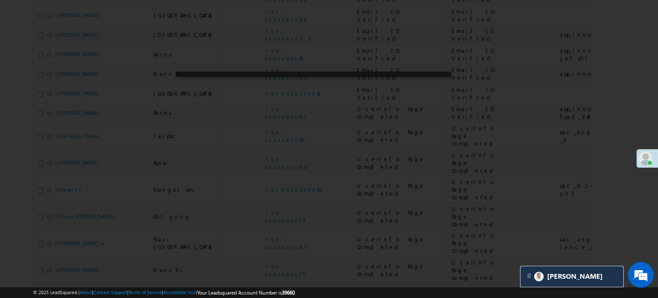
scroll to position [259, 0]
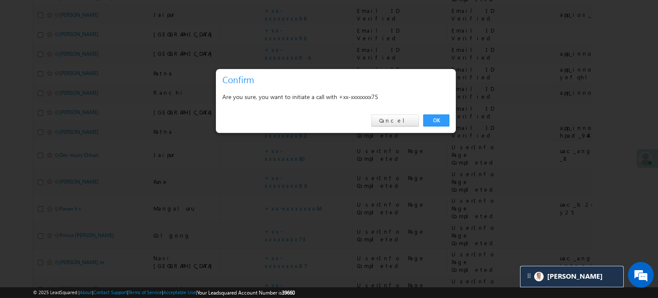
click at [463, 114] on div at bounding box center [329, 149] width 658 height 298
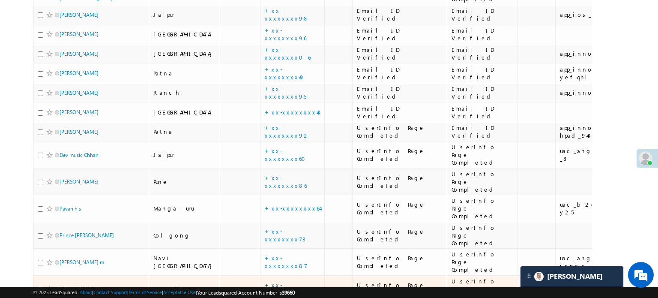
click at [265, 281] on link "+xx-xxxxxxxx75" at bounding box center [285, 288] width 40 height 15
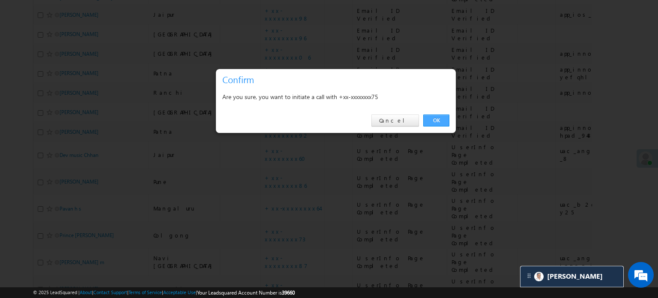
click at [432, 116] on link "OK" at bounding box center [436, 120] width 26 height 12
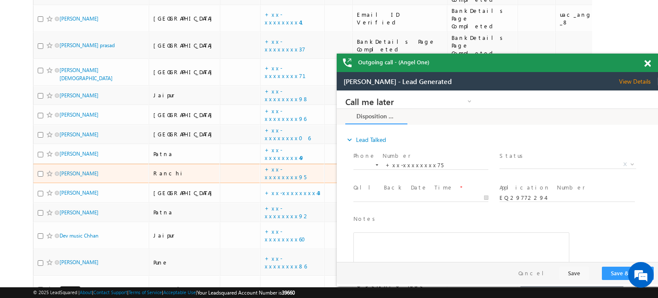
scroll to position [198, 0]
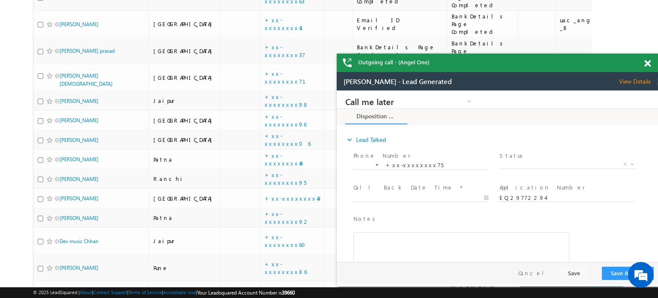
click at [648, 61] on span at bounding box center [648, 63] width 6 height 7
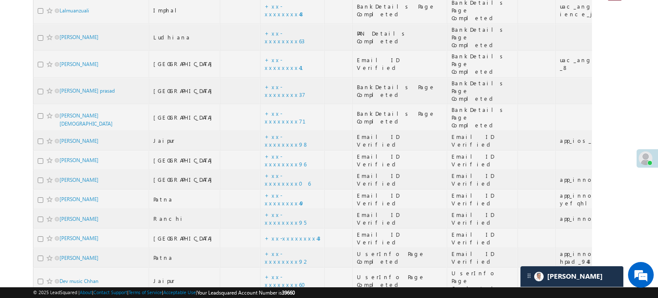
scroll to position [69, 0]
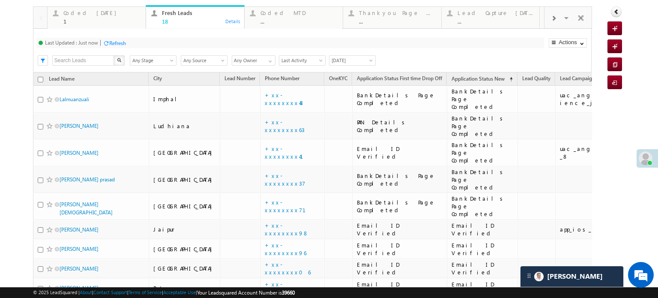
click at [134, 59] on span "Any Stage" at bounding box center [151, 61] width 43 height 8
drag, startPoint x: 182, startPoint y: 40, endPoint x: 182, endPoint y: 51, distance: 11.2
click at [182, 40] on div "Last Updated : Just now Refresh Refreshing..." at bounding box center [290, 43] width 508 height 10
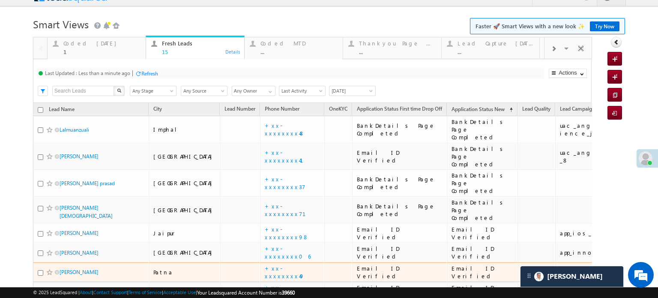
scroll to position [0, 0]
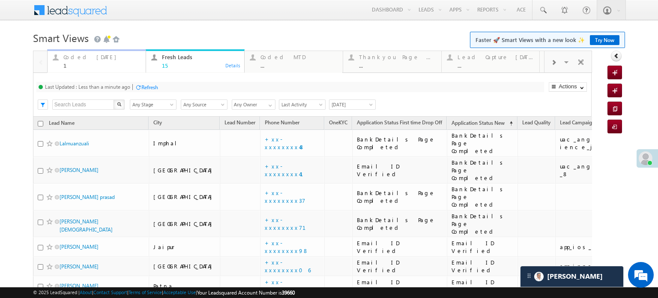
click at [93, 56] on div "Coded Today" at bounding box center [101, 57] width 77 height 7
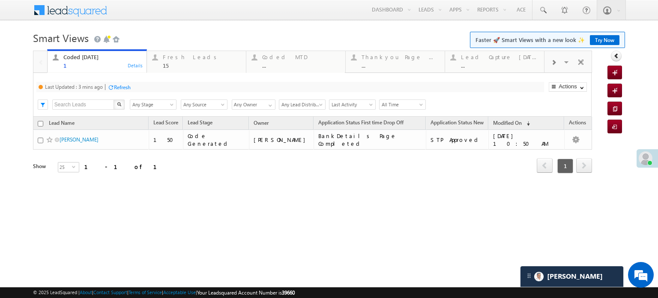
click at [129, 84] on div "Refresh" at bounding box center [122, 87] width 17 height 6
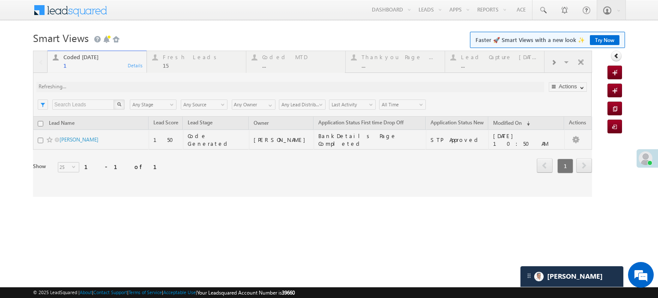
click at [129, 84] on div at bounding box center [312, 124] width 559 height 146
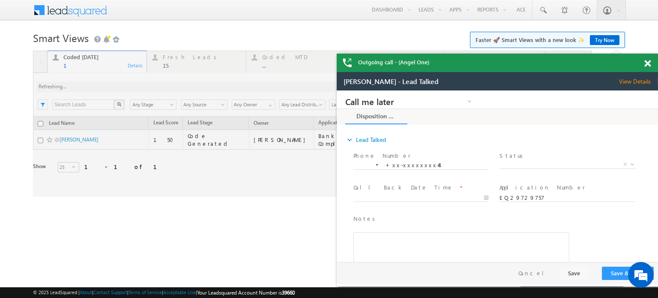
drag, startPoint x: 648, startPoint y: 63, endPoint x: 189, endPoint y: 17, distance: 462.1
click at [648, 63] on span at bounding box center [648, 63] width 6 height 7
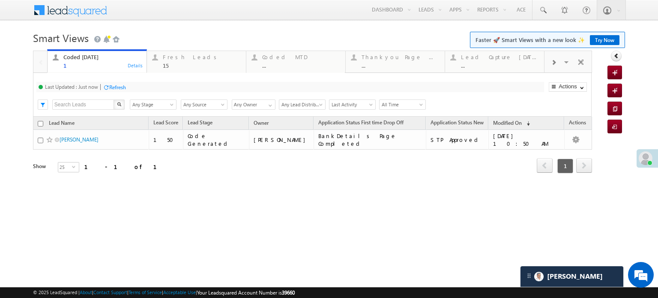
click at [118, 90] on div "Refresh" at bounding box center [117, 87] width 17 height 6
click at [168, 58] on div "Fresh Leads" at bounding box center [202, 57] width 78 height 7
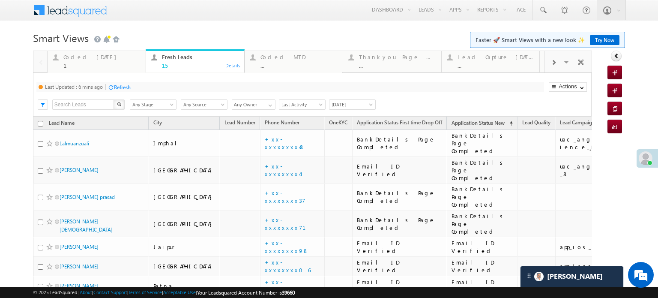
click at [114, 85] on div at bounding box center [111, 87] width 6 height 6
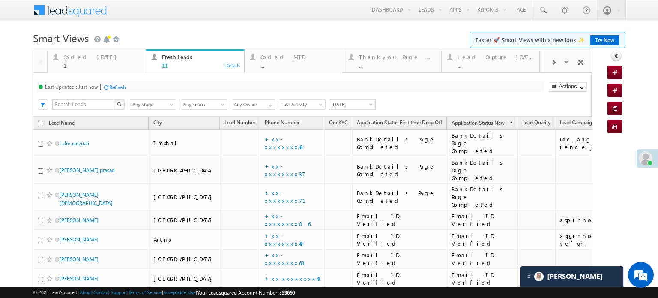
click at [120, 85] on div "Refresh" at bounding box center [117, 87] width 17 height 6
click at [92, 58] on div "Coded Today" at bounding box center [101, 57] width 77 height 7
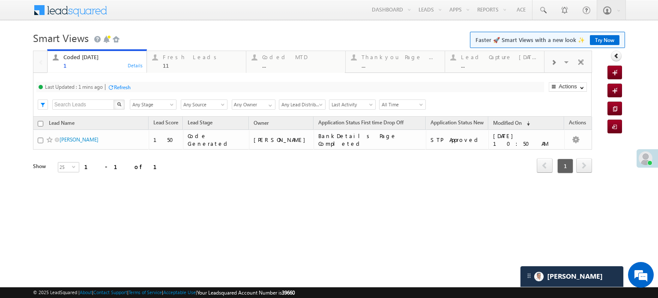
click at [127, 84] on div "Refresh" at bounding box center [122, 87] width 17 height 6
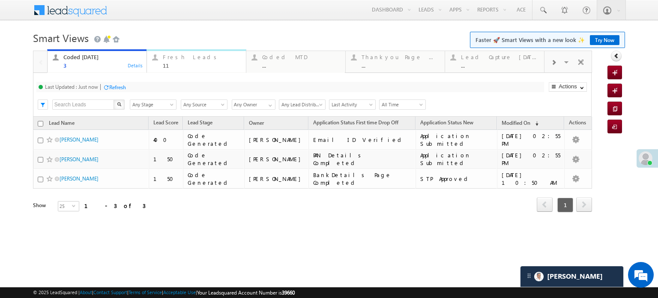
click at [185, 59] on div "Fresh Leads" at bounding box center [202, 57] width 78 height 7
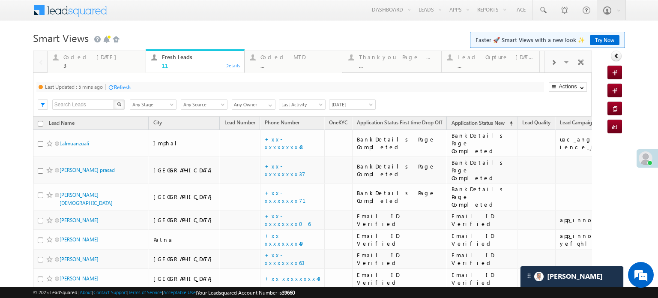
click at [130, 88] on div "Refresh" at bounding box center [122, 87] width 17 height 6
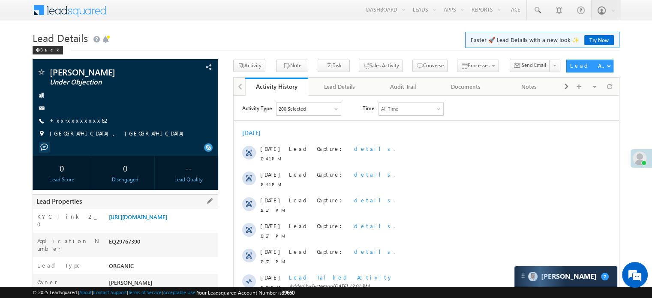
scroll to position [43, 0]
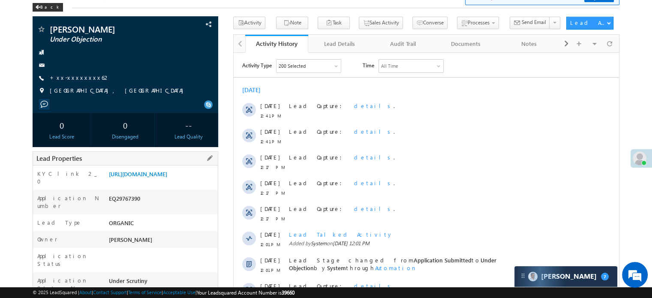
click at [166, 198] on div "Application Number EQ29767390" at bounding box center [125, 202] width 185 height 24
click at [165, 177] on link "https://angelbroking1-pk3em7sa.customui-test.leadsquared.com?leadId=eac22512-3a…" at bounding box center [138, 173] width 58 height 7
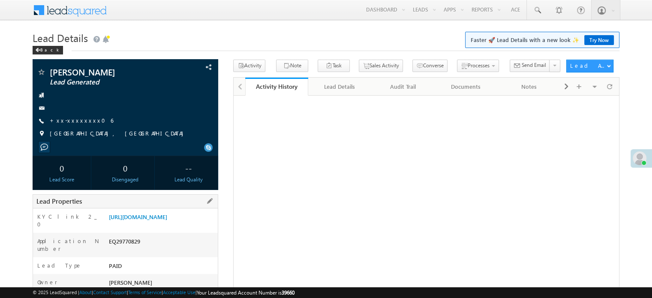
click at [161, 207] on div "Lead Properties" at bounding box center [126, 201] width 186 height 14
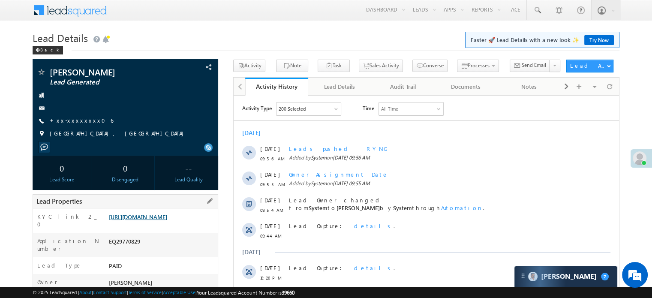
click at [159, 220] on link "https://angelbroking1-pk3em7sa.customui-test.leadsquared.com?leadId=91030e93-28…" at bounding box center [138, 216] width 58 height 7
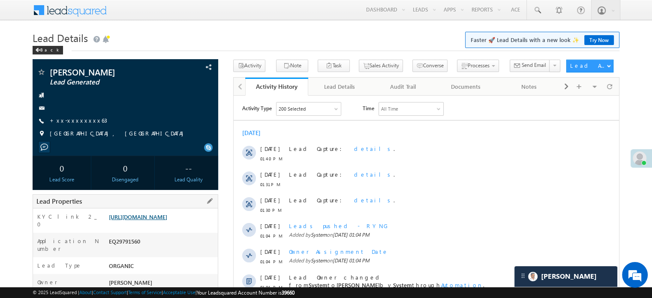
click at [151, 220] on link "[URL][DOMAIN_NAME]" at bounding box center [138, 216] width 58 height 7
click at [69, 121] on link "+xx-xxxxxxxx63" at bounding box center [78, 120] width 57 height 7
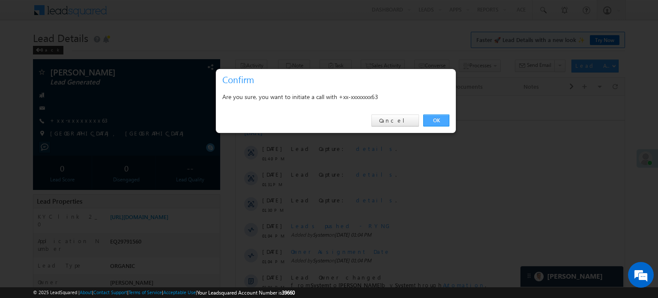
click at [449, 121] on link "OK" at bounding box center [436, 120] width 26 height 12
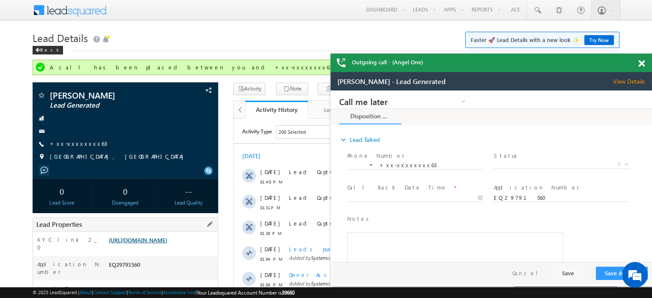
click at [141, 243] on link "https://angelbroking1-pk3em7sa.customui-test.leadsquared.com?leadId=e4c39a59-41…" at bounding box center [138, 239] width 58 height 7
click at [62, 144] on link "+xx-xxxxxxxx63" at bounding box center [78, 143] width 57 height 7
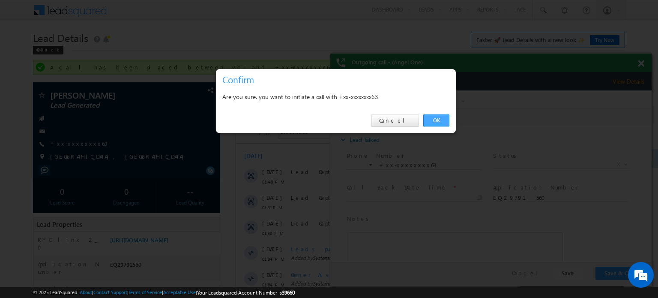
click at [439, 123] on link "OK" at bounding box center [436, 120] width 26 height 12
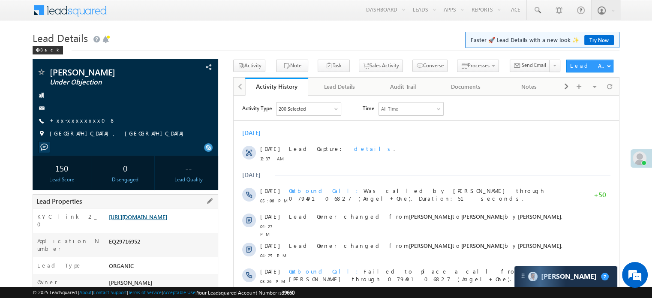
click at [137, 220] on link "https://angelbroking1-pk3em7sa.customui-test.leadsquared.com?leadId=40c5a012-33…" at bounding box center [138, 216] width 58 height 7
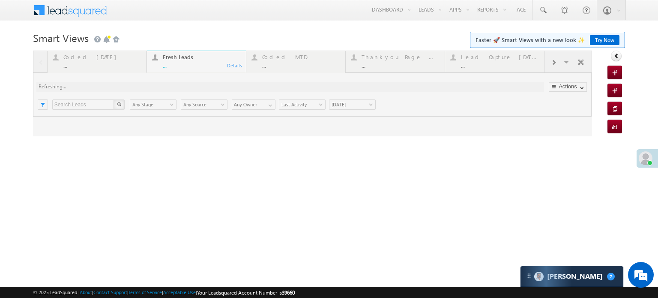
click at [590, 41] on link "Try Now" at bounding box center [605, 40] width 30 height 10
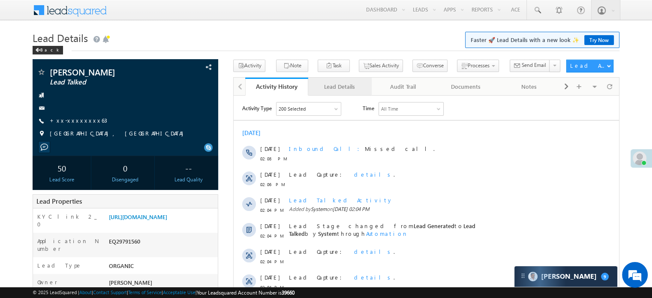
scroll to position [129, 0]
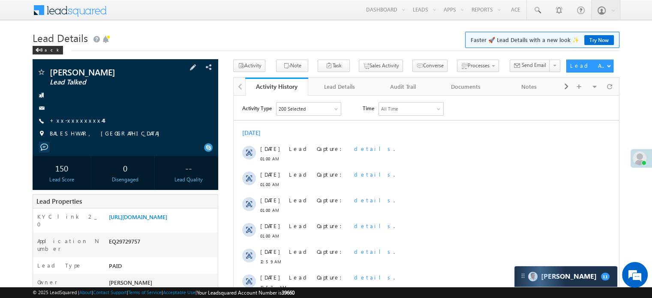
click at [70, 125] on span "+xx-xxxxxxxx44" at bounding box center [77, 121] width 54 height 9
click at [75, 125] on span "+xx-xxxxxxxx44" at bounding box center [77, 121] width 54 height 9
click at [73, 124] on link "+xx-xxxxxxxx44" at bounding box center [77, 120] width 54 height 7
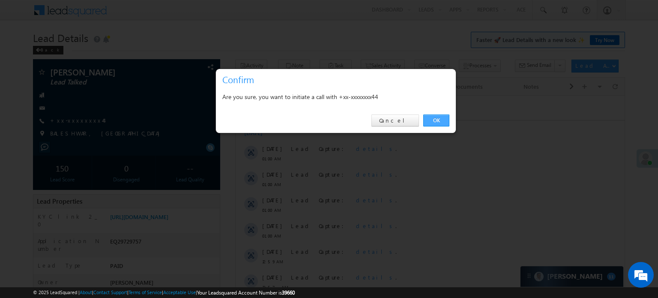
click at [444, 120] on link "OK" at bounding box center [436, 120] width 26 height 12
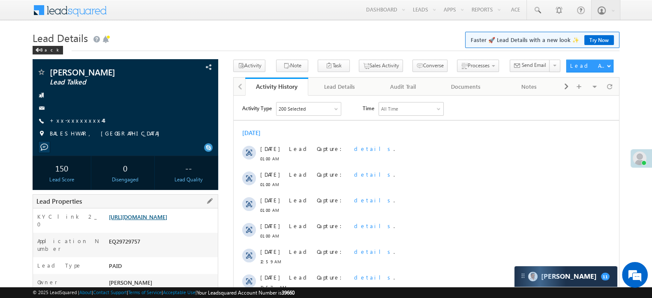
click at [167, 216] on link "https://angelbroking1-pk3em7sa.customui-test.leadsquared.com?leadId=6dff952c-8d…" at bounding box center [138, 216] width 58 height 7
click at [177, 198] on div "Lead Properties" at bounding box center [126, 201] width 186 height 14
click at [165, 208] on div "KYC link 2_0 [URL][DOMAIN_NAME]" at bounding box center [125, 220] width 185 height 24
click at [161, 210] on div "KYC link 2_0 [URL][DOMAIN_NAME]" at bounding box center [125, 220] width 185 height 24
click at [161, 211] on div "KYC link 2_0 [URL][DOMAIN_NAME]" at bounding box center [125, 220] width 185 height 24
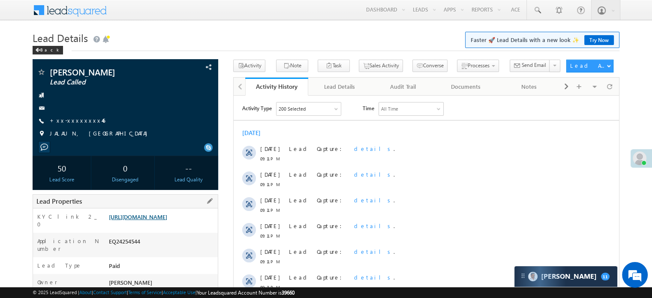
click at [159, 215] on link "[URL][DOMAIN_NAME]" at bounding box center [138, 216] width 58 height 7
click at [138, 214] on link "[URL][DOMAIN_NAME]" at bounding box center [138, 216] width 58 height 7
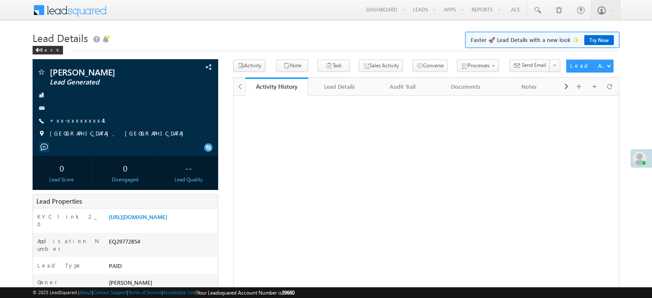
click at [149, 220] on link "[URL][DOMAIN_NAME]" at bounding box center [138, 216] width 58 height 7
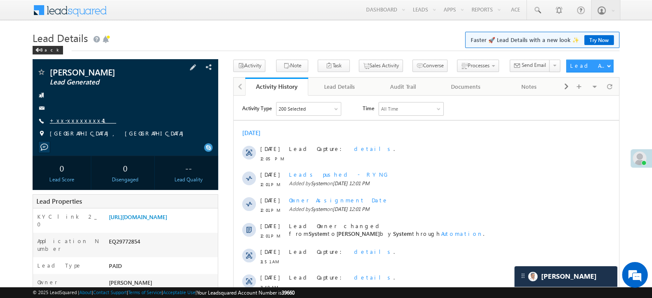
click at [80, 118] on link "+xx-xxxxxxxx41" at bounding box center [83, 120] width 66 height 7
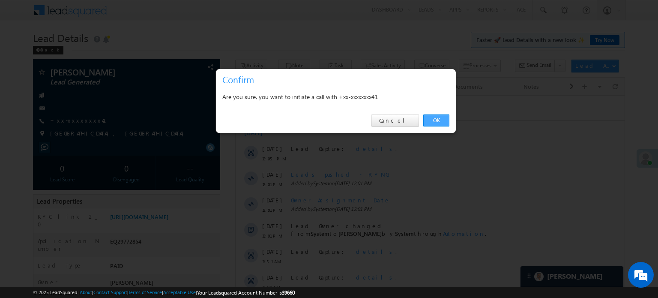
click at [444, 125] on link "OK" at bounding box center [436, 120] width 26 height 12
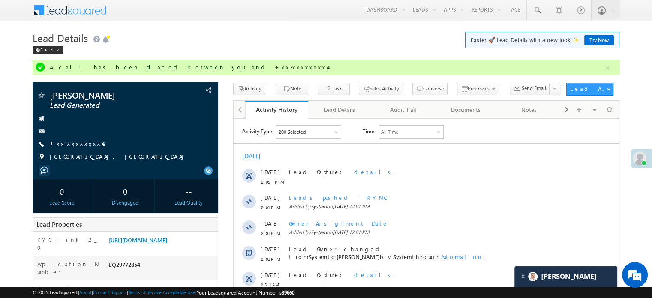
scroll to position [129, 0]
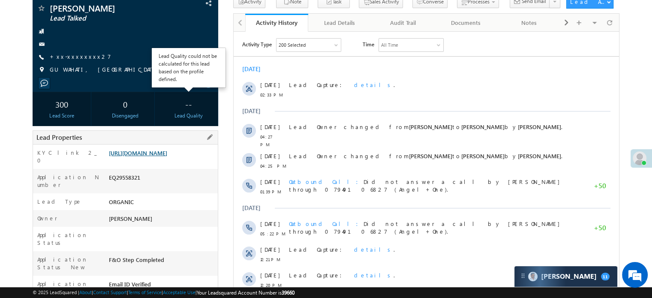
scroll to position [86, 0]
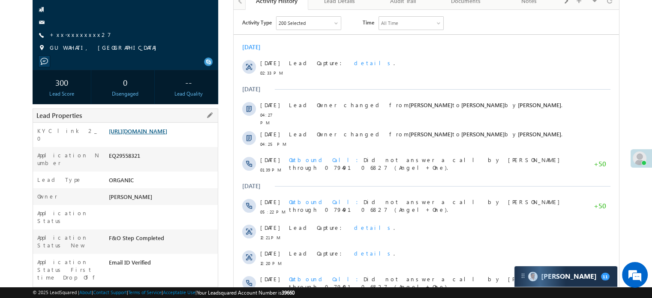
click at [162, 135] on link "https://angelbroking1-pk3em7sa.customui-test.leadsquared.com?leadId=ab48c06e-b7…" at bounding box center [138, 130] width 58 height 7
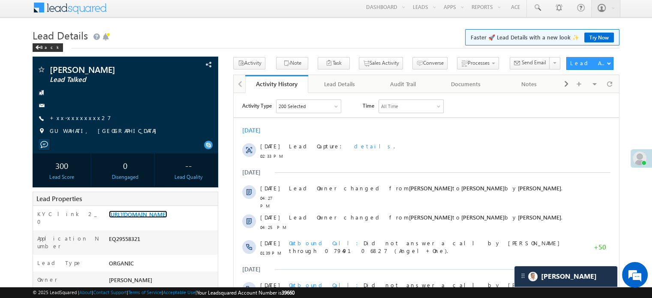
scroll to position [0, 0]
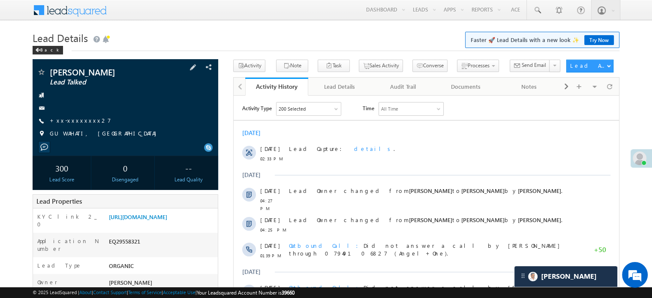
click at [80, 114] on div "biswajit roy Lead Talked +xx-xxxxxxxx27" at bounding box center [125, 105] width 177 height 75
click at [80, 118] on link "+xx-xxxxxxxx27" at bounding box center [80, 120] width 61 height 7
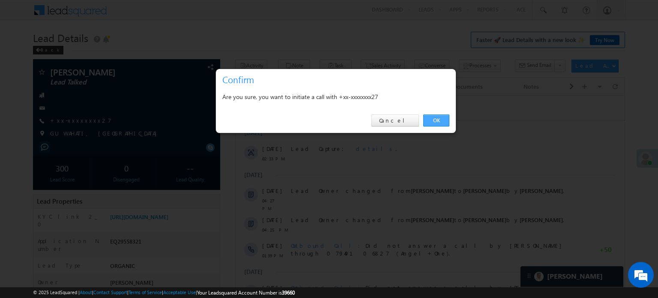
click at [435, 123] on link "OK" at bounding box center [436, 120] width 26 height 12
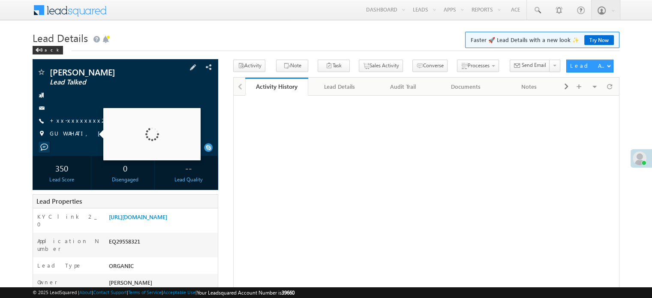
click at [77, 126] on div "biswajit roy Lead Talked +xx-xxxxxxxx27" at bounding box center [125, 105] width 177 height 75
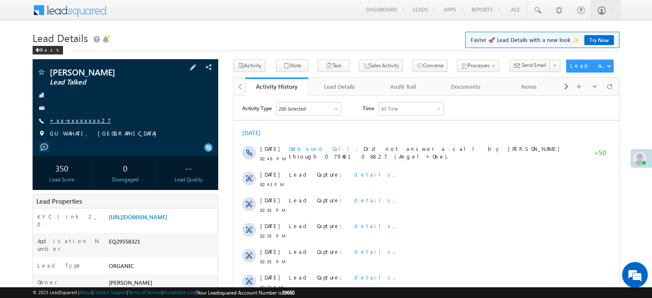
click at [76, 120] on link "+xx-xxxxxxxx27" at bounding box center [80, 120] width 61 height 7
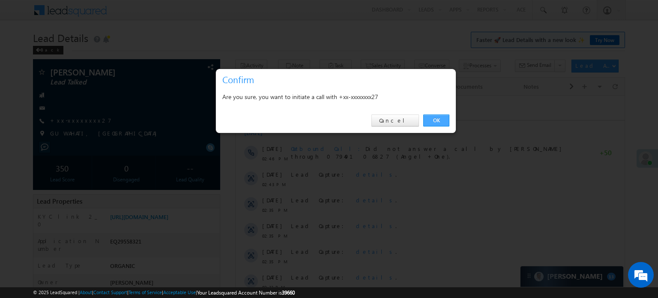
drag, startPoint x: 449, startPoint y: 118, endPoint x: 205, endPoint y: 22, distance: 262.5
click at [449, 118] on link "OK" at bounding box center [436, 120] width 26 height 12
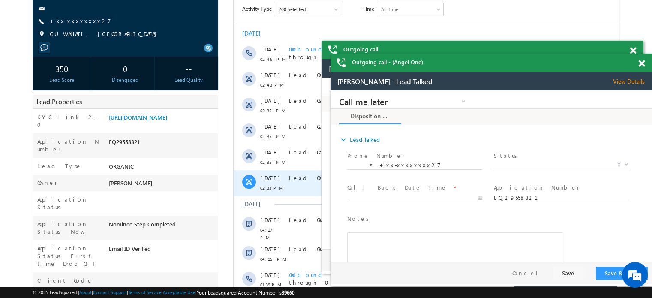
scroll to position [86, 0]
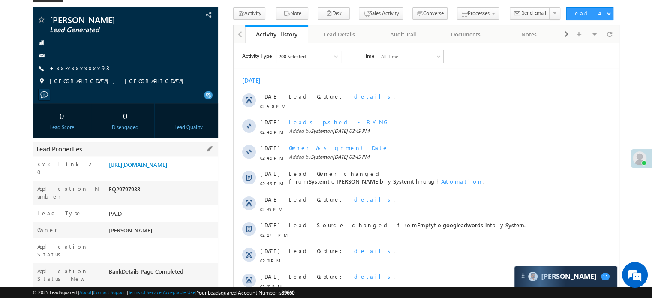
scroll to position [43, 0]
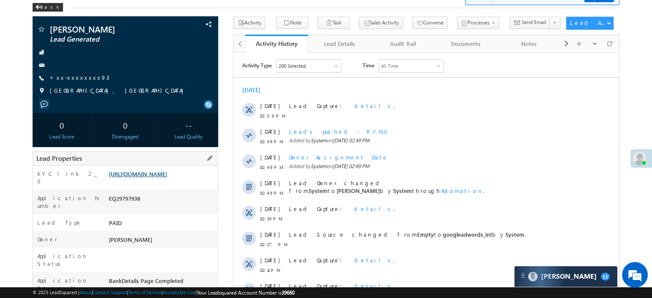
click at [167, 177] on link "[URL][DOMAIN_NAME]" at bounding box center [138, 173] width 58 height 7
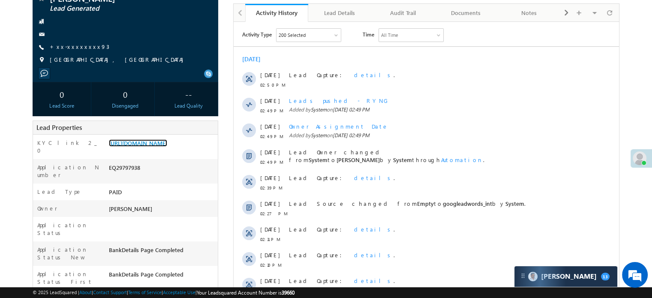
scroll to position [171, 0]
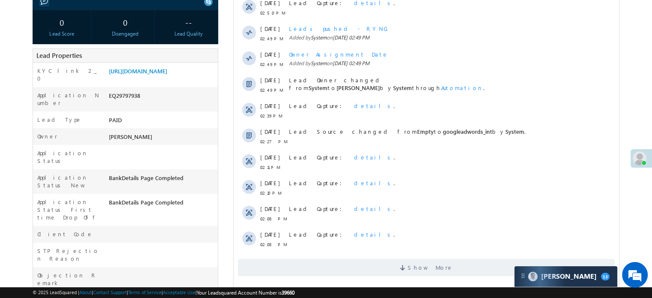
scroll to position [171, 0]
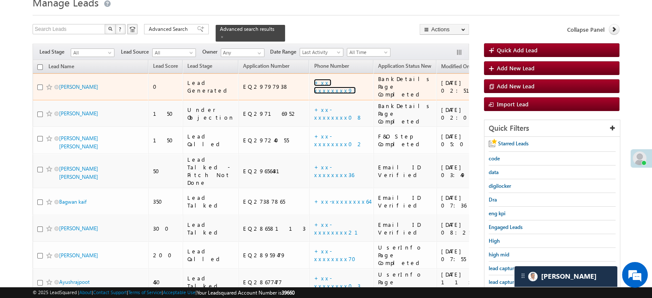
click at [314, 81] on link "+xx-xxxxxxxx93" at bounding box center [335, 86] width 42 height 15
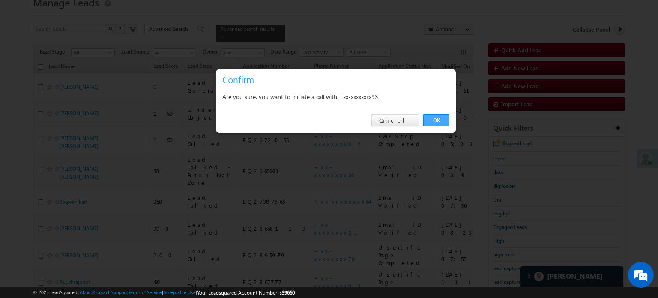
click at [435, 121] on link "OK" at bounding box center [436, 120] width 26 height 12
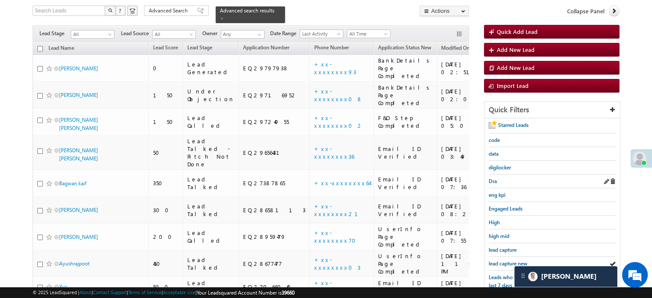
scroll to position [121, 0]
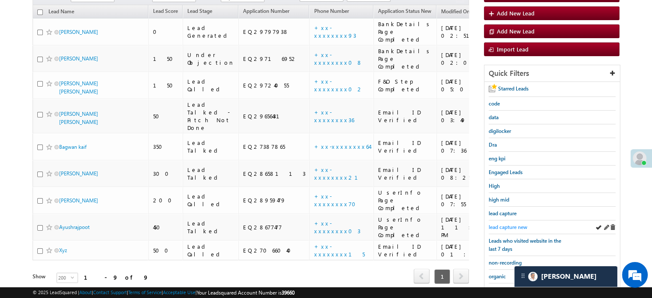
click at [507, 224] on span "lead capture new" at bounding box center [508, 227] width 39 height 6
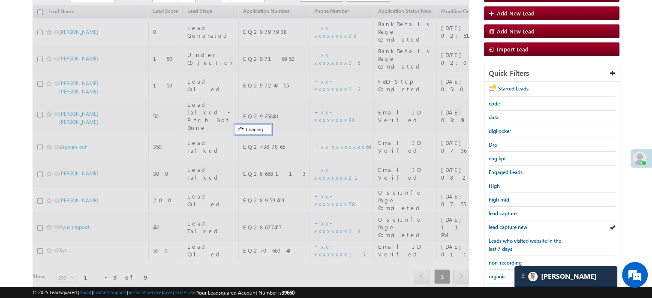
click at [508, 224] on span "lead capture new" at bounding box center [508, 227] width 39 height 6
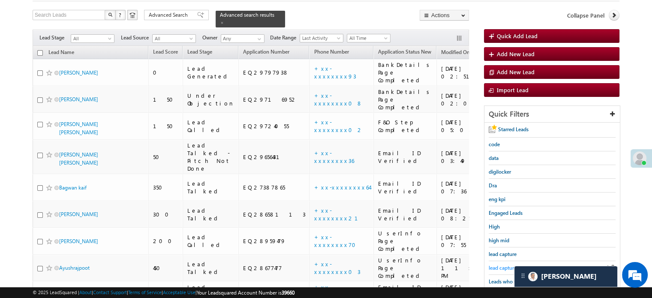
scroll to position [36, 0]
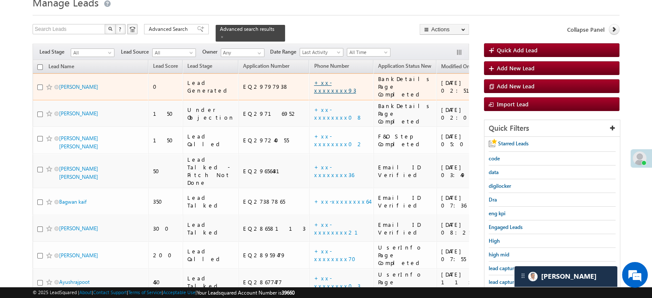
click at [314, 79] on link "+xx-xxxxxxxx93" at bounding box center [335, 86] width 42 height 15
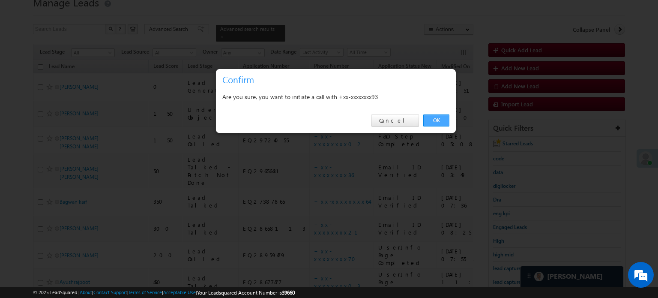
click at [437, 121] on link "OK" at bounding box center [436, 120] width 26 height 12
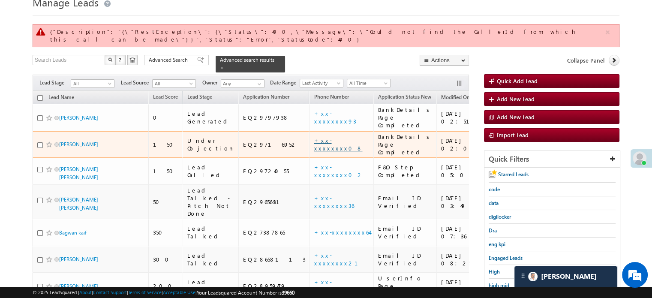
click at [314, 137] on link "+xx-xxxxxxxx08" at bounding box center [338, 144] width 48 height 15
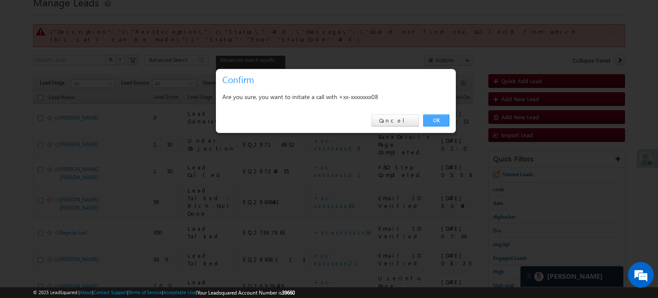
click at [442, 123] on link "OK" at bounding box center [436, 120] width 26 height 12
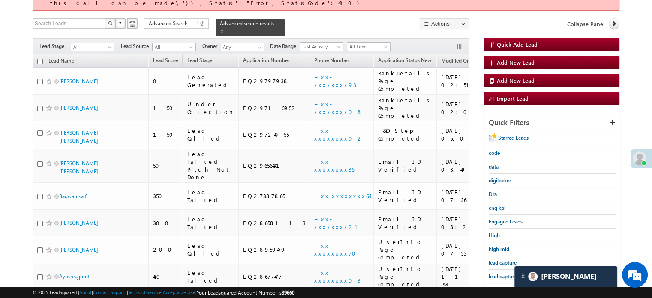
scroll to position [121, 0]
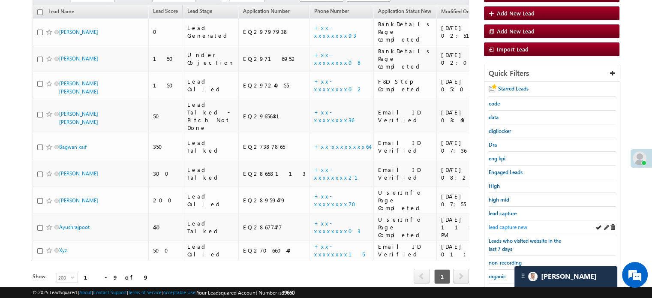
click at [507, 224] on span "lead capture new" at bounding box center [508, 227] width 39 height 6
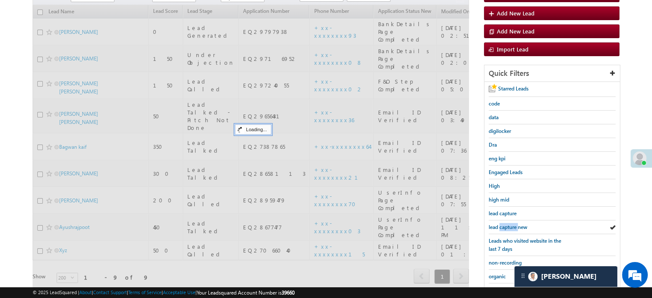
click at [507, 224] on span "lead capture new" at bounding box center [508, 227] width 39 height 6
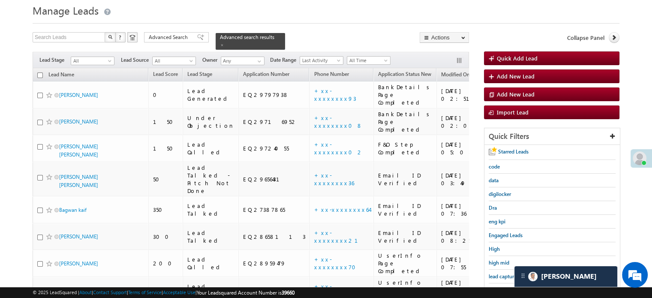
scroll to position [43, 0]
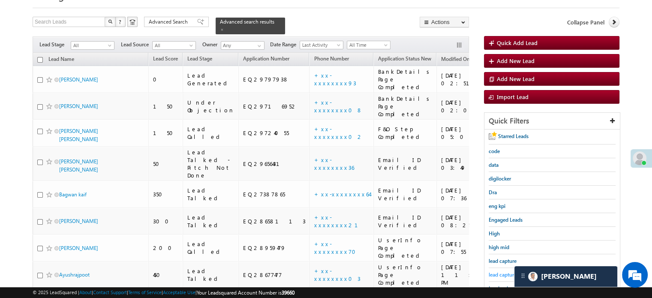
click at [499, 271] on span "lead capture new" at bounding box center [508, 274] width 39 height 6
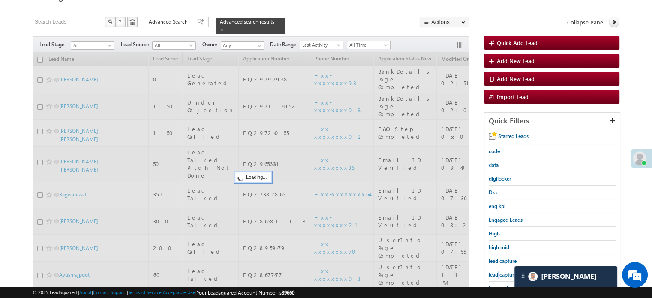
click at [499, 271] on span "lead capture new" at bounding box center [508, 274] width 39 height 6
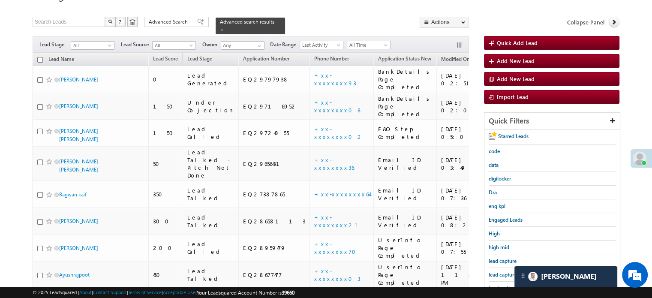
click at [499, 271] on span "lead capture new" at bounding box center [508, 274] width 39 height 6
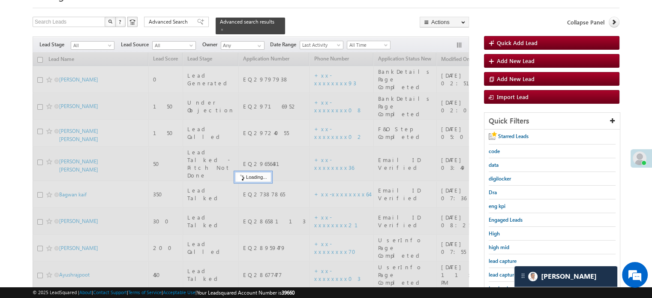
click at [499, 271] on span "lead capture new" at bounding box center [508, 274] width 39 height 6
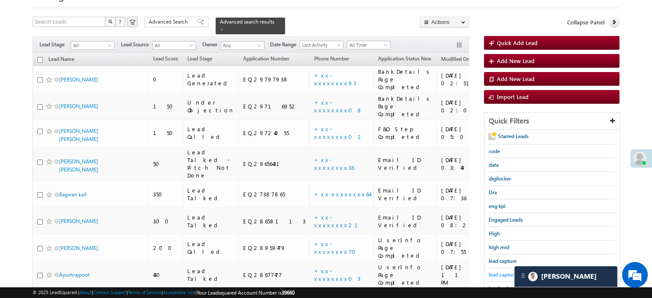
click at [503, 274] on span "lead capture new" at bounding box center [508, 274] width 39 height 6
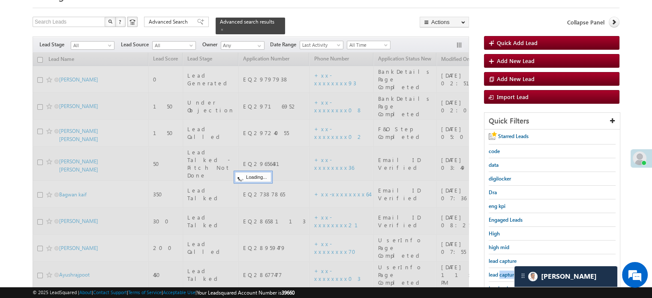
click at [503, 274] on span "lead capture new" at bounding box center [508, 274] width 39 height 6
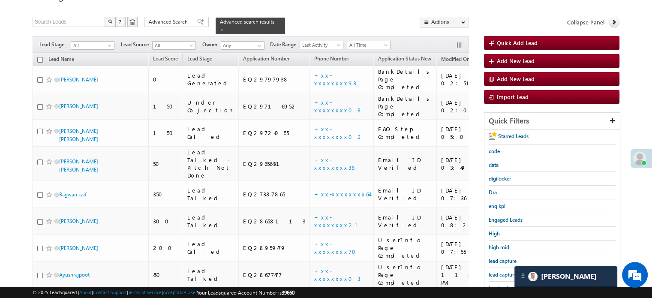
click at [503, 274] on span "lead capture new" at bounding box center [508, 274] width 39 height 6
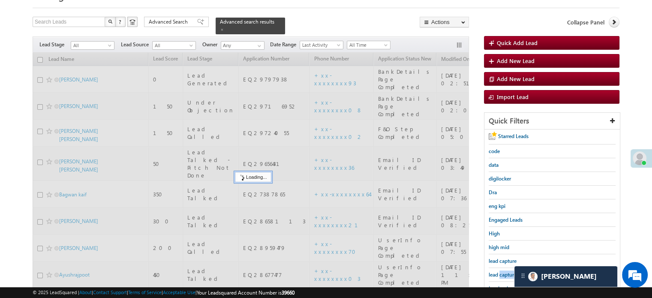
click at [503, 274] on span "lead capture new" at bounding box center [508, 274] width 39 height 6
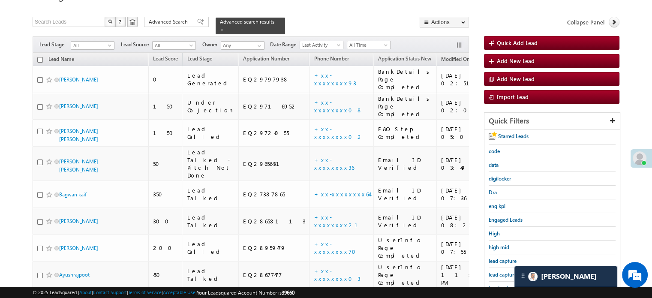
click at [502, 276] on div "lead capture new" at bounding box center [552, 275] width 127 height 14
click at [501, 272] on span "lead capture new" at bounding box center [508, 274] width 39 height 6
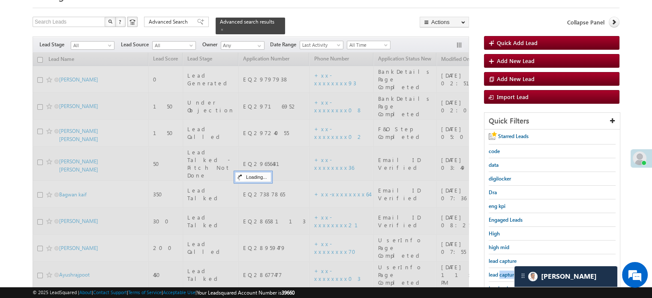
click at [501, 272] on span "lead capture new" at bounding box center [508, 274] width 39 height 6
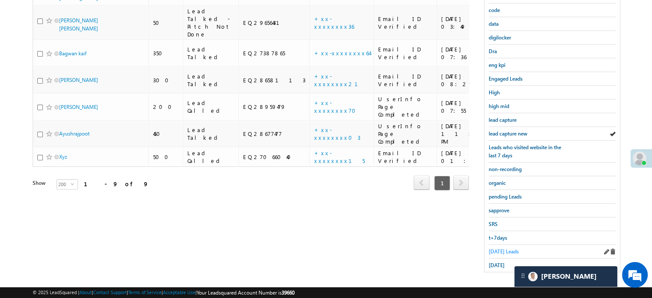
click at [495, 247] on link "Today's Leads" at bounding box center [504, 251] width 30 height 8
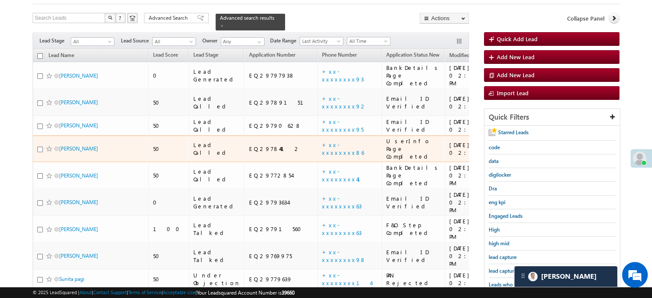
scroll to position [86, 0]
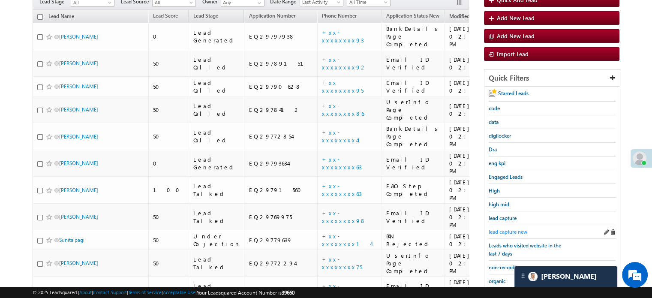
click at [508, 228] on span "lead capture new" at bounding box center [508, 231] width 39 height 6
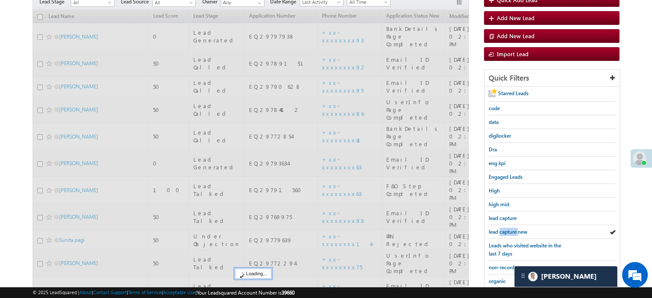
click at [508, 228] on span "lead capture new" at bounding box center [508, 231] width 39 height 6
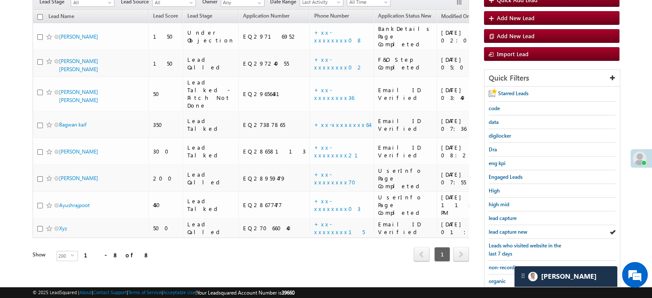
click at [508, 228] on span "lead capture new" at bounding box center [508, 231] width 39 height 6
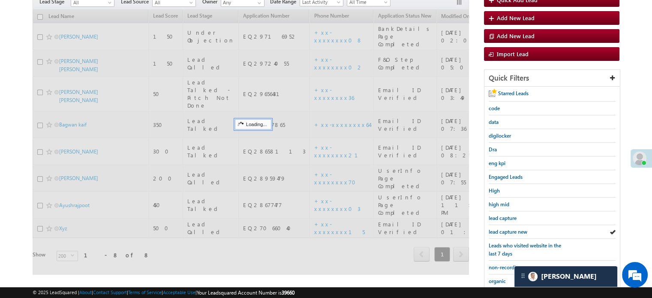
click at [508, 228] on span "lead capture new" at bounding box center [508, 231] width 39 height 6
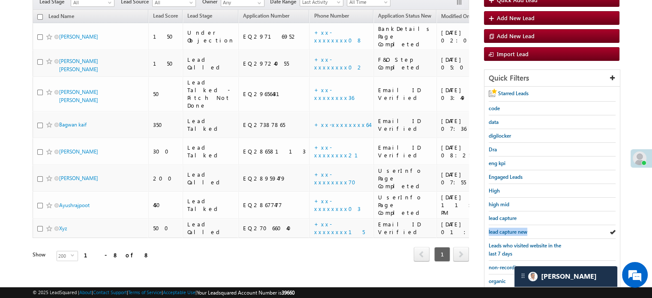
click at [508, 228] on span "lead capture new" at bounding box center [508, 231] width 39 height 6
click at [500, 231] on span "lead capture new" at bounding box center [508, 231] width 39 height 6
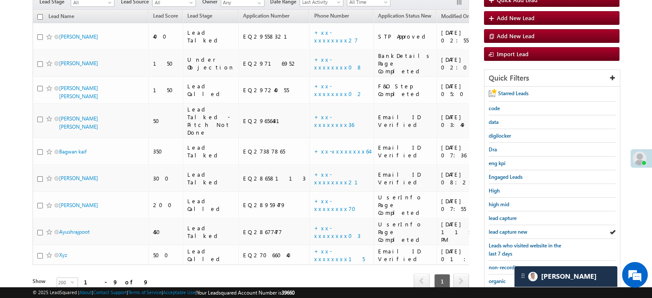
drag, startPoint x: 496, startPoint y: 233, endPoint x: 486, endPoint y: 228, distance: 11.7
click at [497, 233] on div "lead capture new" at bounding box center [552, 232] width 127 height 14
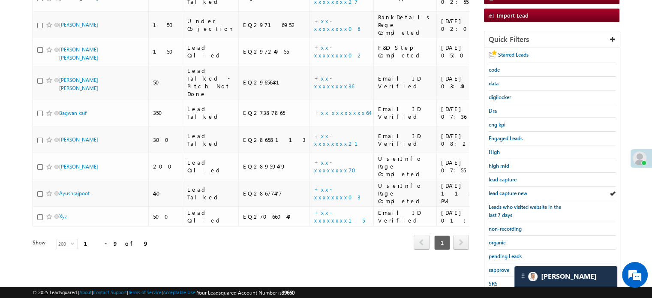
scroll to position [129, 0]
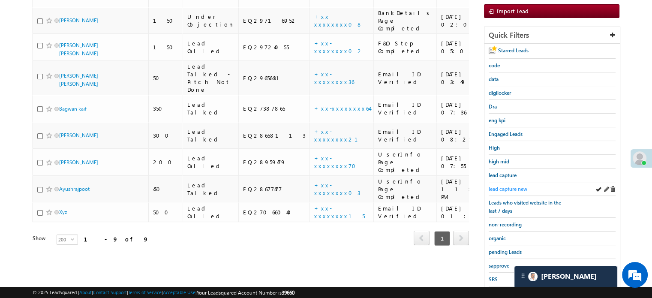
click at [517, 185] on link "lead capture new" at bounding box center [508, 189] width 39 height 8
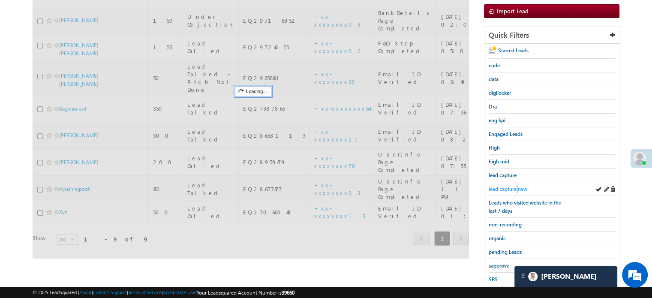
click at [516, 185] on link "lead capture new" at bounding box center [508, 189] width 39 height 8
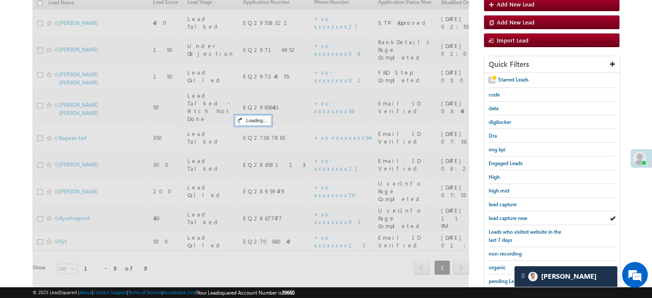
scroll to position [43, 0]
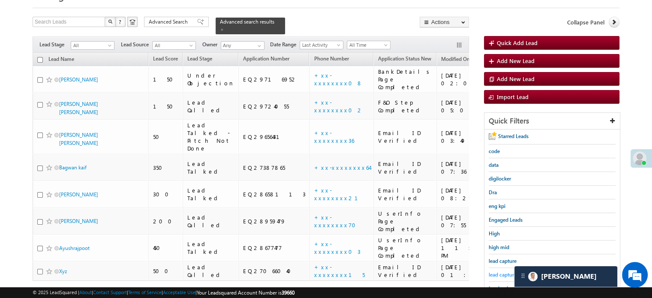
click at [506, 271] on span "lead capture new" at bounding box center [508, 274] width 39 height 6
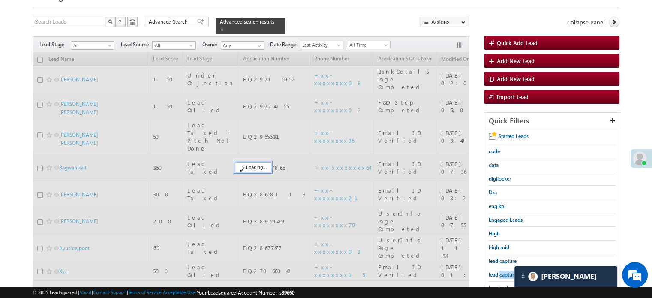
click at [506, 271] on span "lead capture new" at bounding box center [508, 274] width 39 height 6
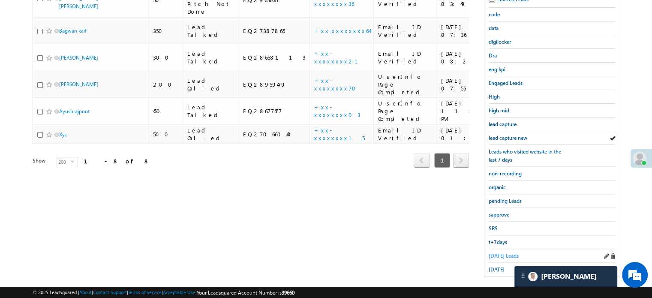
scroll to position [184, 0]
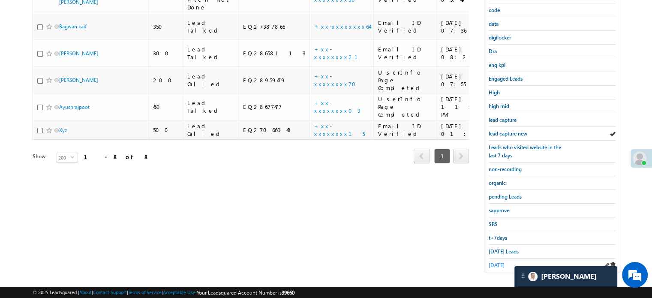
click at [504, 262] on span "yesterday" at bounding box center [497, 265] width 16 height 6
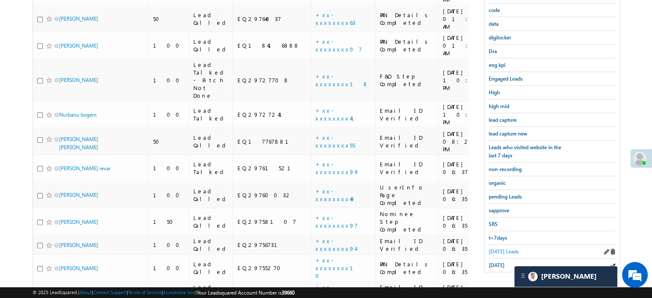
click at [513, 248] on span "Today's Leads" at bounding box center [504, 251] width 30 height 6
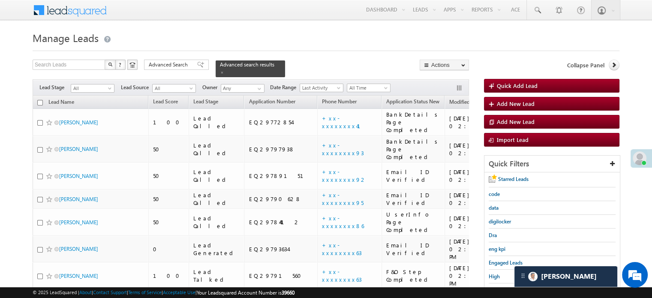
scroll to position [348, 0]
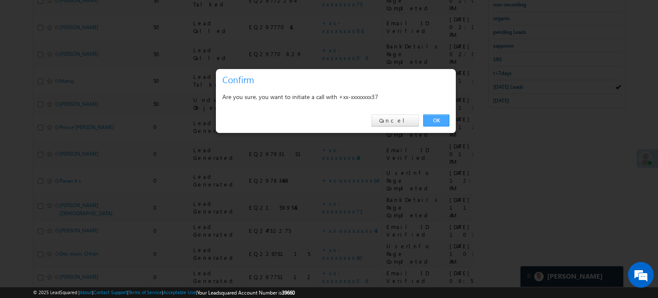
click at [435, 125] on link "OK" at bounding box center [436, 120] width 26 height 12
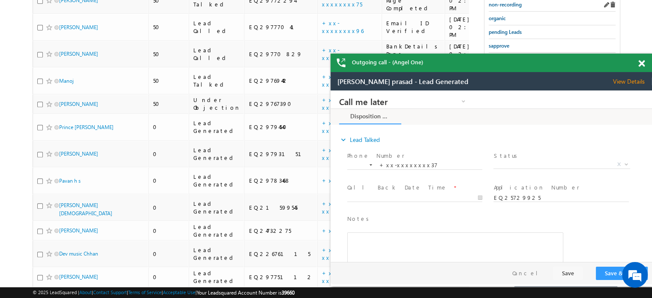
scroll to position [0, 0]
click at [639, 64] on span at bounding box center [641, 63] width 6 height 7
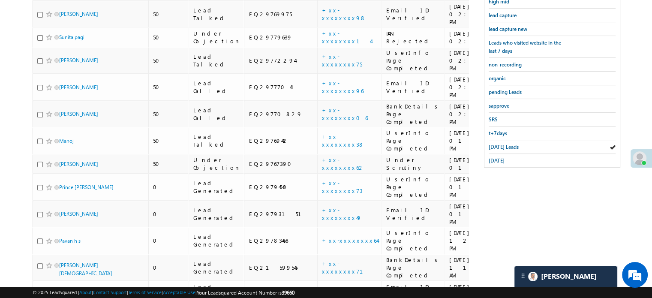
scroll to position [243, 0]
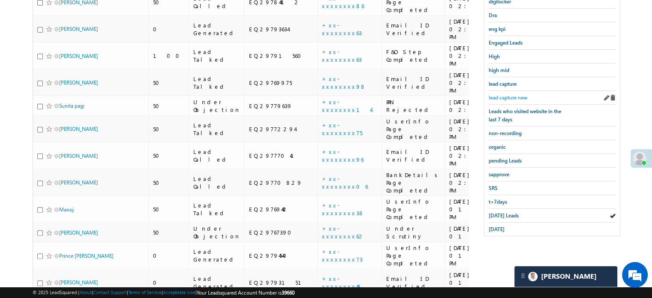
click at [507, 94] on span "lead capture new" at bounding box center [508, 97] width 39 height 6
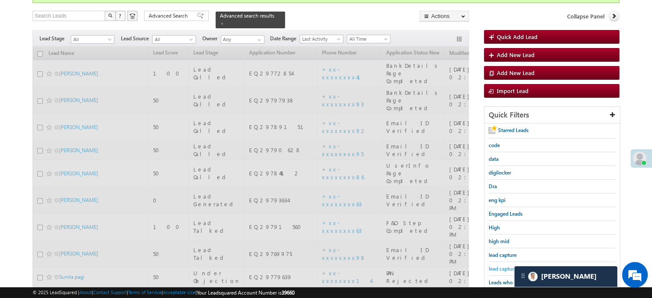
scroll to position [72, 0]
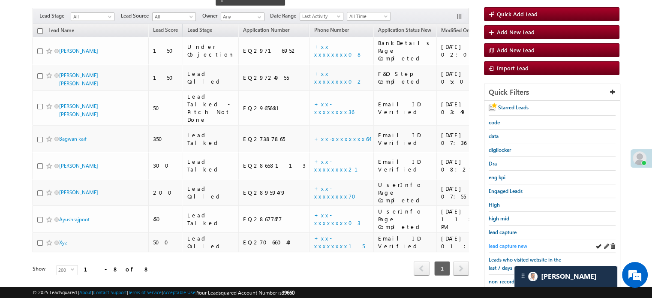
click at [509, 243] on span "lead capture new" at bounding box center [508, 246] width 39 height 6
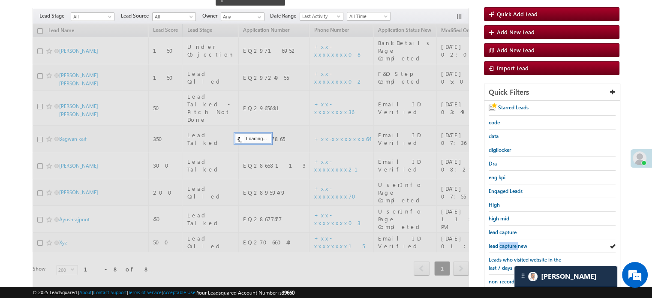
click at [509, 243] on span "lead capture new" at bounding box center [508, 246] width 39 height 6
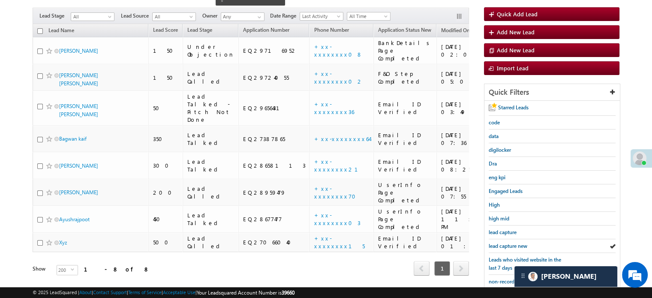
click at [509, 243] on span "lead capture new" at bounding box center [508, 246] width 39 height 6
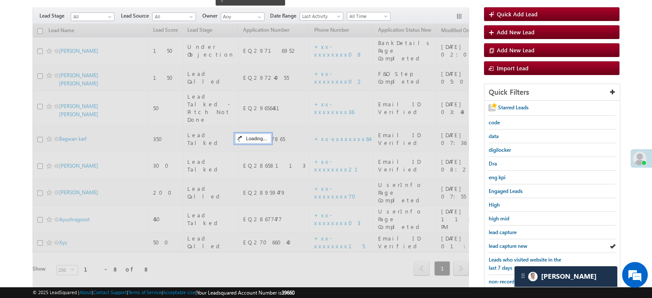
click at [509, 243] on span "lead capture new" at bounding box center [508, 246] width 39 height 6
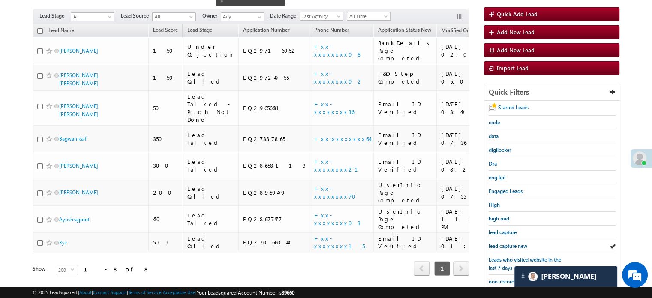
click at [509, 243] on span "lead capture new" at bounding box center [508, 246] width 39 height 6
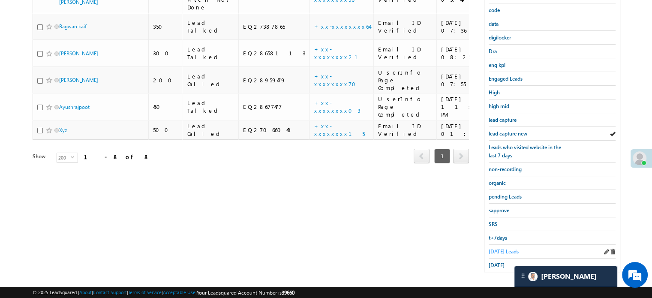
click at [503, 249] on span "Today's Leads" at bounding box center [504, 251] width 30 height 6
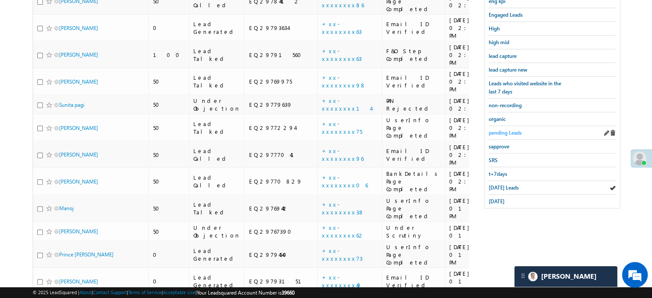
scroll to position [134, 0]
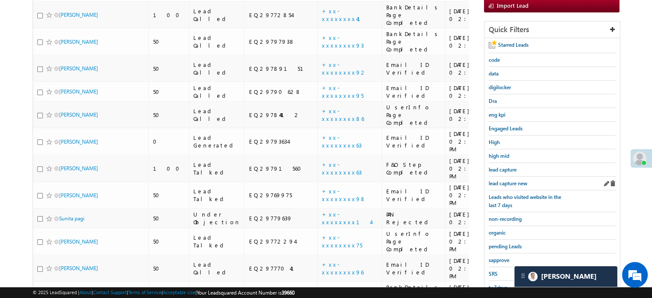
click at [499, 177] on div "lead capture new" at bounding box center [552, 184] width 127 height 14
click at [504, 180] on span "lead capture new" at bounding box center [508, 183] width 39 height 6
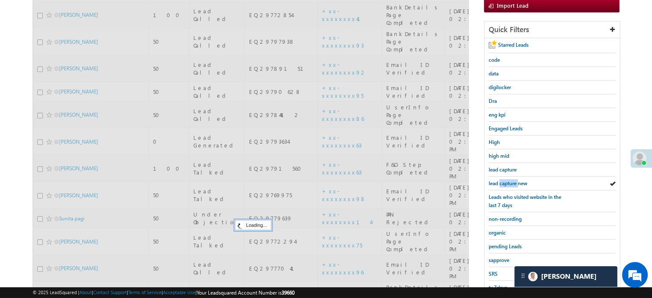
click at [504, 180] on span "lead capture new" at bounding box center [508, 183] width 39 height 6
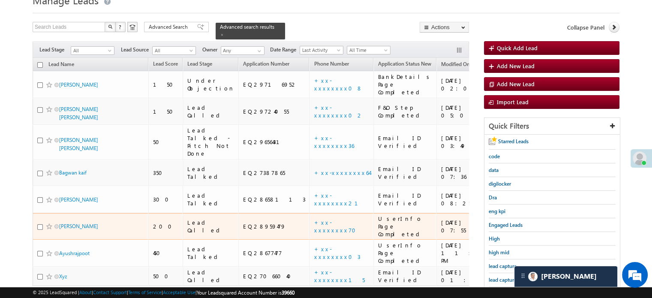
scroll to position [91, 0]
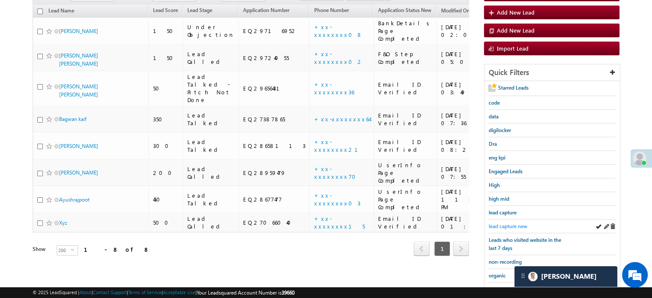
drag, startPoint x: 518, startPoint y: 218, endPoint x: 516, endPoint y: 222, distance: 4.8
click at [518, 219] on div "lead capture new" at bounding box center [552, 226] width 127 height 14
click at [512, 224] on span "lead capture new" at bounding box center [508, 226] width 39 height 6
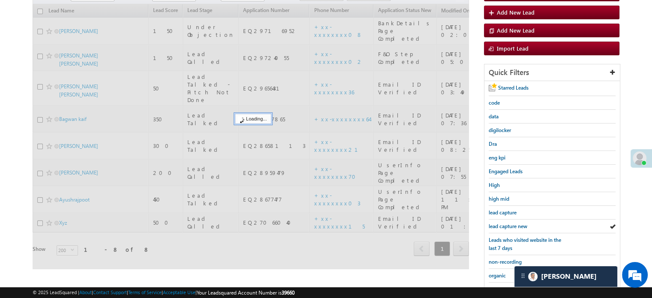
click at [512, 224] on span "lead capture new" at bounding box center [508, 226] width 39 height 6
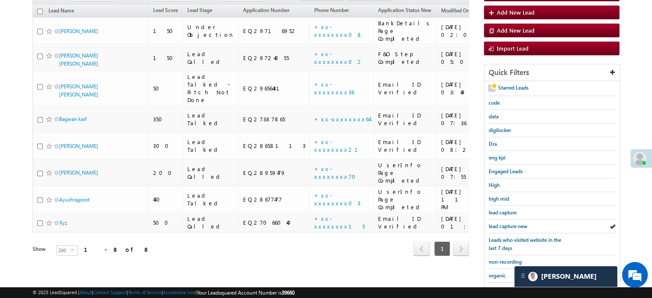
click at [512, 224] on span "lead capture new" at bounding box center [508, 226] width 39 height 6
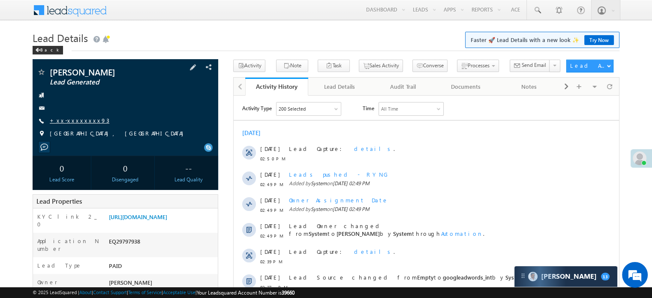
click at [69, 121] on link "+xx-xxxxxxxx93" at bounding box center [80, 120] width 60 height 7
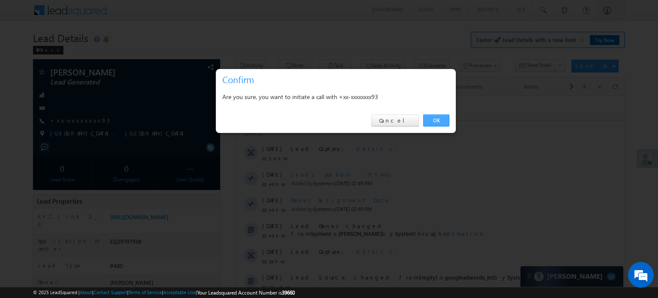
click at [433, 119] on link "OK" at bounding box center [436, 120] width 26 height 12
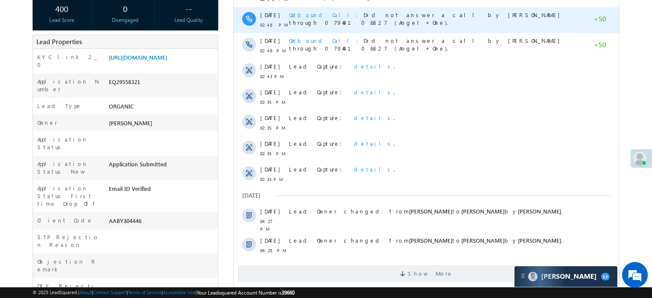
scroll to position [214, 0]
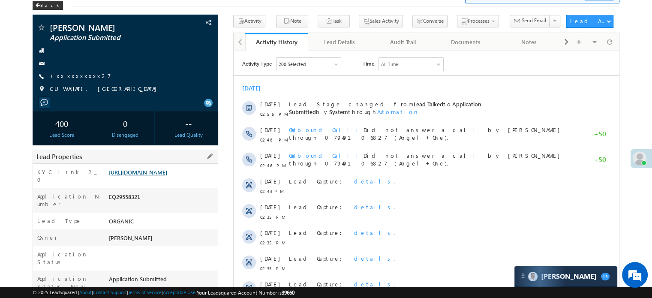
click at [160, 173] on link "[URL][DOMAIN_NAME]" at bounding box center [138, 171] width 58 height 7
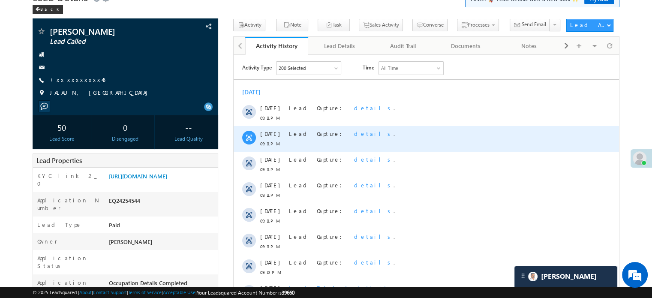
scroll to position [86, 0]
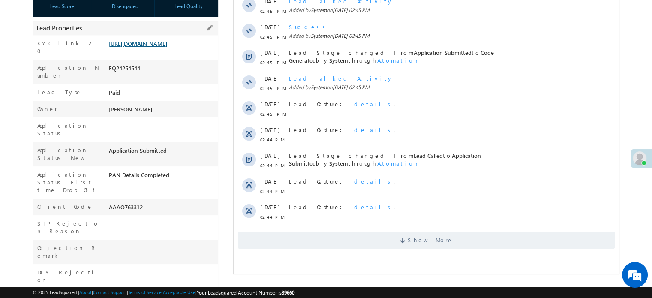
click at [154, 47] on link "https://angelbroking1-pk3em7sa.customui-test.leadsquared.com?leadId=d1aac800-d7…" at bounding box center [138, 43] width 58 height 7
